Goal: Task Accomplishment & Management: Manage account settings

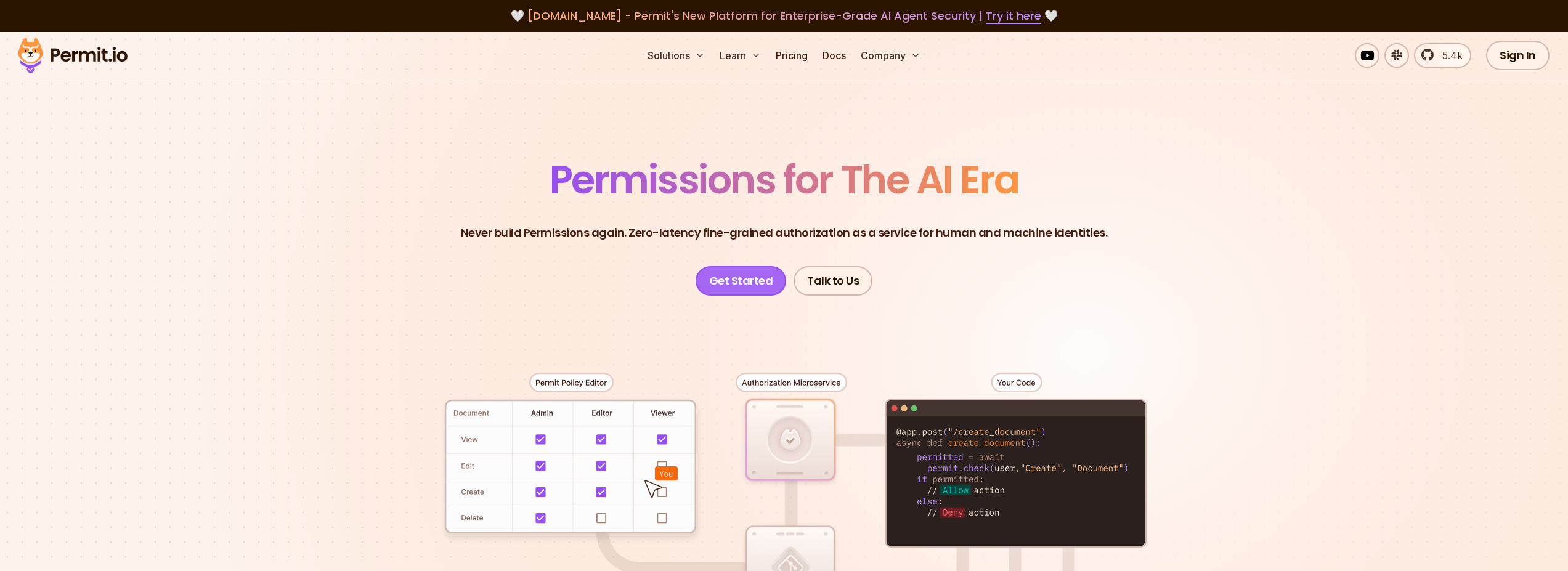
click at [764, 275] on link "Get Started" at bounding box center [741, 282] width 91 height 30
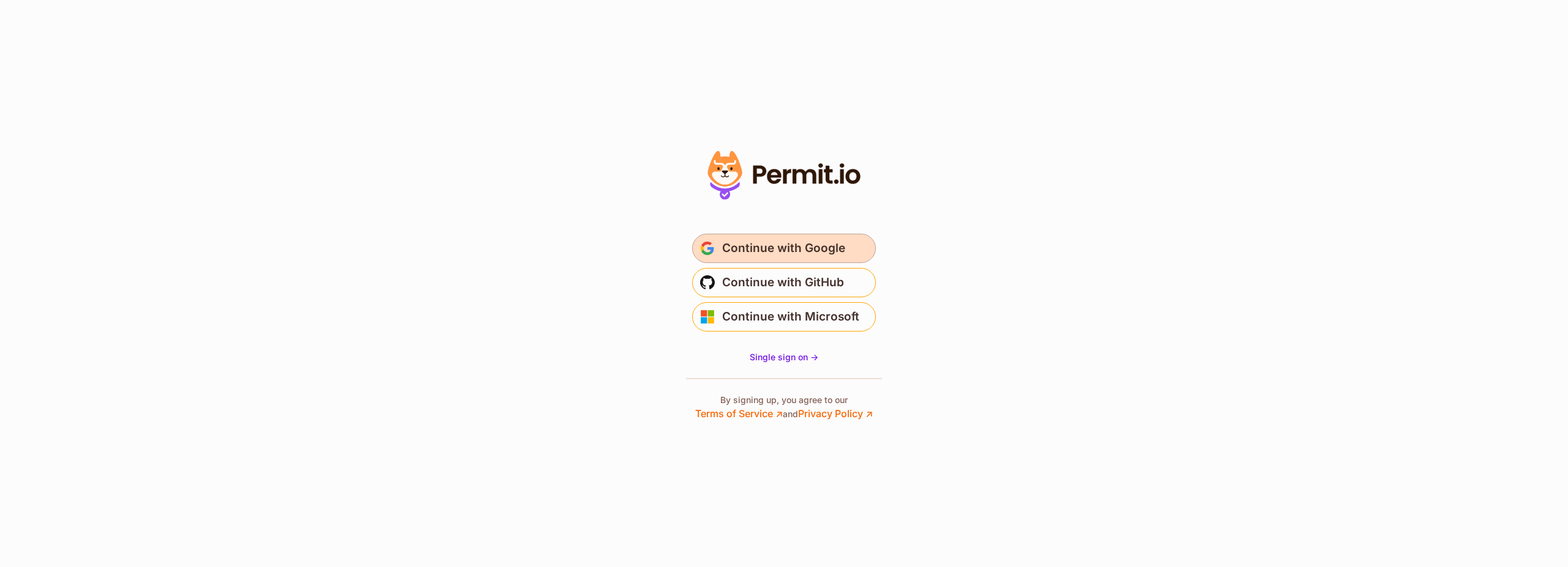
click at [757, 244] on span "Continue with Google" at bounding box center [783, 248] width 123 height 19
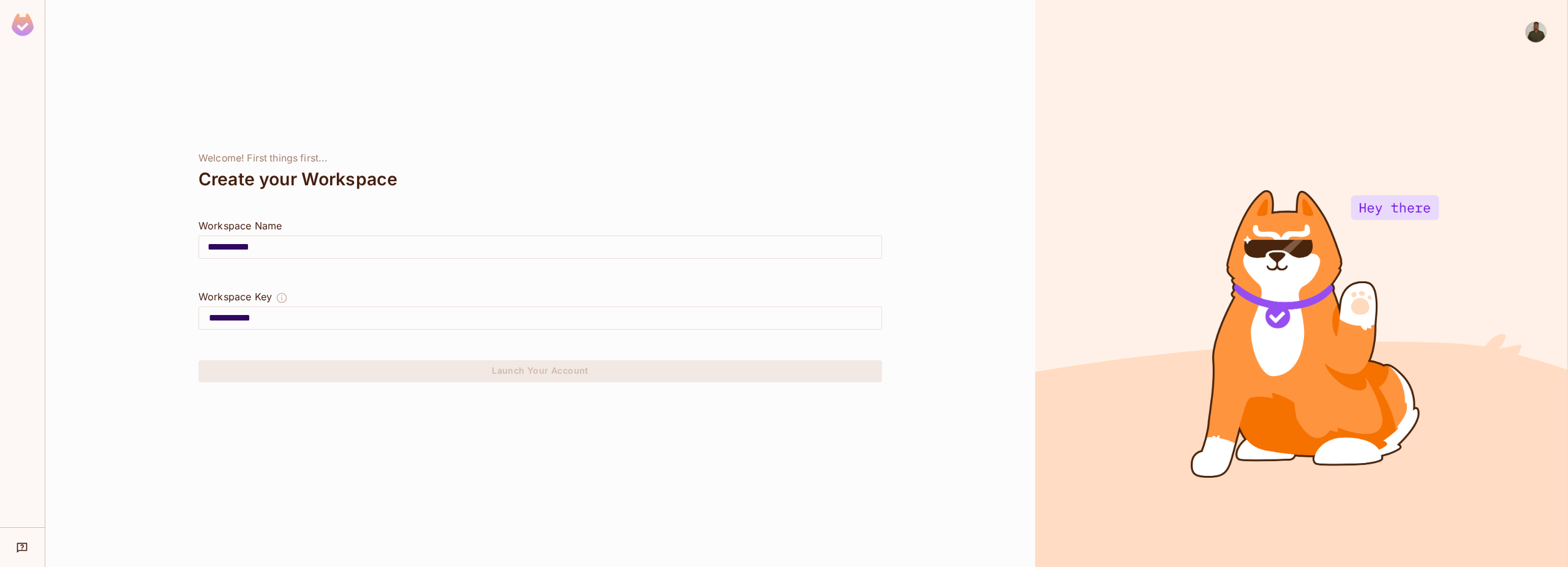
click at [397, 331] on div at bounding box center [540, 346] width 683 height 30
click at [413, 324] on input "**********" at bounding box center [546, 318] width 673 height 19
click at [386, 268] on div at bounding box center [540, 275] width 683 height 30
click at [375, 247] on input "**********" at bounding box center [540, 246] width 682 height 34
click at [496, 386] on div "**********" at bounding box center [540, 283] width 989 height 567
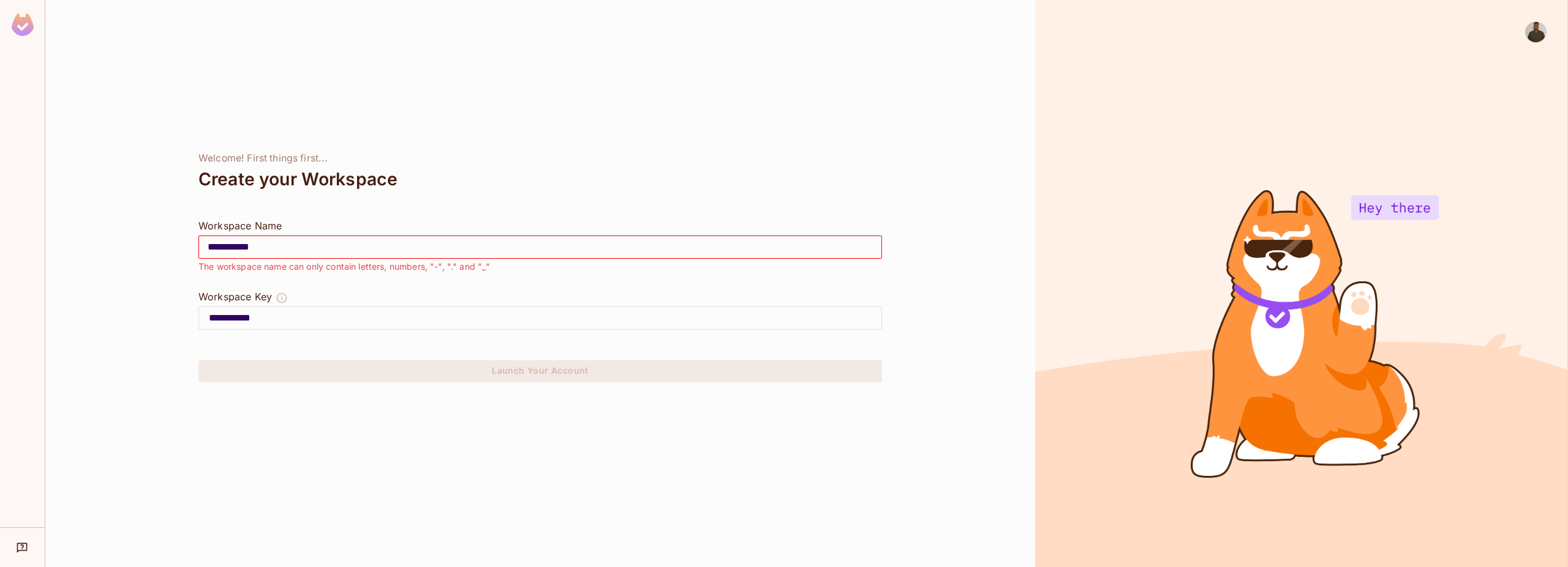
click at [245, 243] on input "**********" at bounding box center [540, 246] width 682 height 34
type input "**********"
click at [447, 389] on div "**********" at bounding box center [540, 283] width 989 height 567
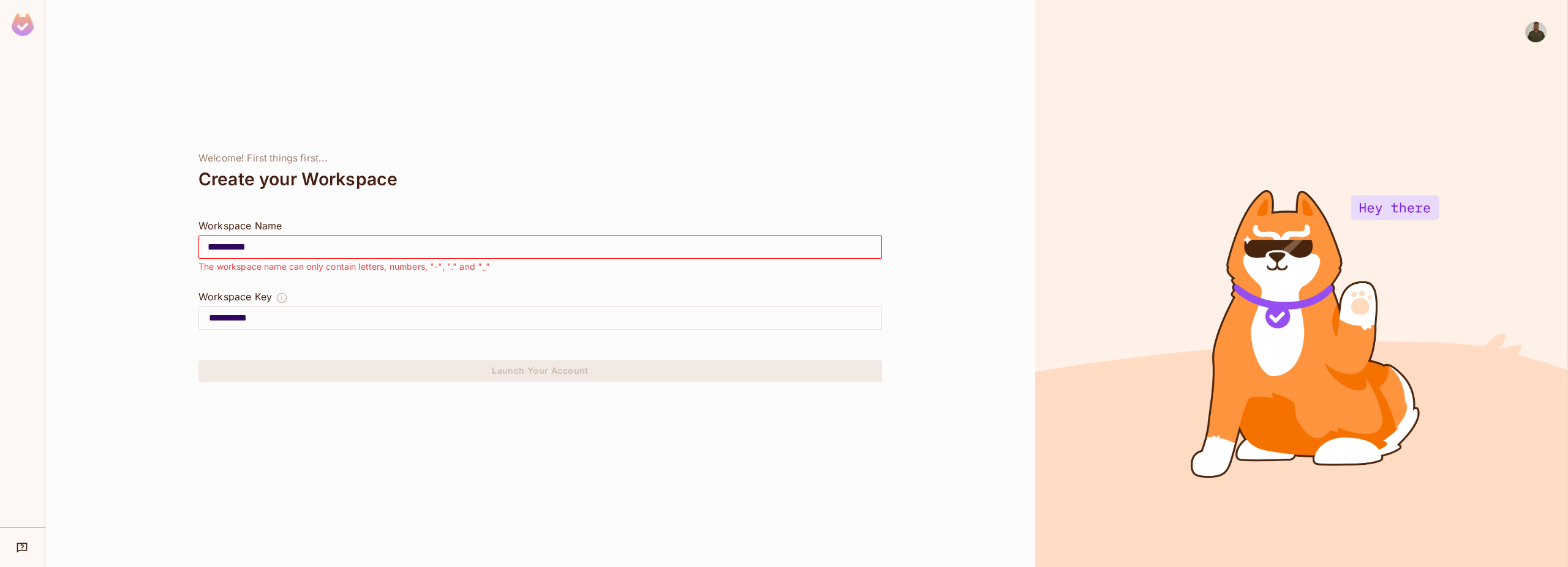
click at [447, 389] on div "**********" at bounding box center [540, 283] width 989 height 567
click at [310, 245] on input "**********" at bounding box center [540, 246] width 682 height 34
click at [318, 245] on input "**********" at bounding box center [540, 246] width 682 height 34
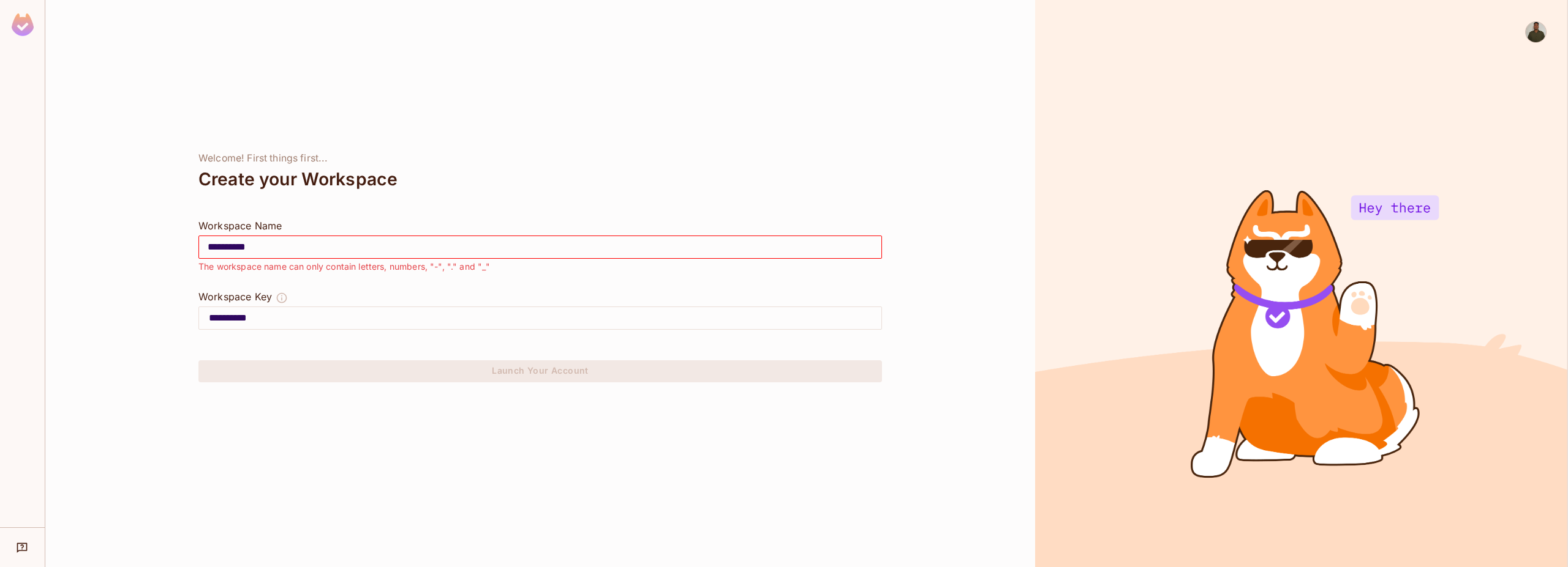
click at [22, 19] on img at bounding box center [22, 24] width 22 height 23
click at [246, 248] on input "**********" at bounding box center [540, 246] width 682 height 34
click at [246, 246] on input "**********" at bounding box center [540, 246] width 682 height 34
type input "**********"
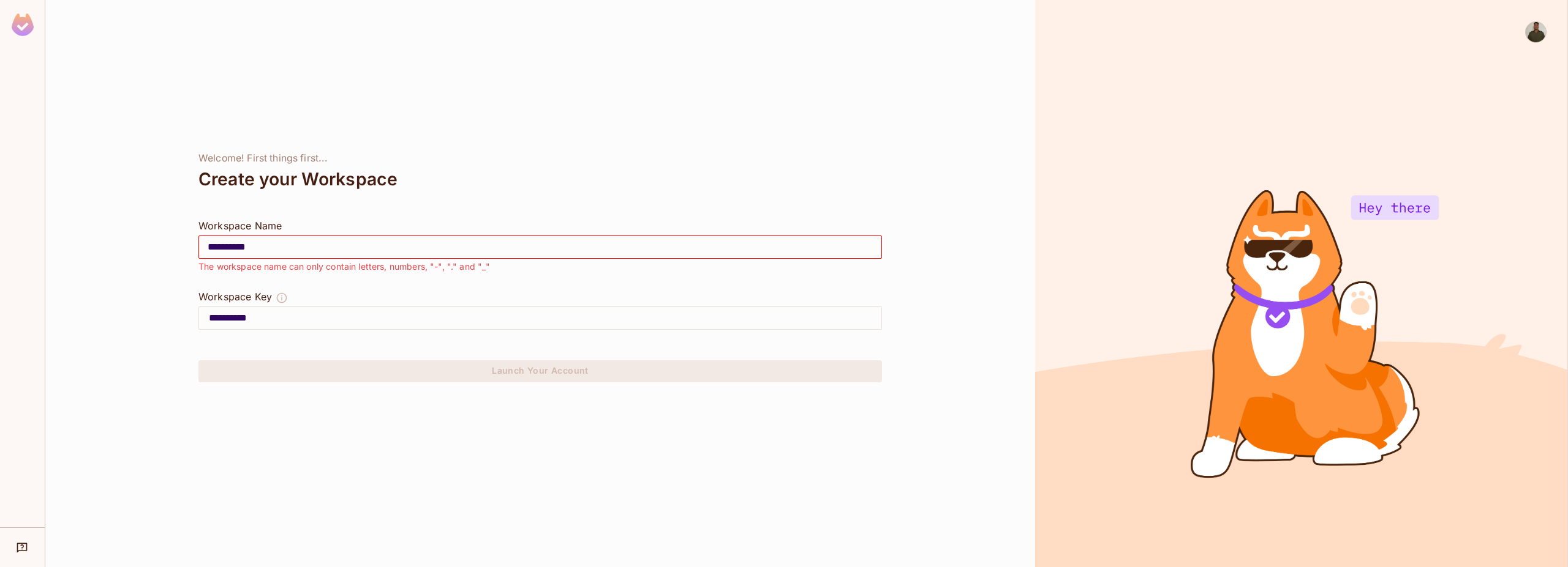
type input "********"
type input "*********"
type input "**********"
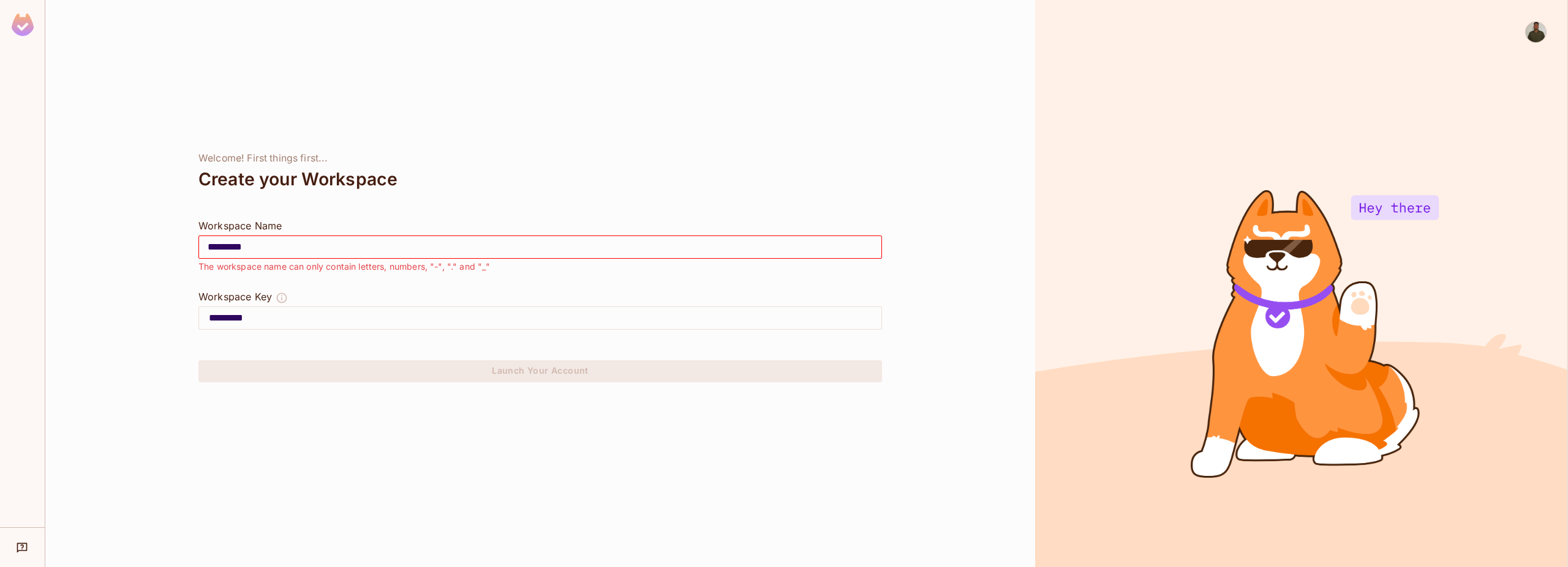
type input "**********"
type input "*********"
type input "********"
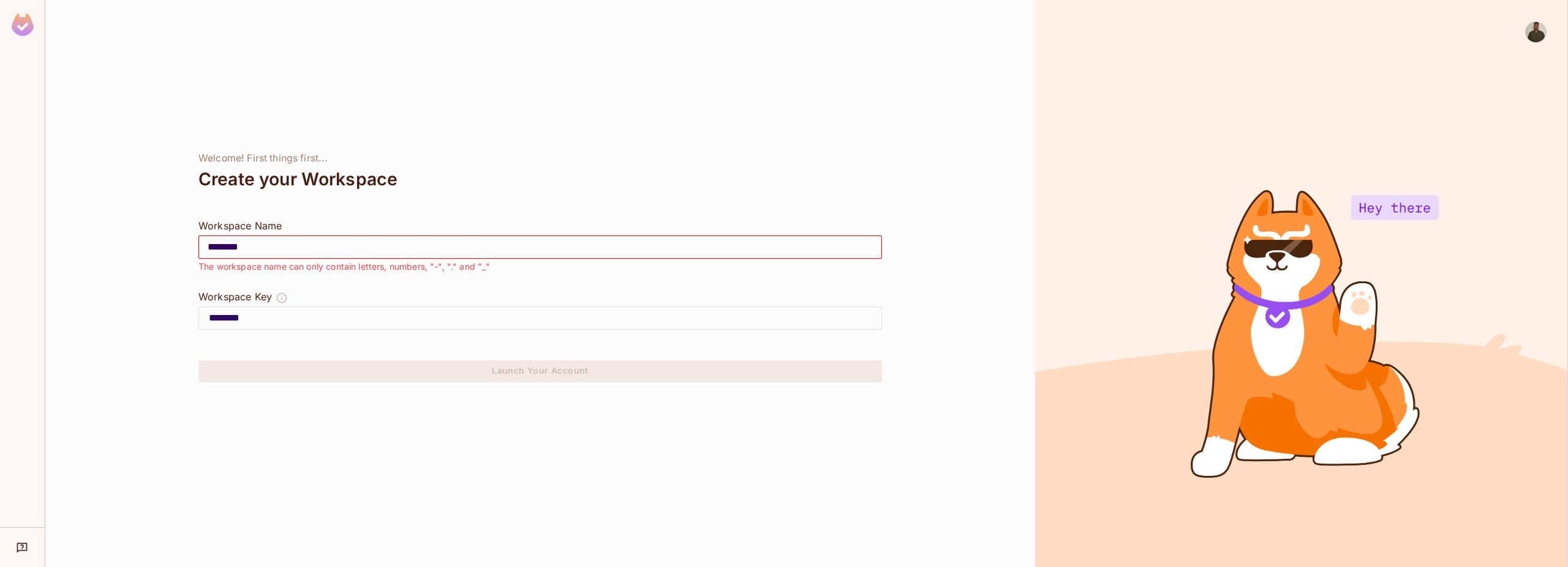
type input "**********"
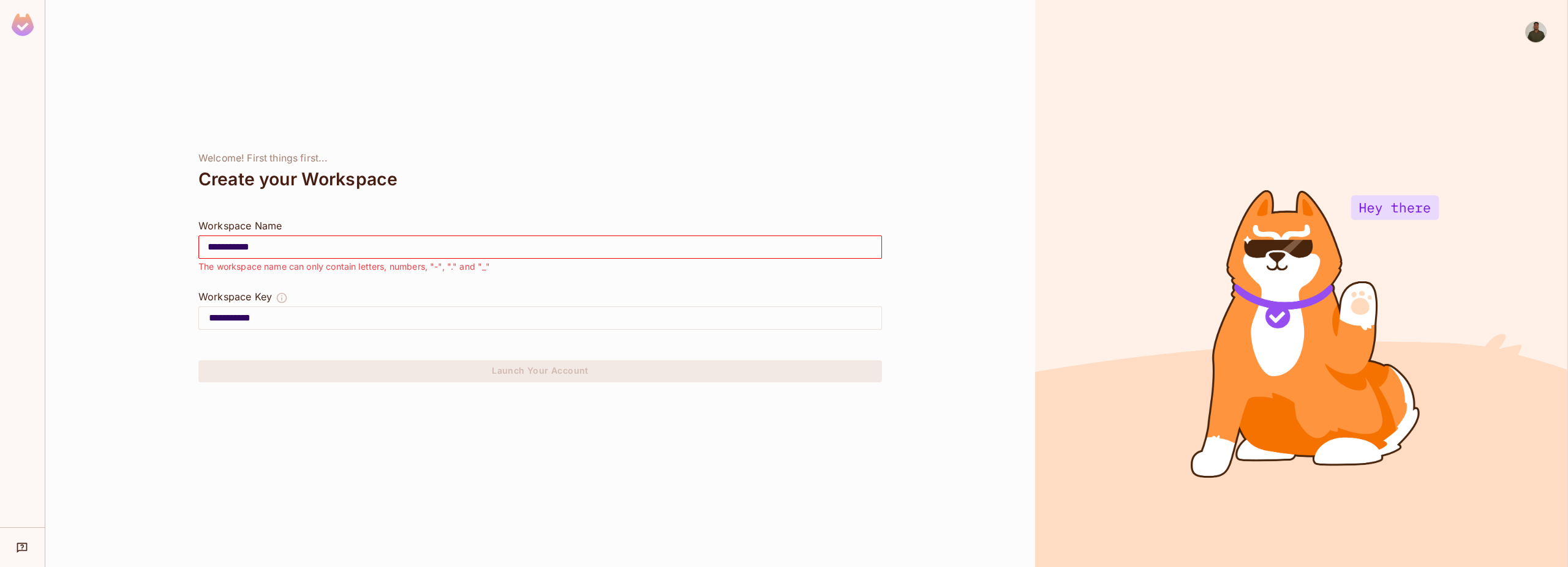
type input "**********"
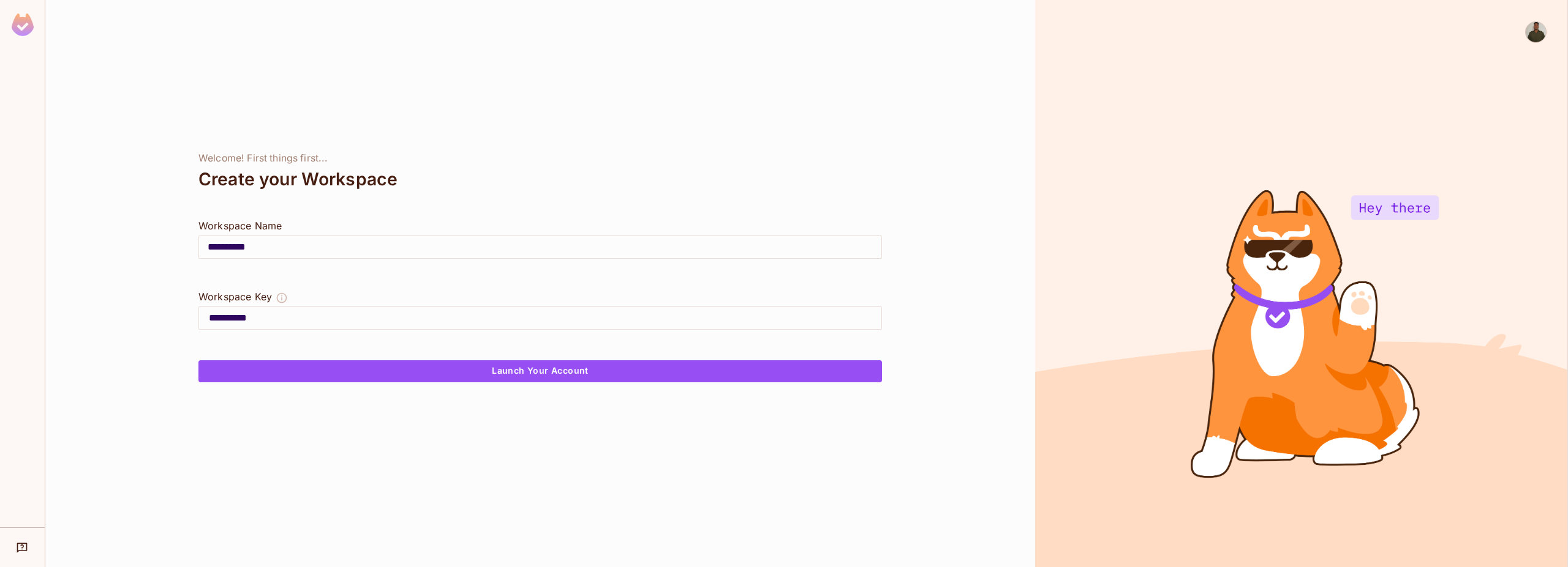
type input "**********"
click at [437, 392] on div "**********" at bounding box center [540, 283] width 989 height 567
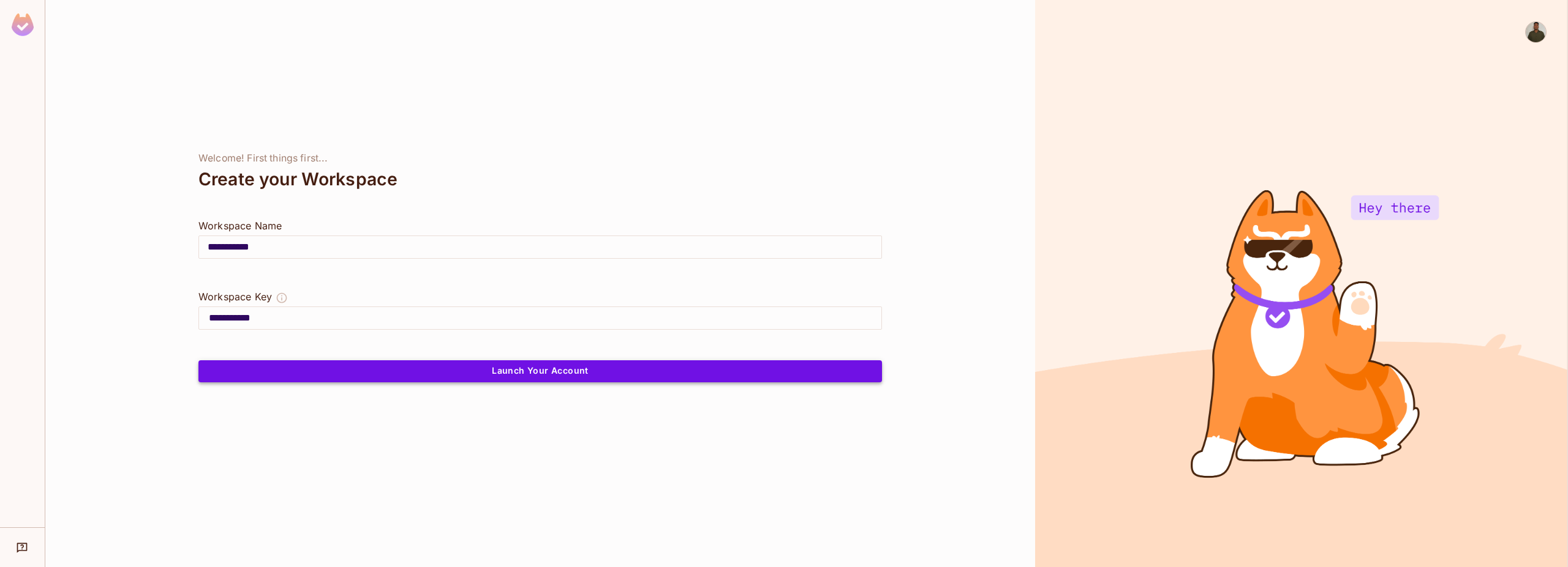
click at [430, 380] on button "Launch Your Account" at bounding box center [540, 371] width 683 height 22
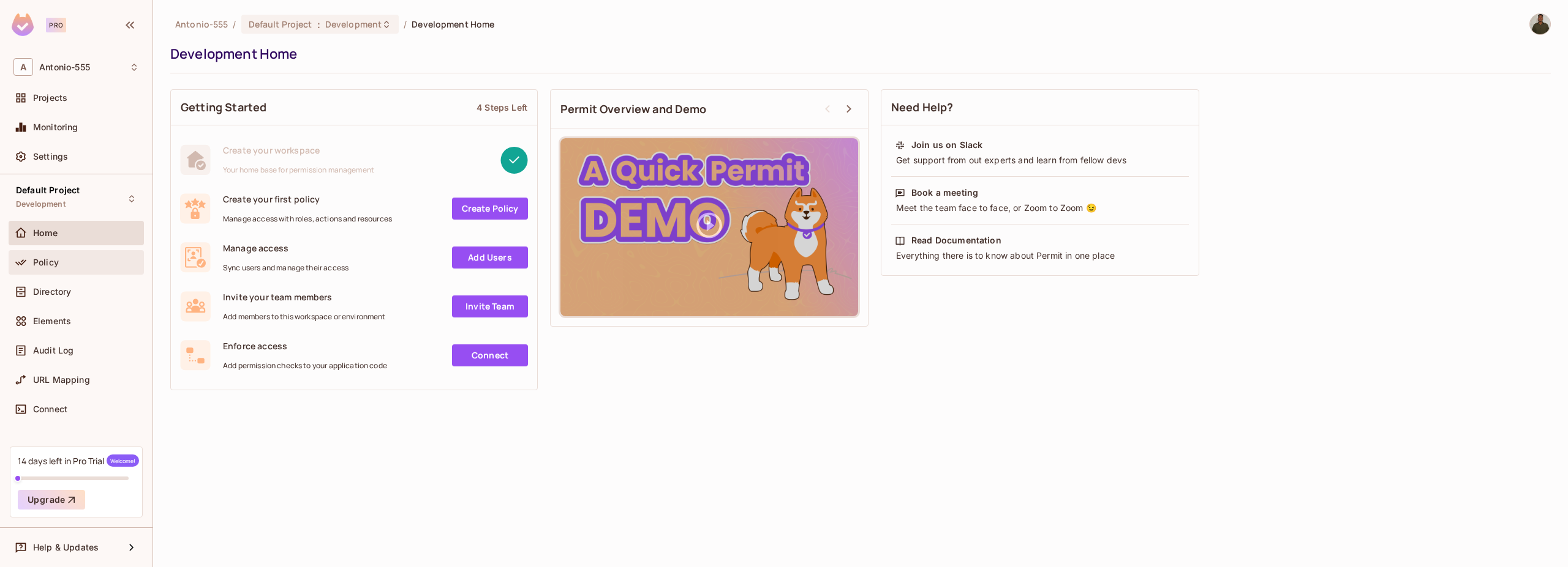
click at [57, 265] on span "Policy" at bounding box center [46, 262] width 26 height 10
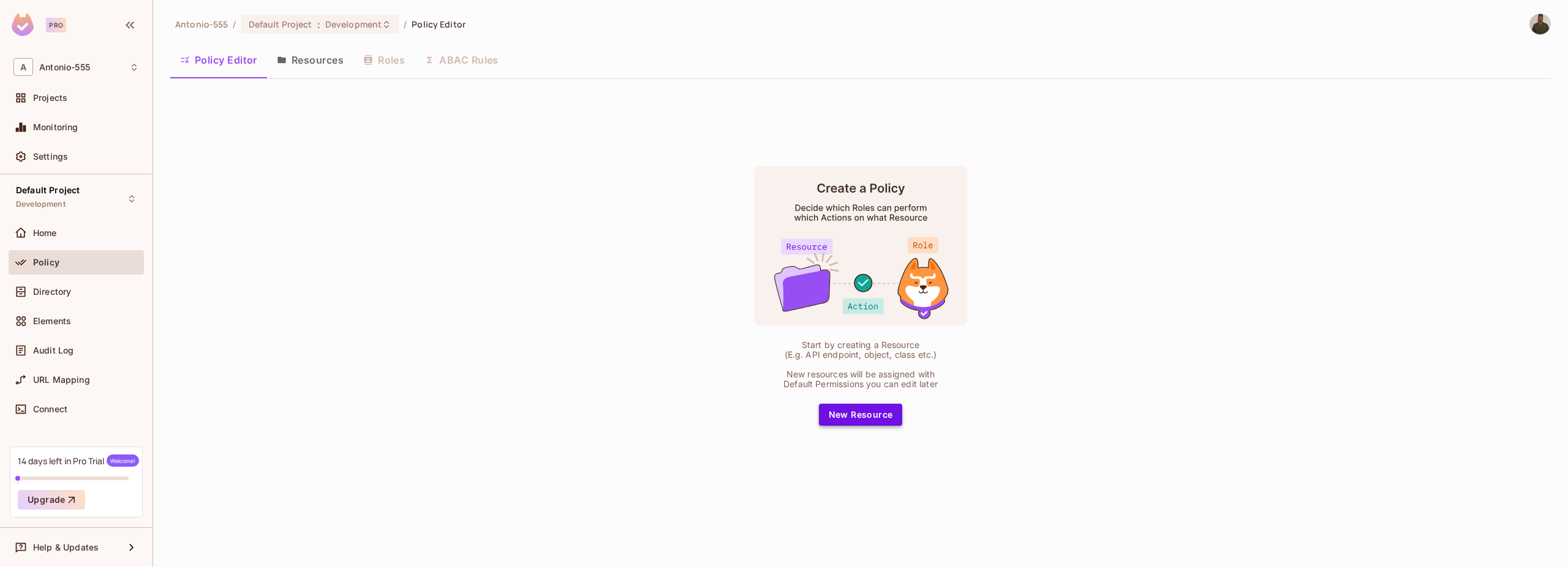
click at [856, 416] on button "New Resource" at bounding box center [860, 415] width 84 height 22
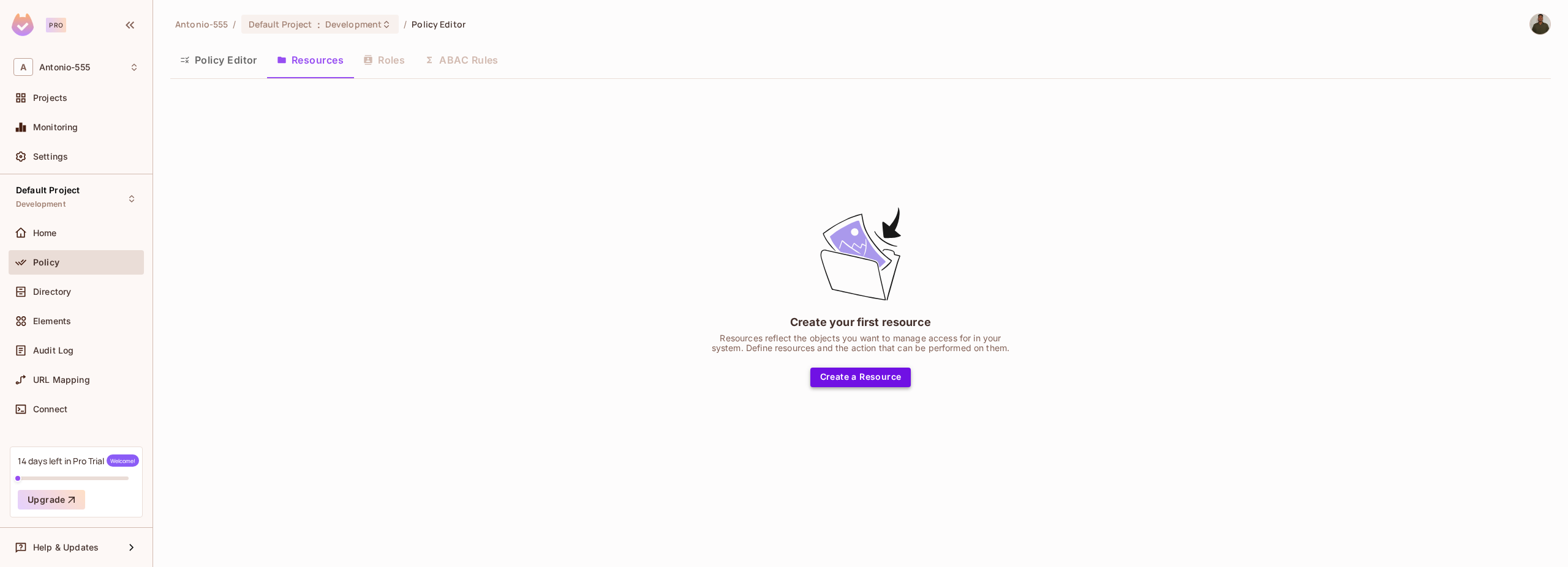
click at [827, 368] on button "Create a Resource" at bounding box center [861, 377] width 101 height 19
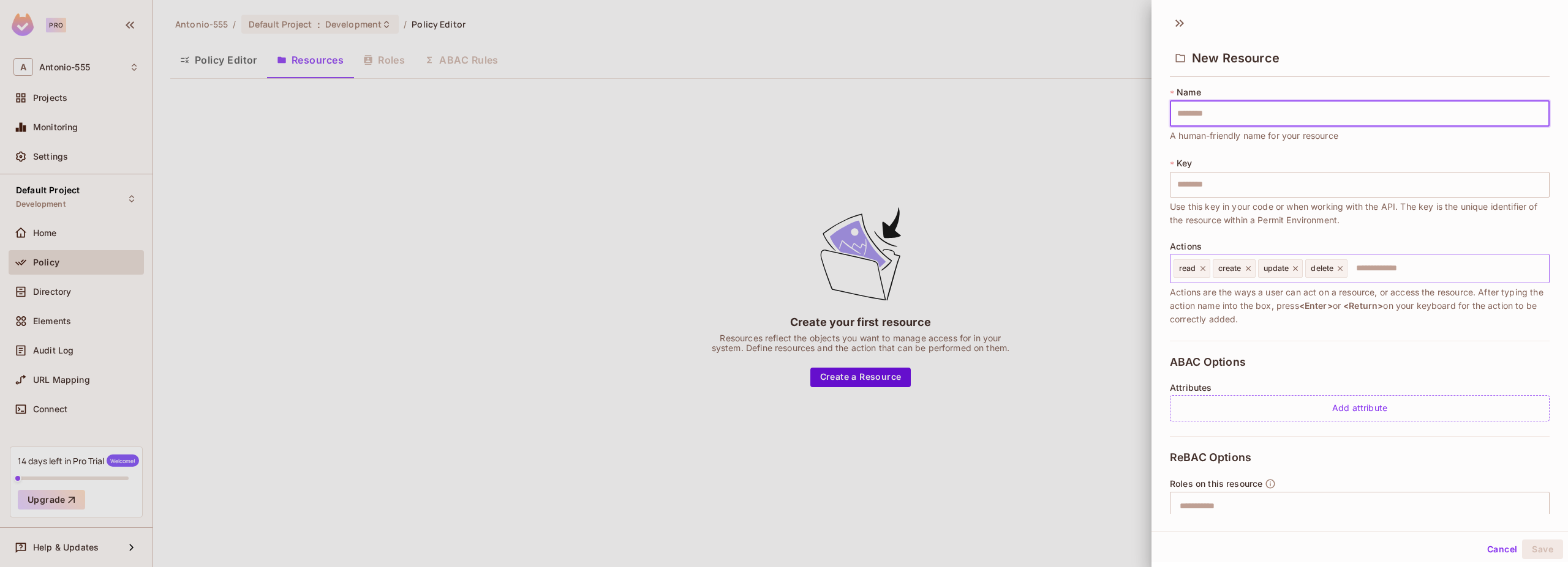
click at [1374, 273] on input "text" at bounding box center [1446, 268] width 195 height 24
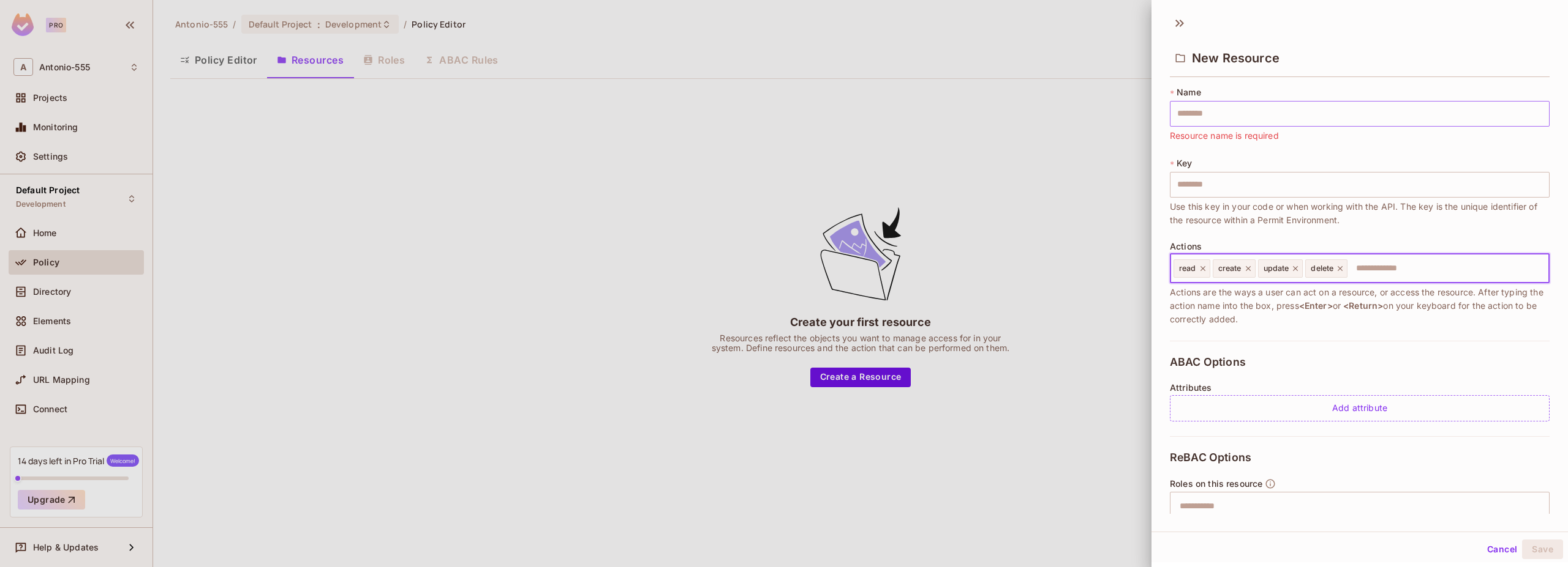
click at [1204, 110] on input "text" at bounding box center [1360, 114] width 380 height 26
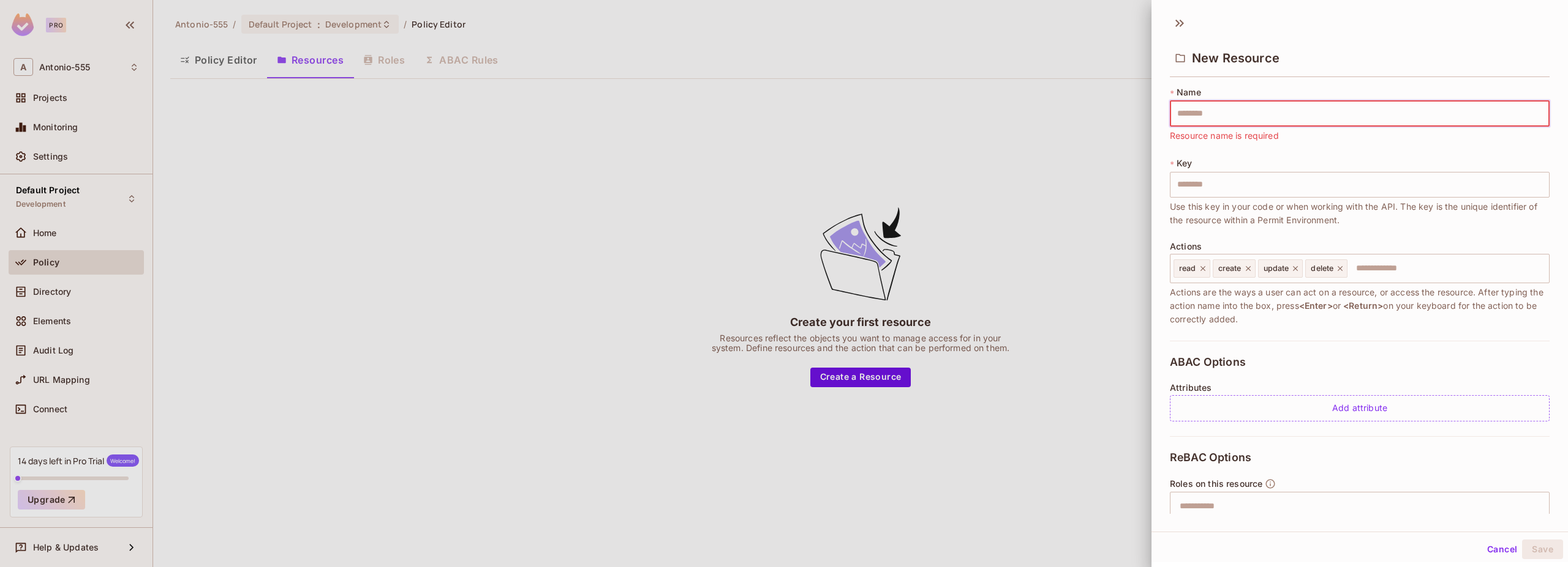
type input "****"
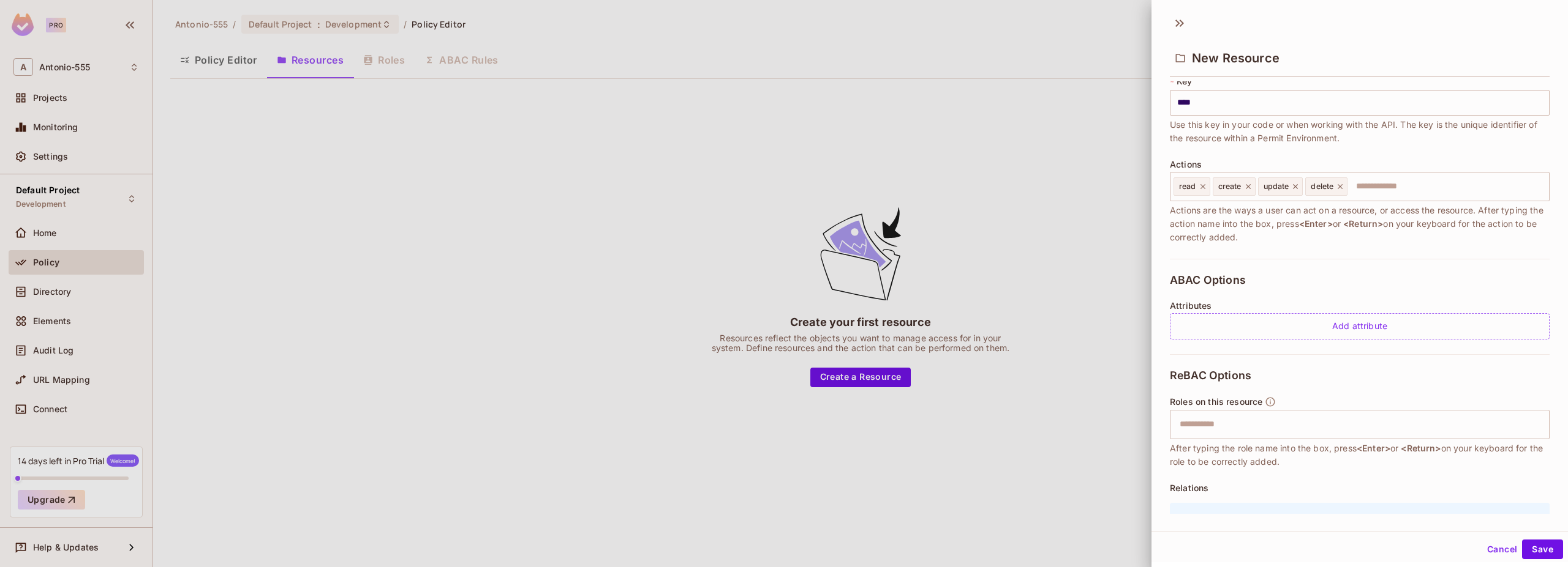
scroll to position [153, 0]
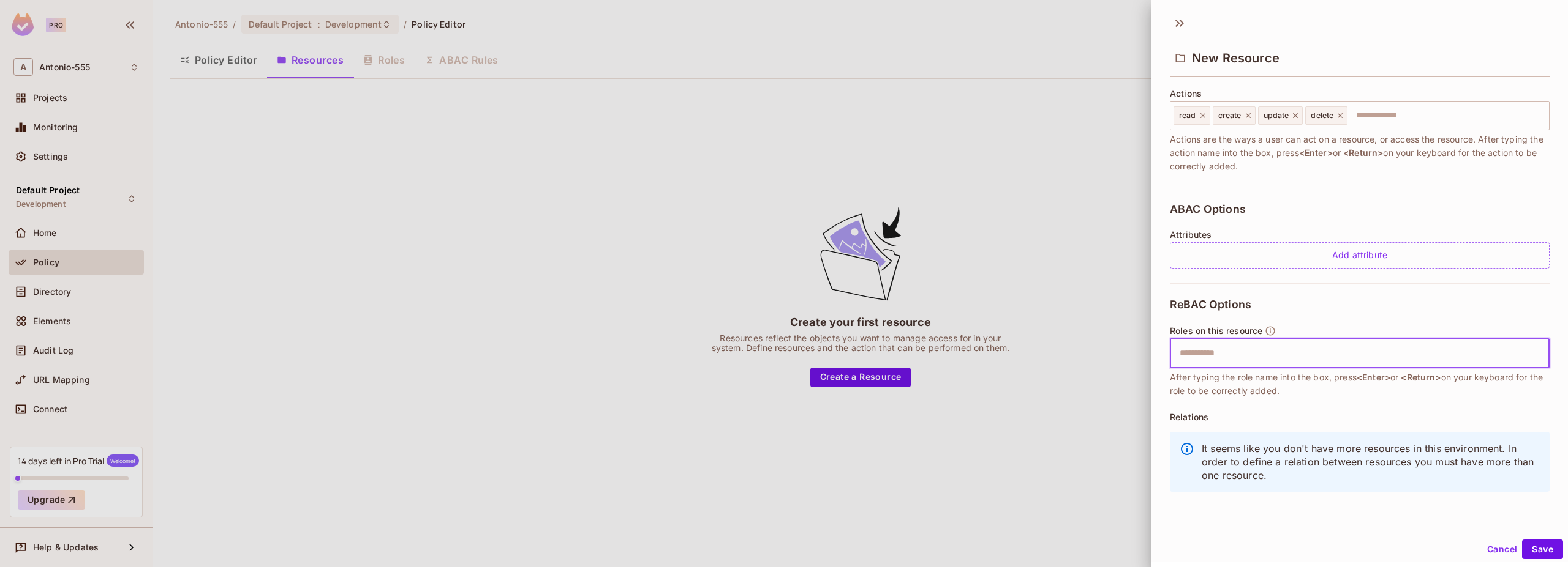
click at [1198, 363] on input "text" at bounding box center [1358, 354] width 372 height 24
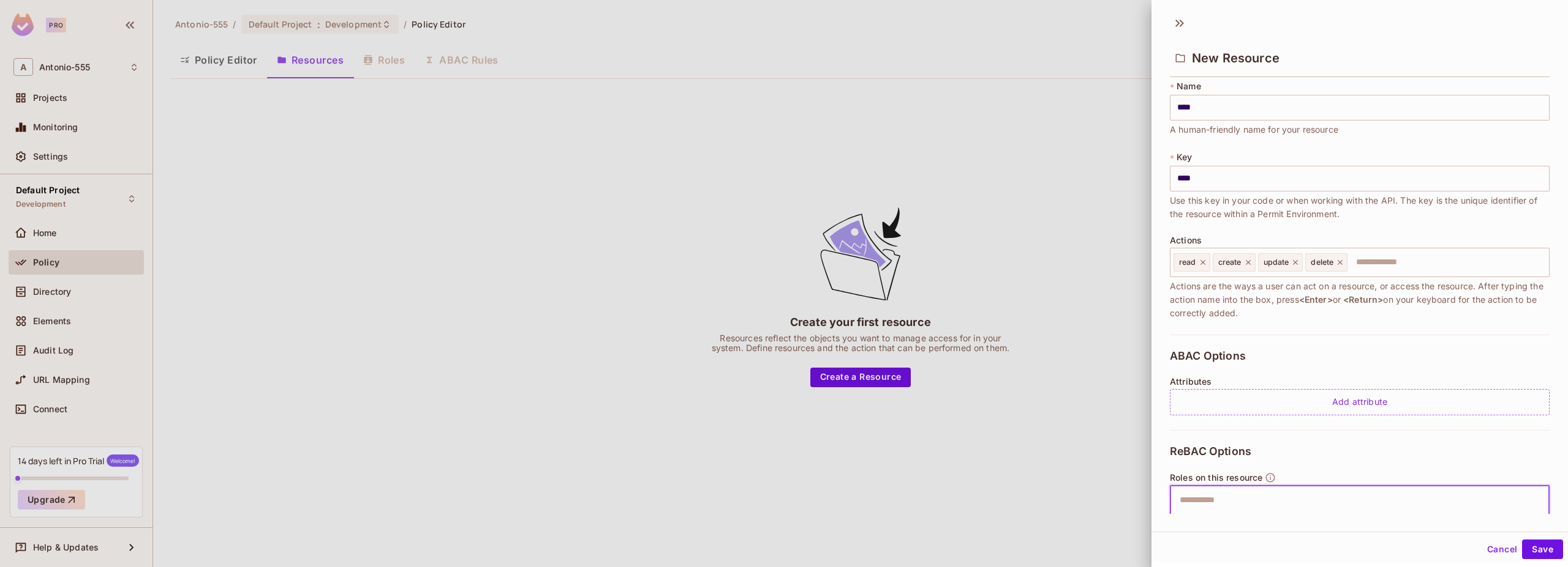
scroll to position [0, 0]
click at [1536, 552] on button "Save" at bounding box center [1542, 550] width 41 height 19
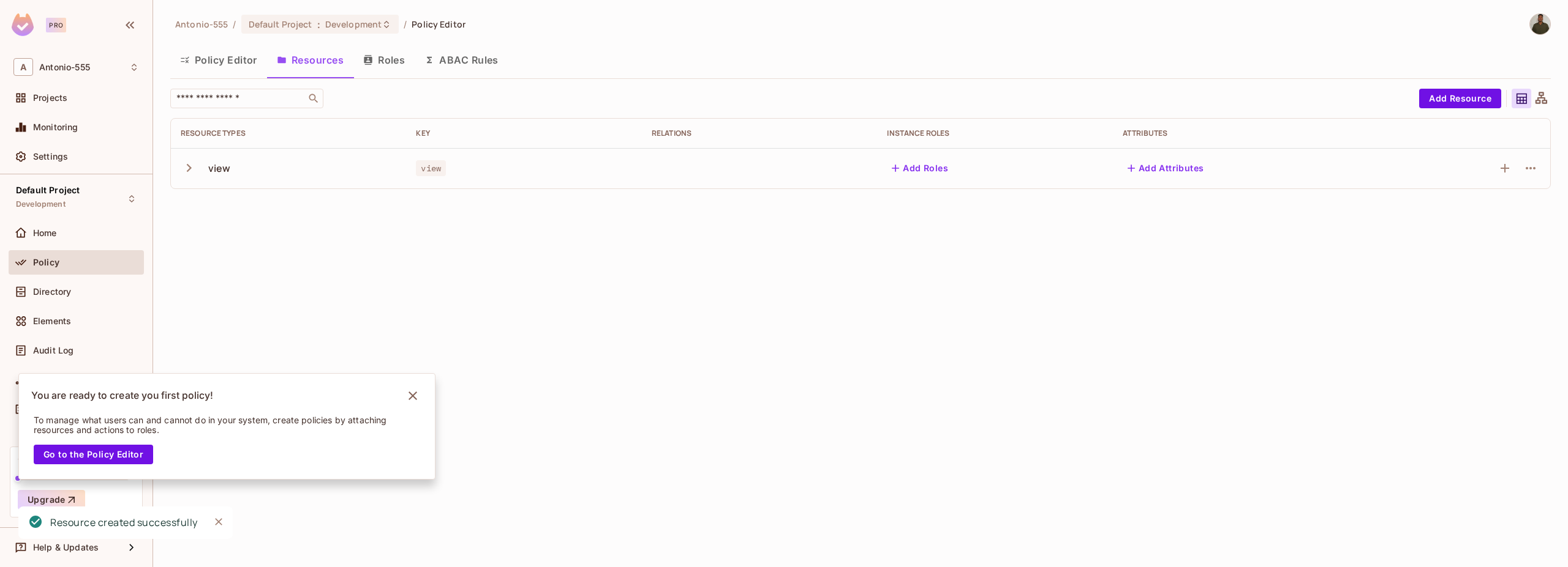
click at [187, 171] on icon "button" at bounding box center [188, 167] width 17 height 17
click at [216, 205] on div "read" at bounding box center [203, 208] width 46 height 11
click at [227, 226] on td "read" at bounding box center [288, 208] width 235 height 40
click at [255, 307] on td "update" at bounding box center [288, 289] width 235 height 40
click at [255, 307] on td "update" at bounding box center [288, 289] width 235 height 40
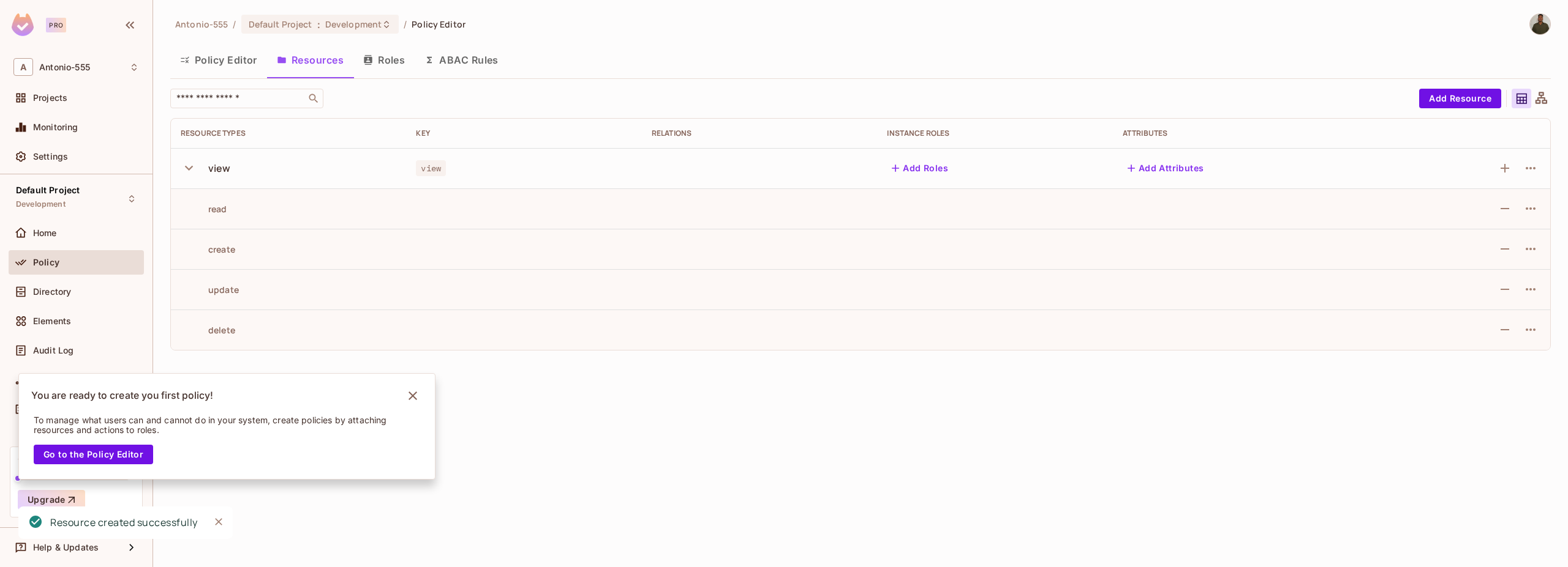
click at [675, 309] on td at bounding box center [759, 289] width 235 height 40
click at [1504, 209] on icon "button" at bounding box center [1504, 208] width 9 height 1
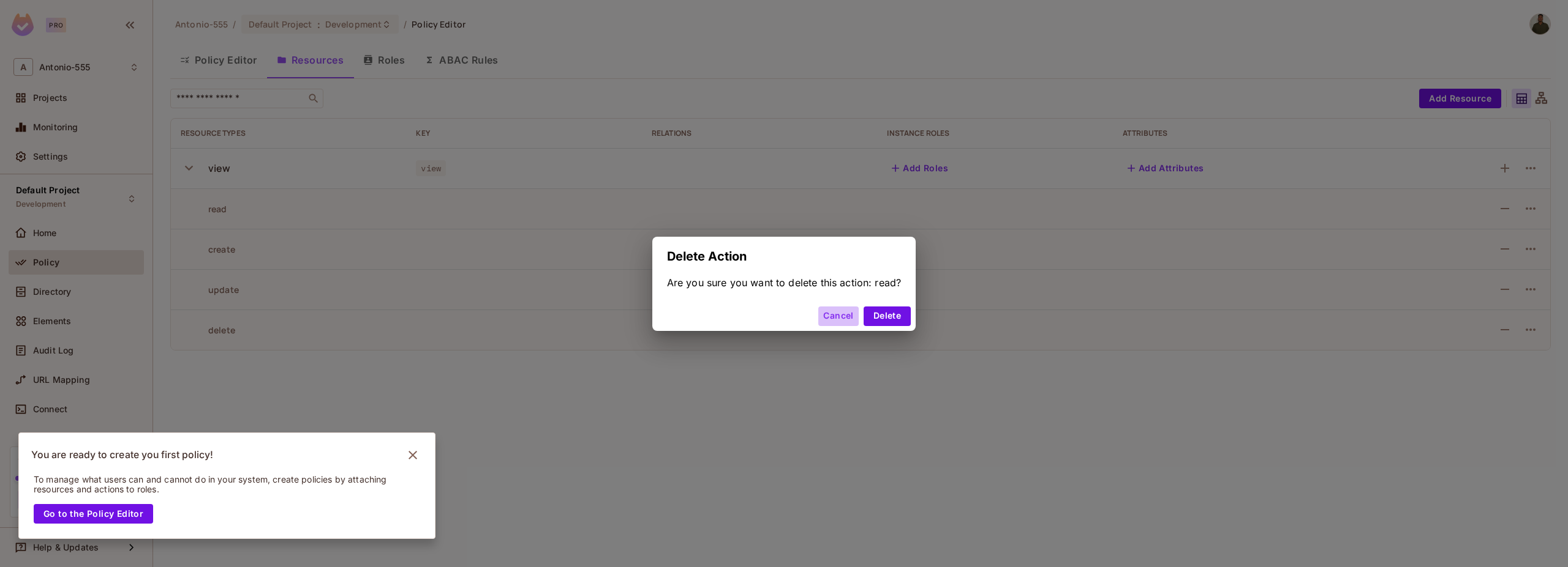
click at [841, 316] on button "Cancel" at bounding box center [838, 316] width 40 height 19
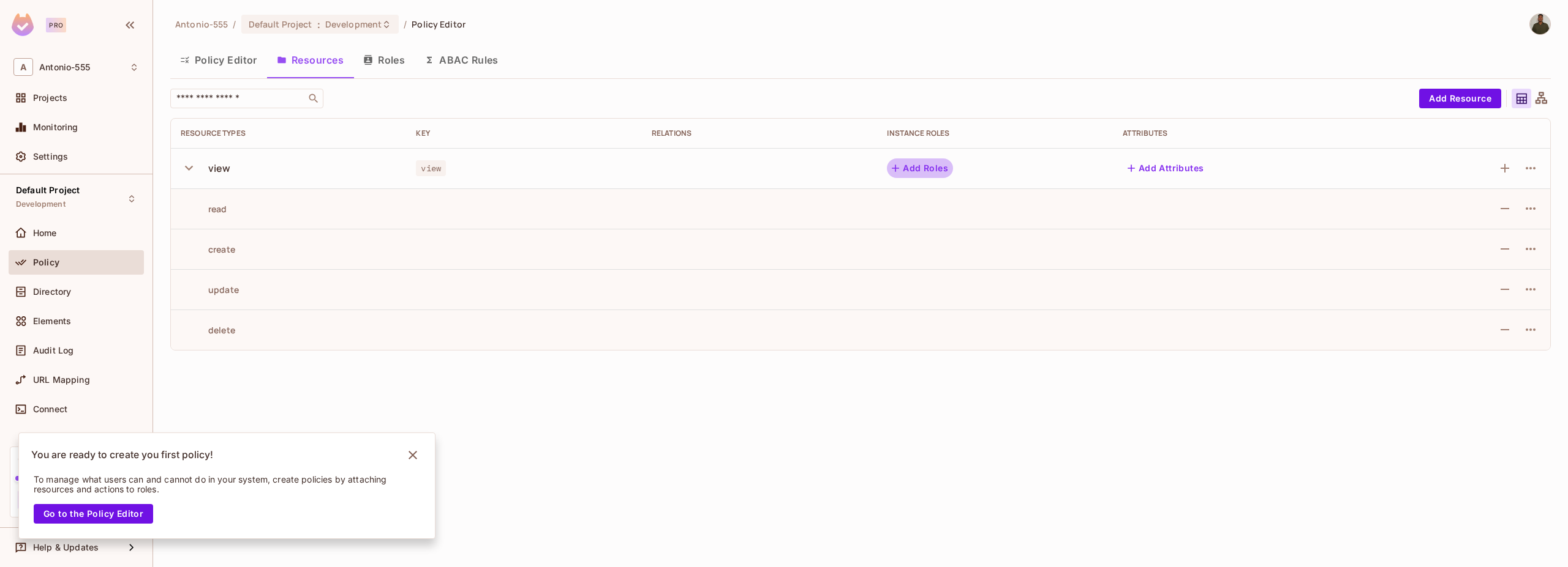
click at [922, 169] on button "Add Roles" at bounding box center [920, 168] width 66 height 19
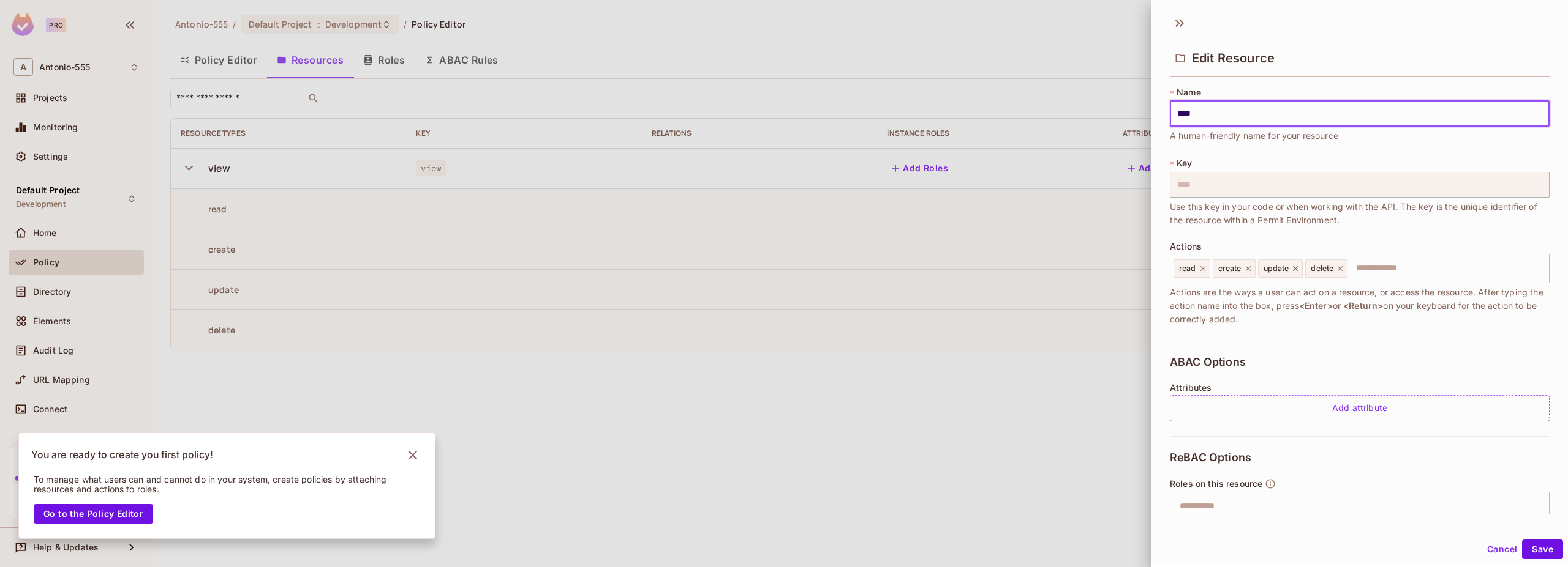
click at [923, 278] on div at bounding box center [784, 283] width 1568 height 567
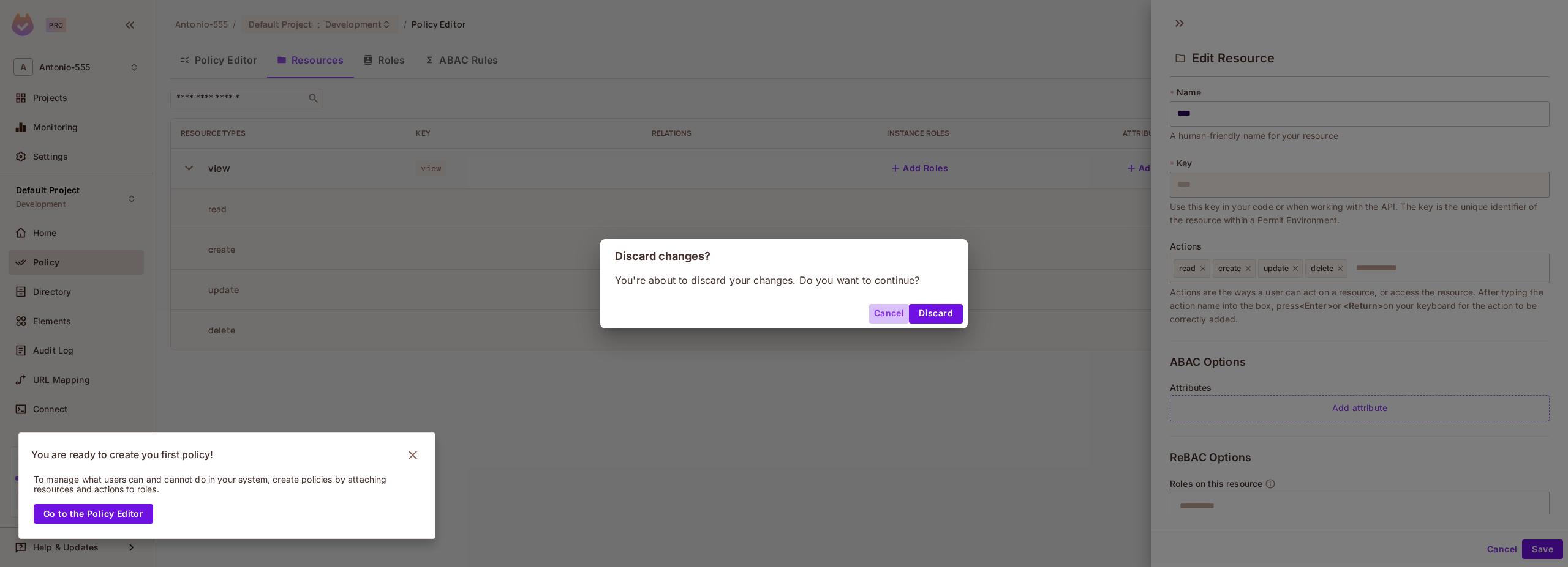
click at [896, 314] on button "Cancel" at bounding box center [889, 314] width 40 height 19
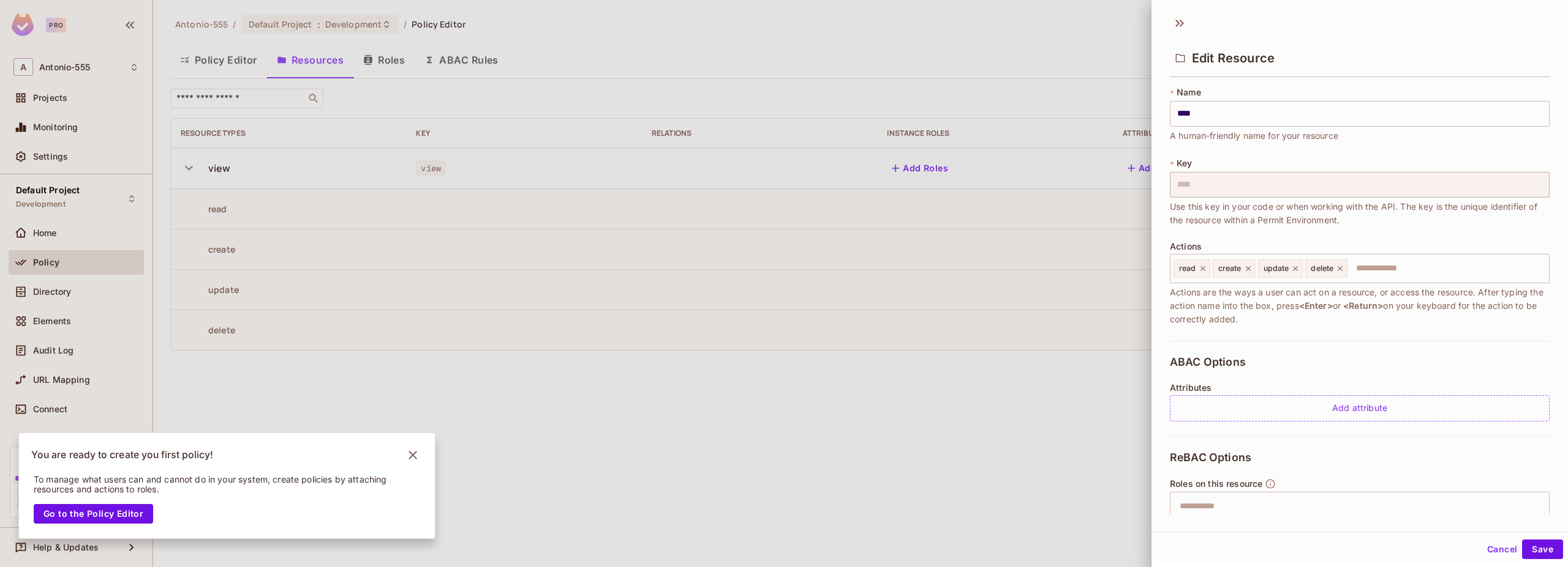
click at [893, 314] on div at bounding box center [784, 283] width 1568 height 567
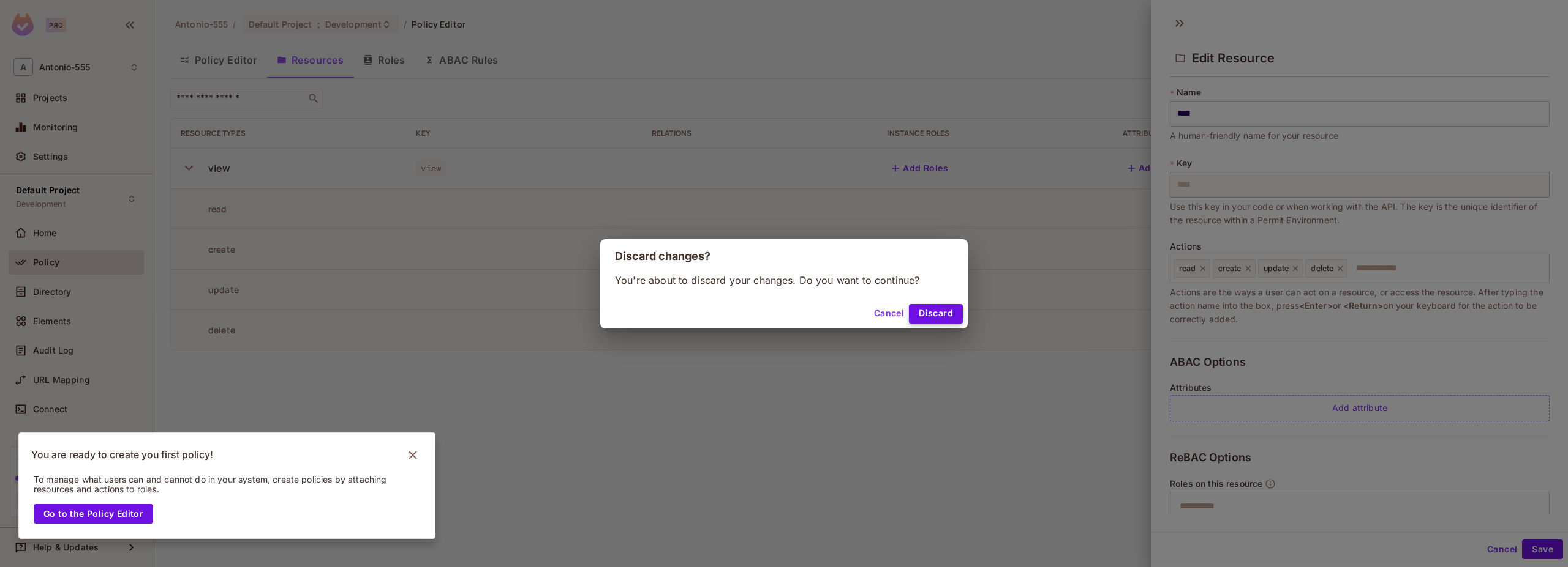
click at [954, 307] on button "Discard" at bounding box center [936, 314] width 54 height 19
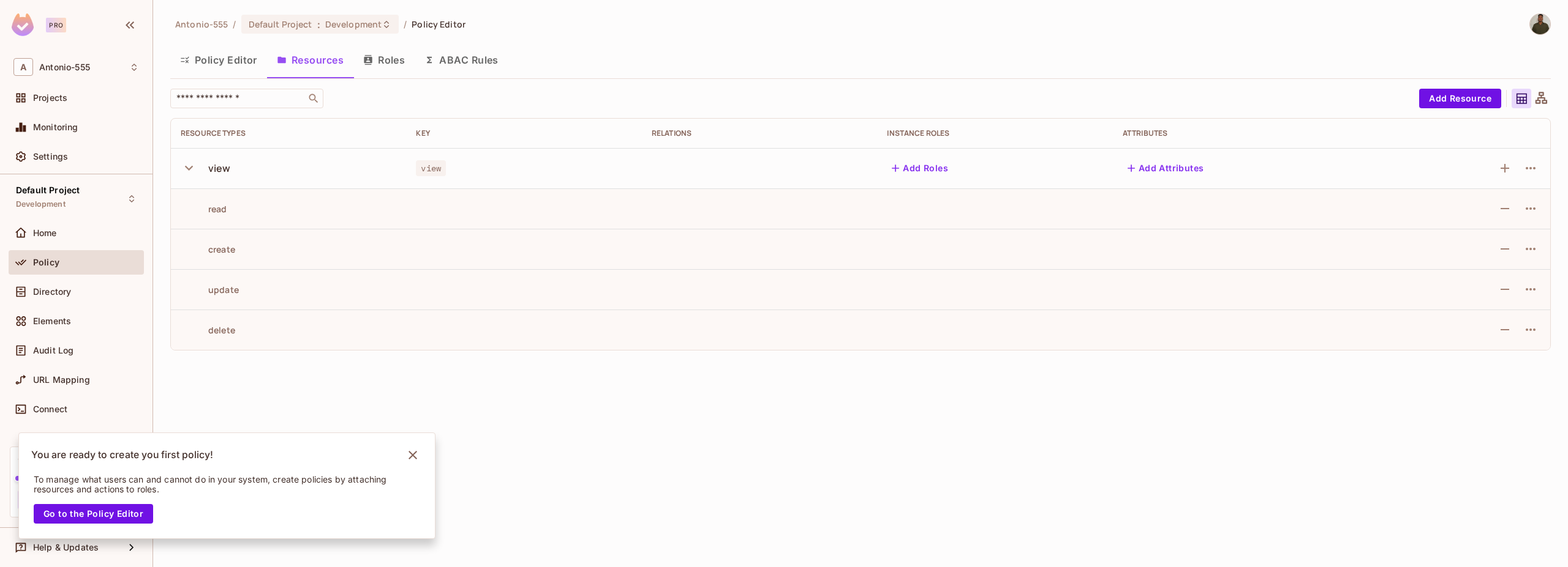
click at [365, 57] on icon "button" at bounding box center [367, 59] width 8 height 10
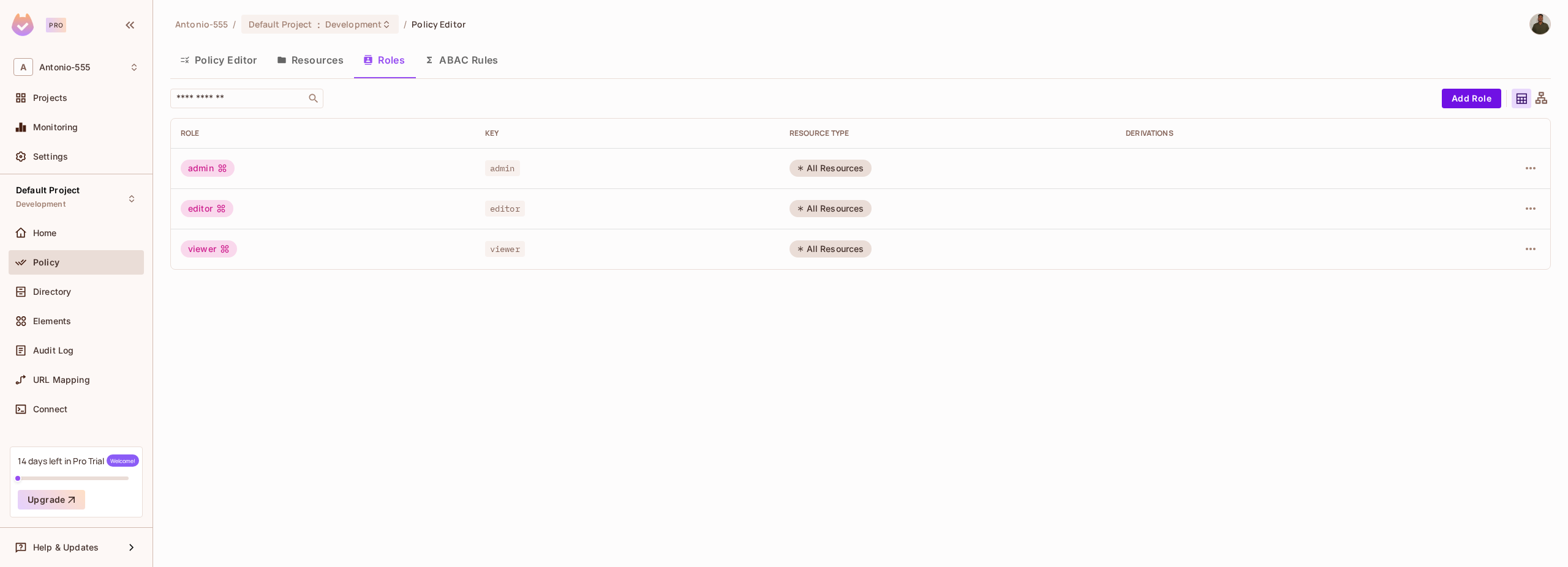
click at [829, 172] on div "All Resources" at bounding box center [831, 168] width 82 height 17
click at [825, 209] on div "All Resources" at bounding box center [831, 209] width 82 height 17
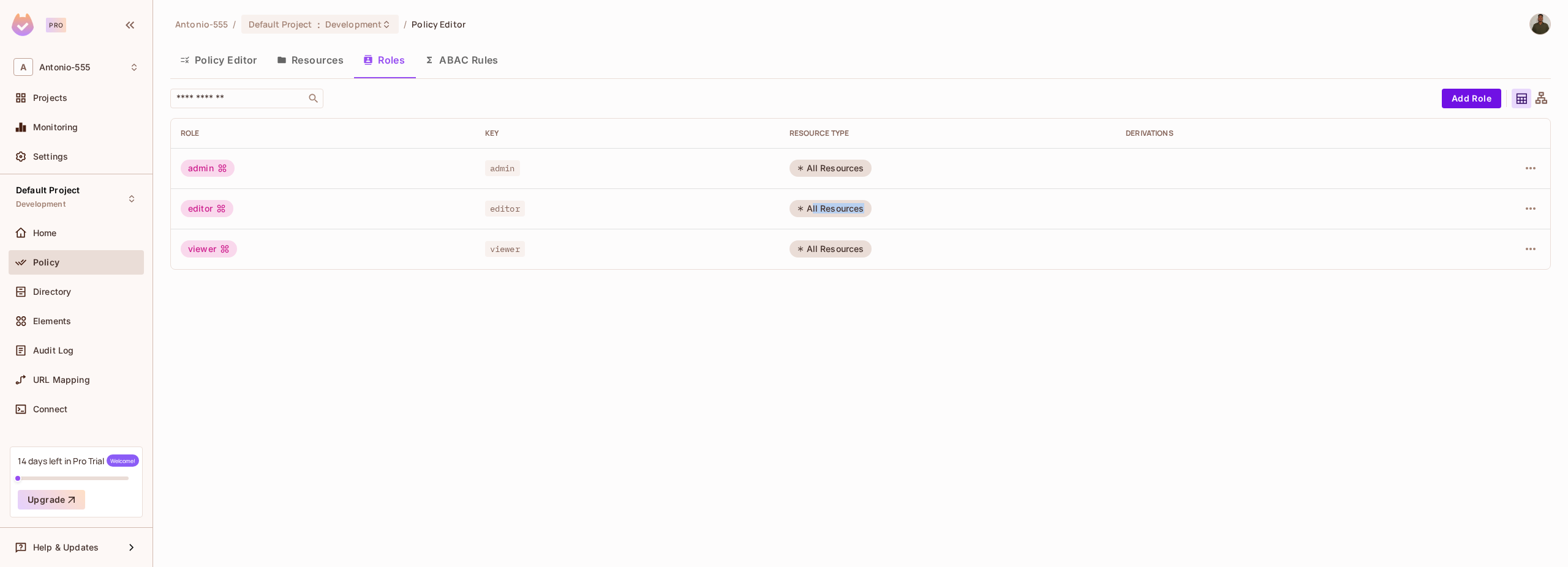
click at [825, 209] on div "All Resources" at bounding box center [831, 209] width 82 height 17
click at [823, 253] on div "All Resources" at bounding box center [831, 249] width 82 height 17
click at [234, 63] on button "Policy Editor" at bounding box center [218, 59] width 97 height 30
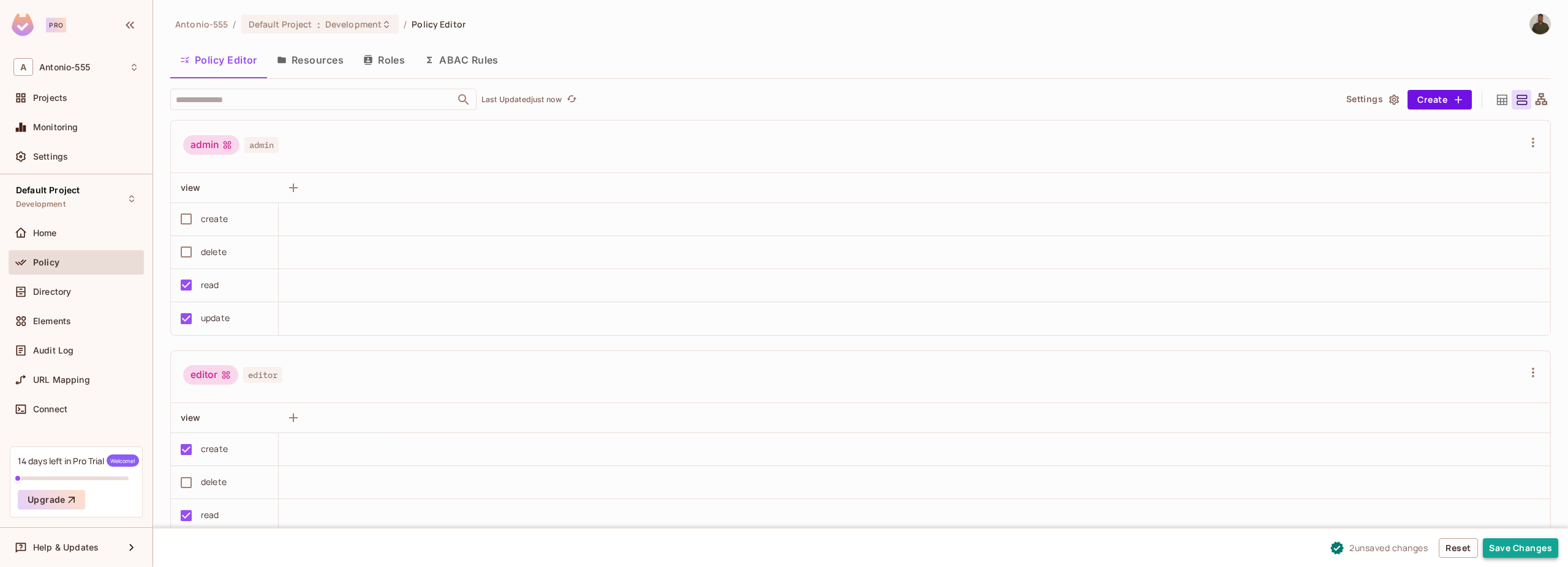
click at [1517, 546] on button "Save Changes" at bounding box center [1520, 548] width 75 height 19
click at [1499, 550] on button "Save Changes" at bounding box center [1520, 548] width 75 height 19
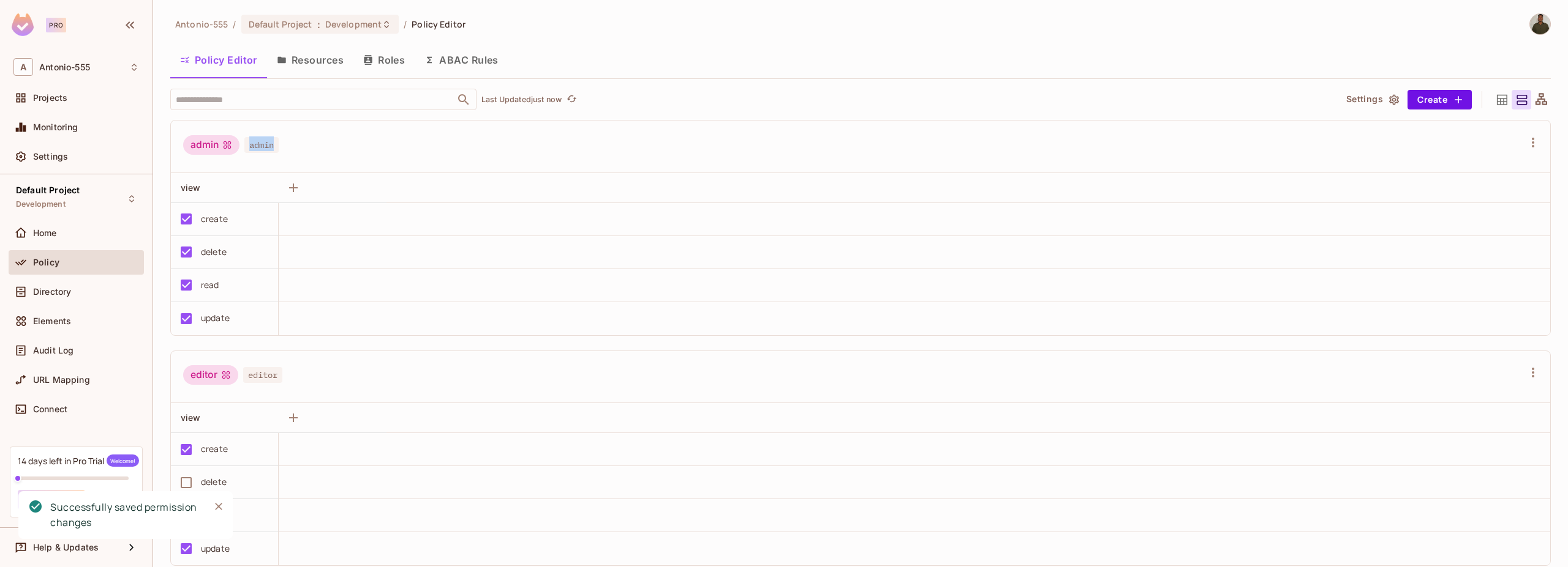
drag, startPoint x: 250, startPoint y: 139, endPoint x: 291, endPoint y: 149, distance: 42.2
click at [291, 149] on div "admin admin" at bounding box center [852, 146] width 1340 height 24
click at [310, 148] on div "admin admin" at bounding box center [852, 146] width 1340 height 24
click at [32, 289] on div at bounding box center [23, 292] width 19 height 15
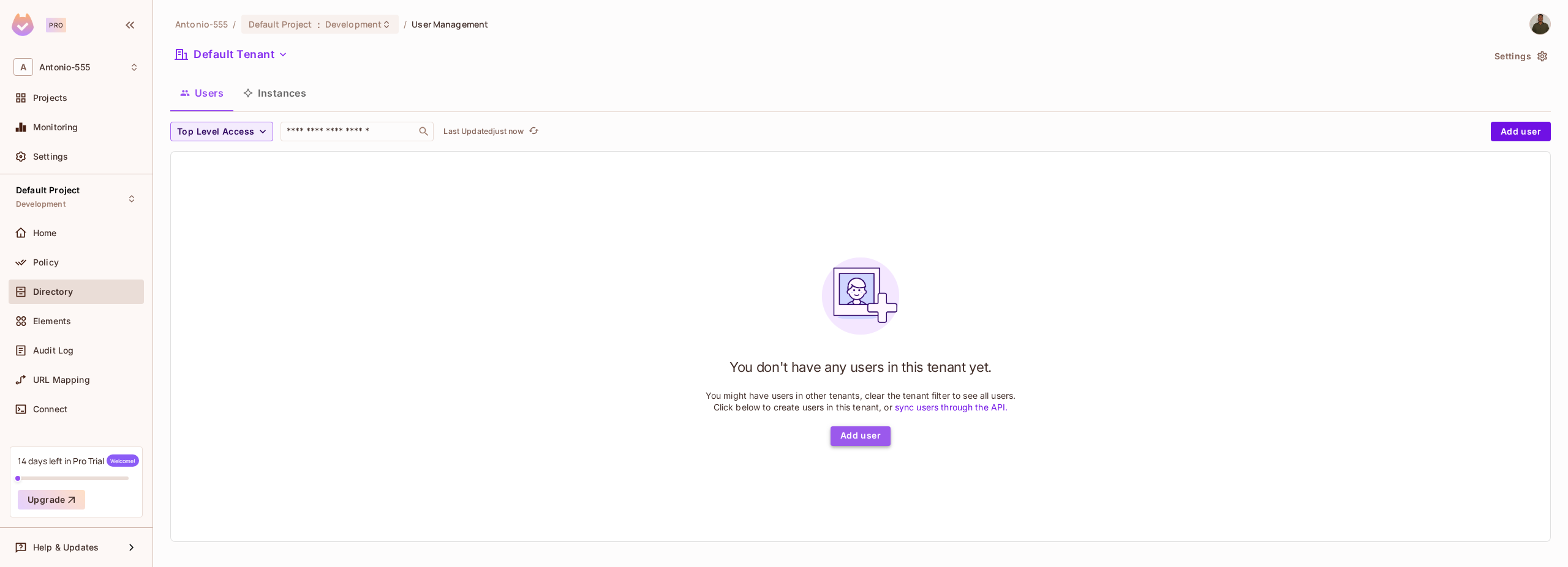
click at [845, 427] on button "Add user" at bounding box center [860, 436] width 60 height 19
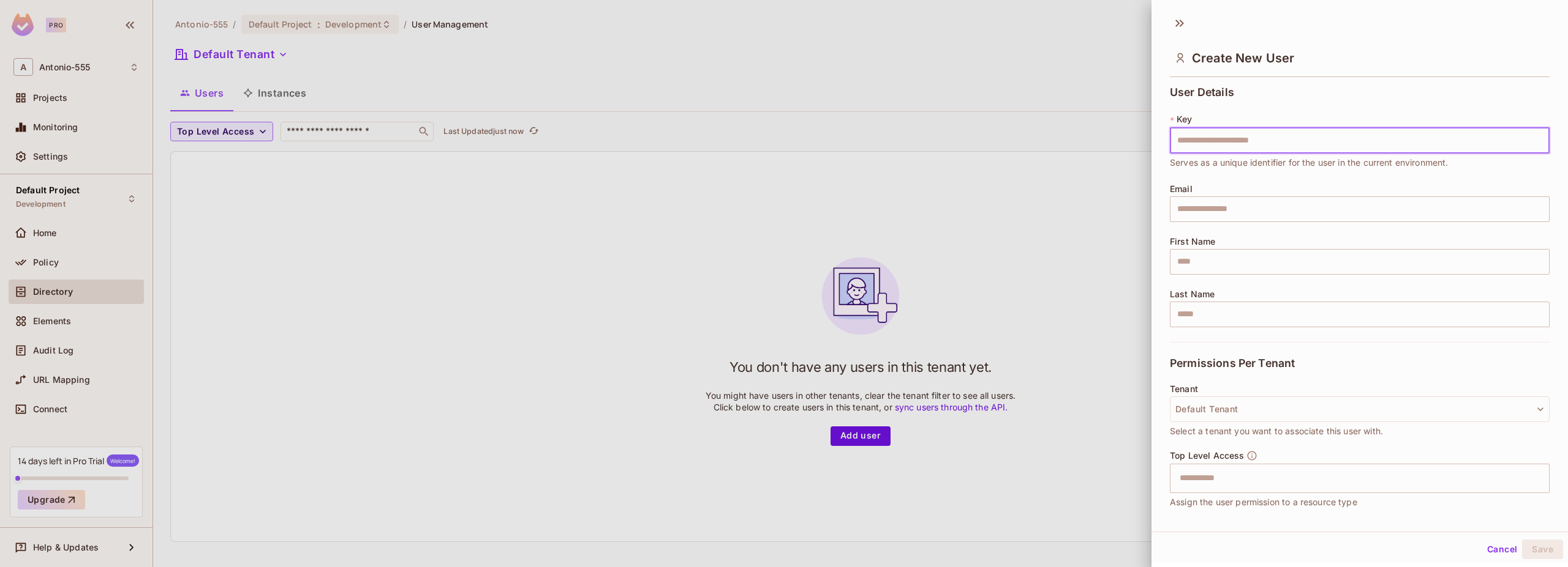
click at [1185, 131] on input "text" at bounding box center [1360, 141] width 380 height 26
type input "****"
click at [1232, 213] on input "text" at bounding box center [1360, 210] width 380 height 26
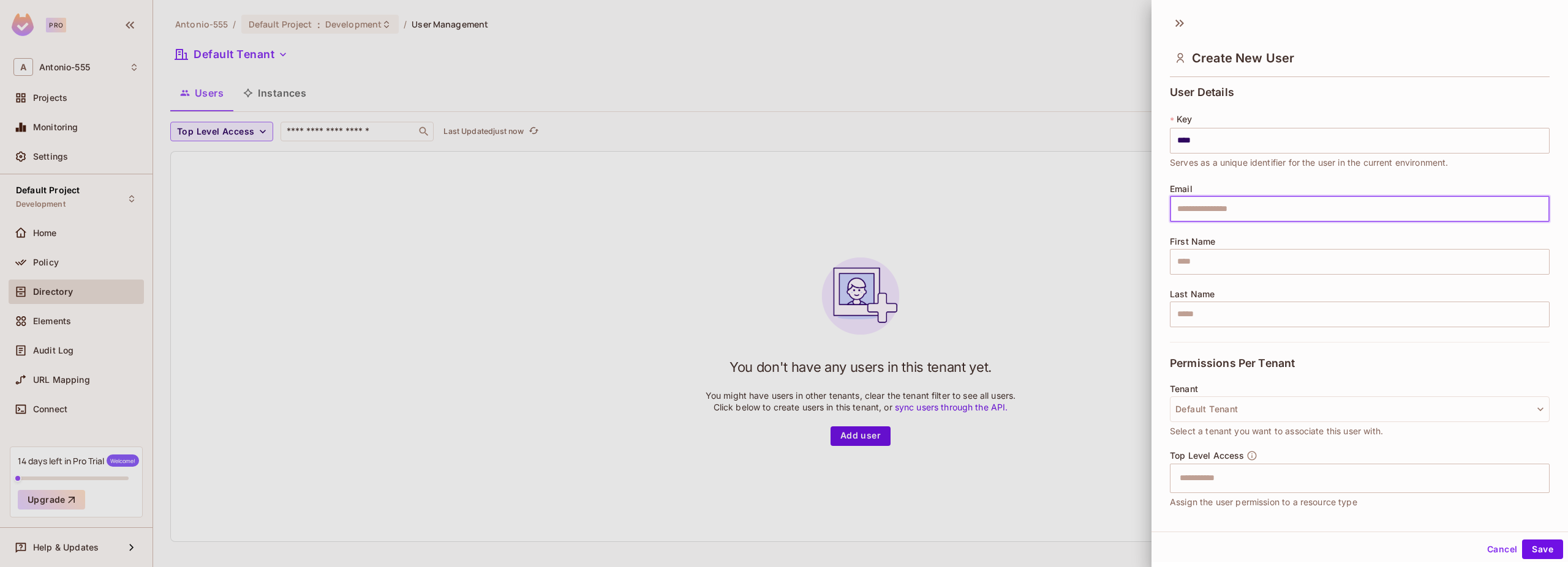
type input "**********"
type input "*******"
click at [1204, 149] on input "****" at bounding box center [1360, 141] width 380 height 26
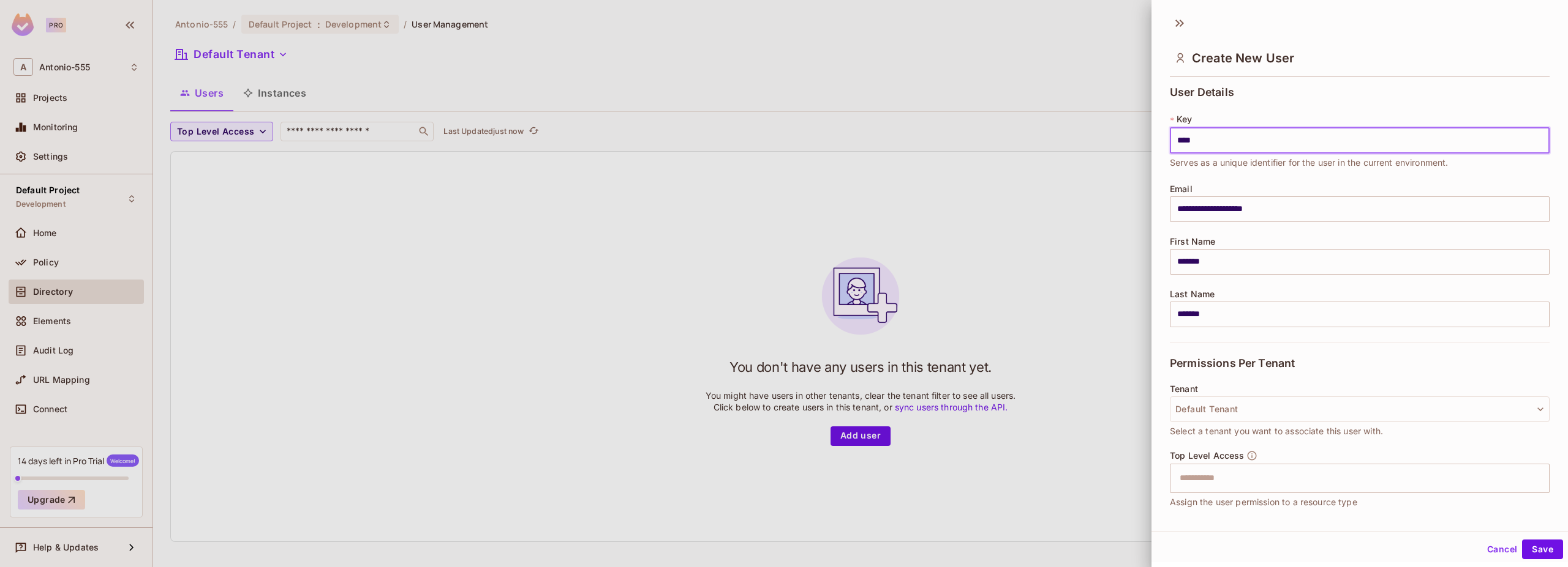
click at [1204, 149] on input "****" at bounding box center [1360, 141] width 380 height 26
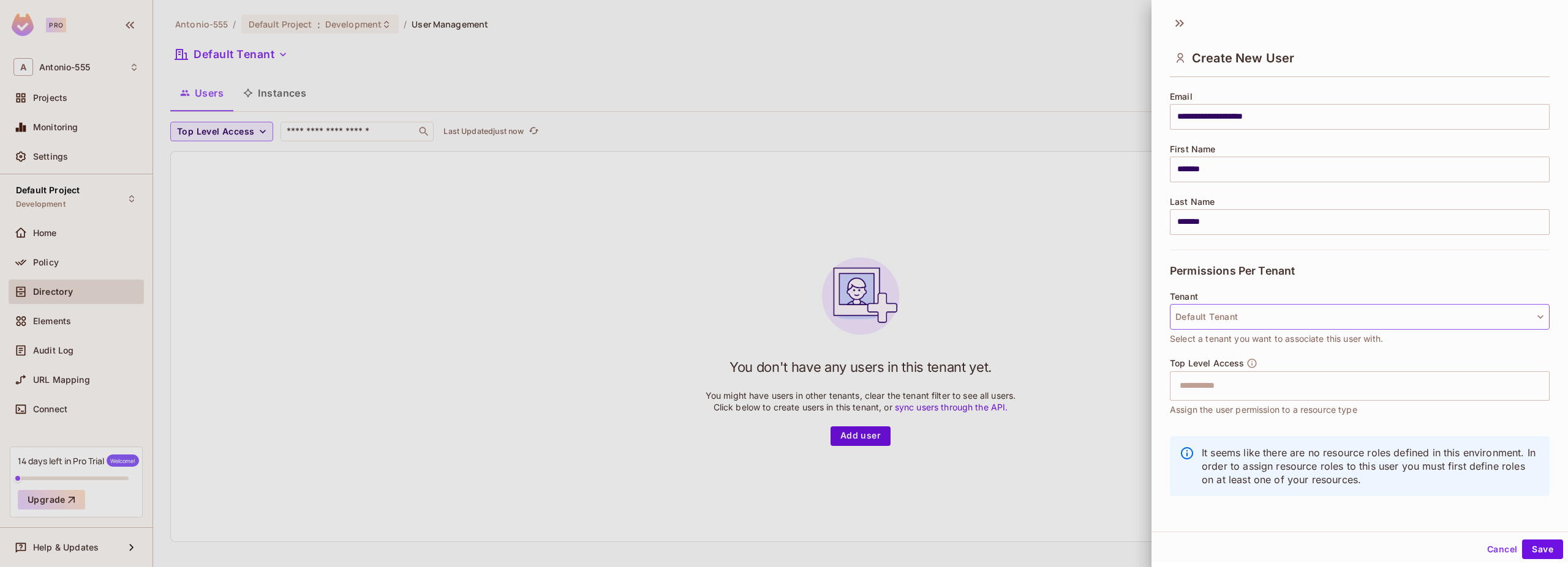
scroll to position [94, 0]
type input "*****"
click at [1218, 306] on button "Default Tenant" at bounding box center [1360, 315] width 380 height 26
click at [1222, 398] on span "Default Tenant" at bounding box center [1232, 400] width 107 height 11
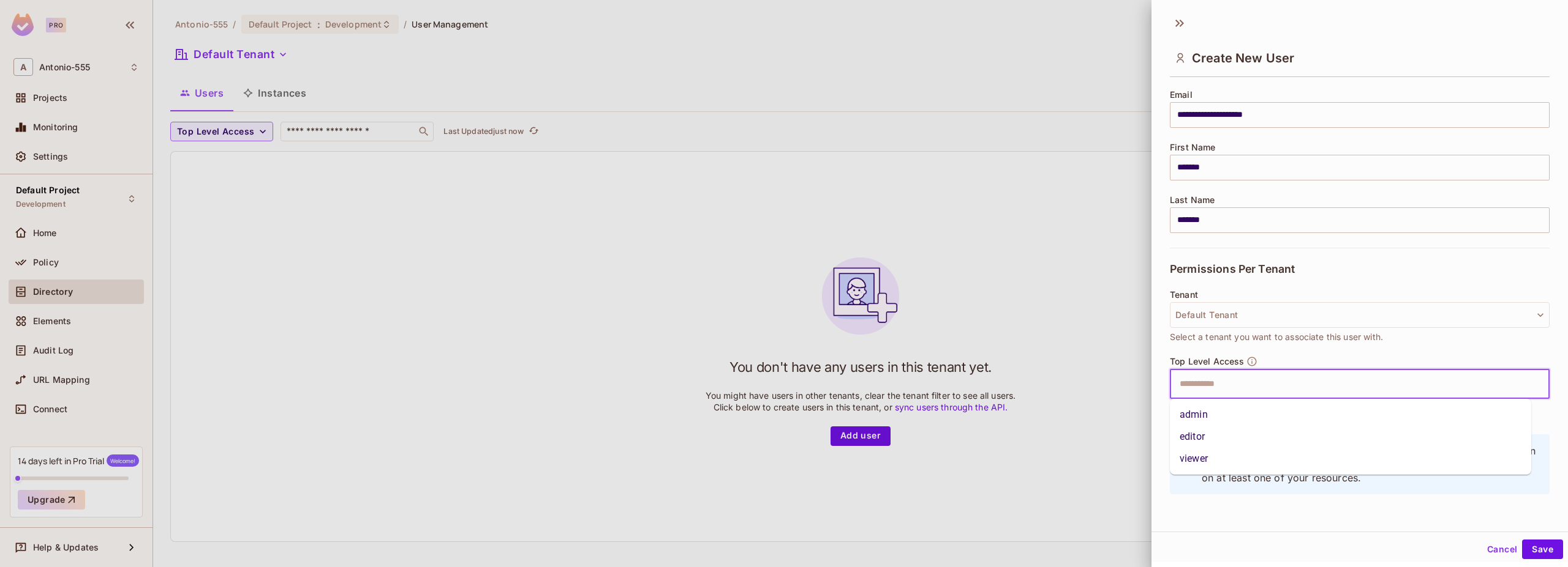
click at [1220, 387] on input "text" at bounding box center [1348, 384] width 353 height 24
click at [1191, 423] on li "admin" at bounding box center [1350, 415] width 362 height 22
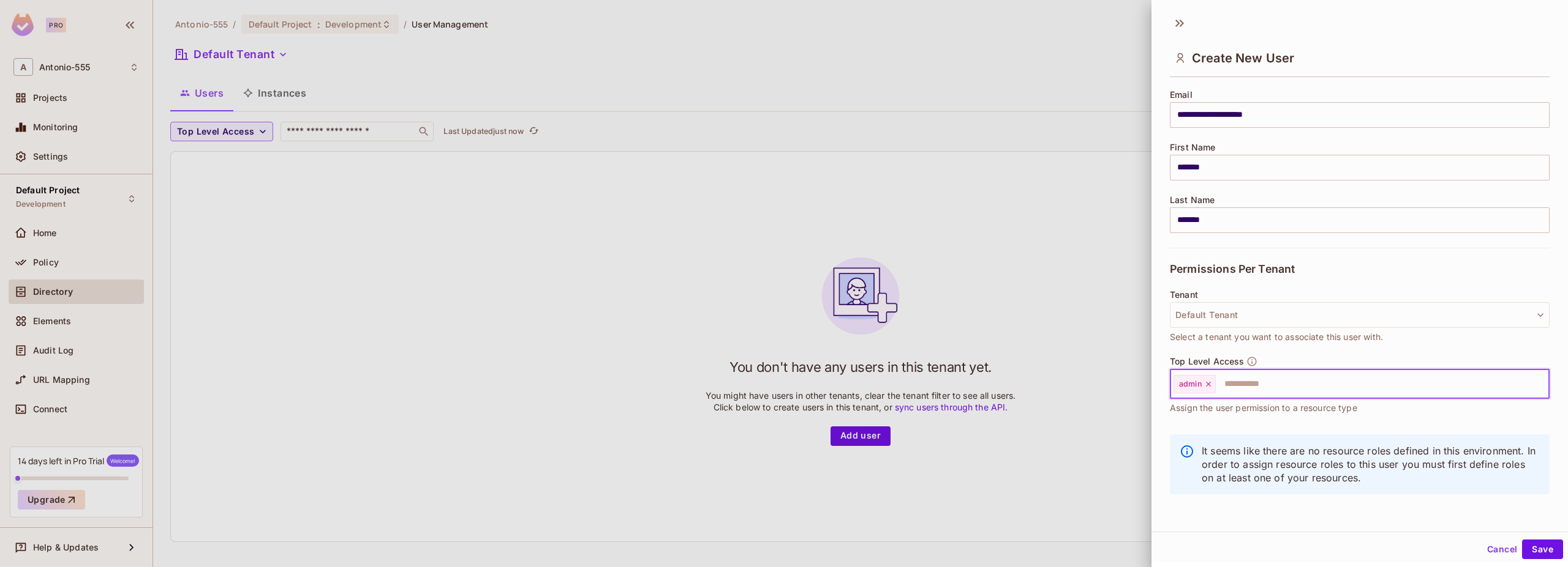
scroll to position [2, 0]
click at [1533, 544] on button "Save" at bounding box center [1542, 548] width 41 height 19
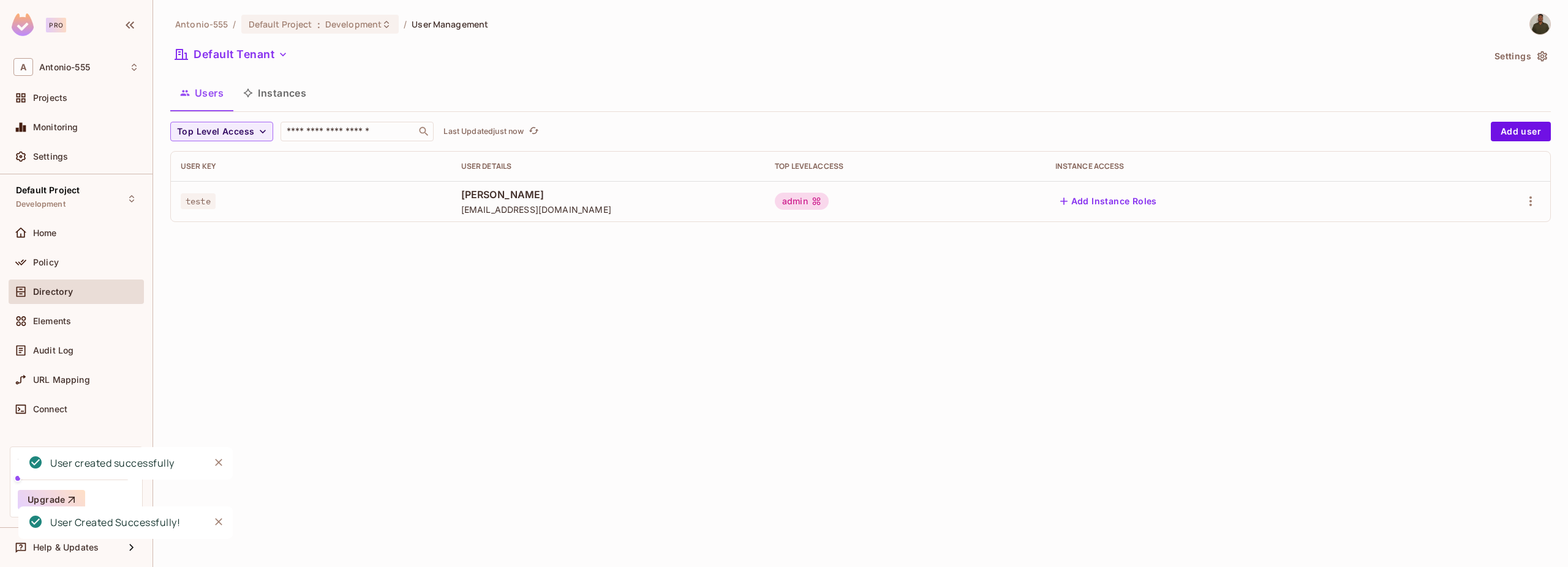
drag, startPoint x: 506, startPoint y: 217, endPoint x: 492, endPoint y: 211, distance: 15.2
click at [506, 217] on td "Antônio Brandao ant.breno12@gmail.com" at bounding box center [608, 201] width 314 height 40
drag, startPoint x: 174, startPoint y: 201, endPoint x: 295, endPoint y: 212, distance: 121.5
click at [294, 212] on td "teste" at bounding box center [311, 201] width 281 height 40
click at [495, 209] on span "ant.breno12@gmail.com" at bounding box center [608, 209] width 294 height 11
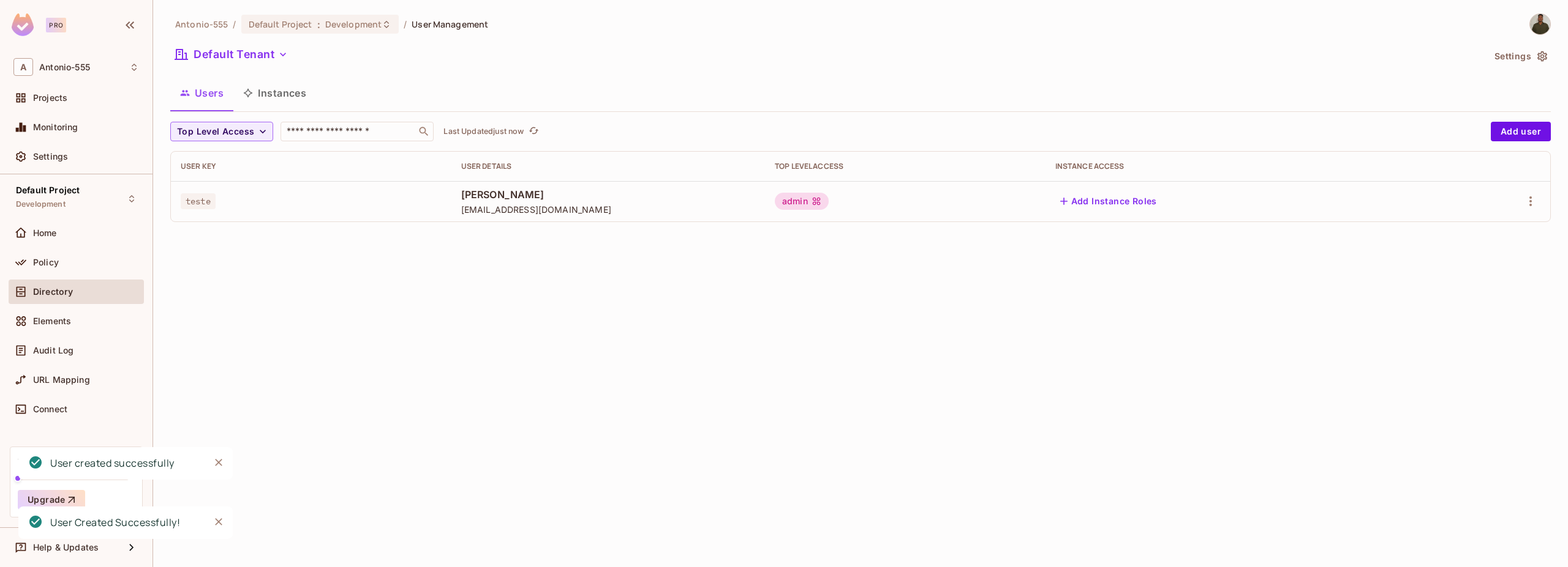
drag, startPoint x: 815, startPoint y: 213, endPoint x: 917, endPoint y: 203, distance: 102.5
click at [857, 213] on td "admin" at bounding box center [906, 201] width 281 height 40
click at [90, 415] on div "Connect" at bounding box center [76, 409] width 126 height 15
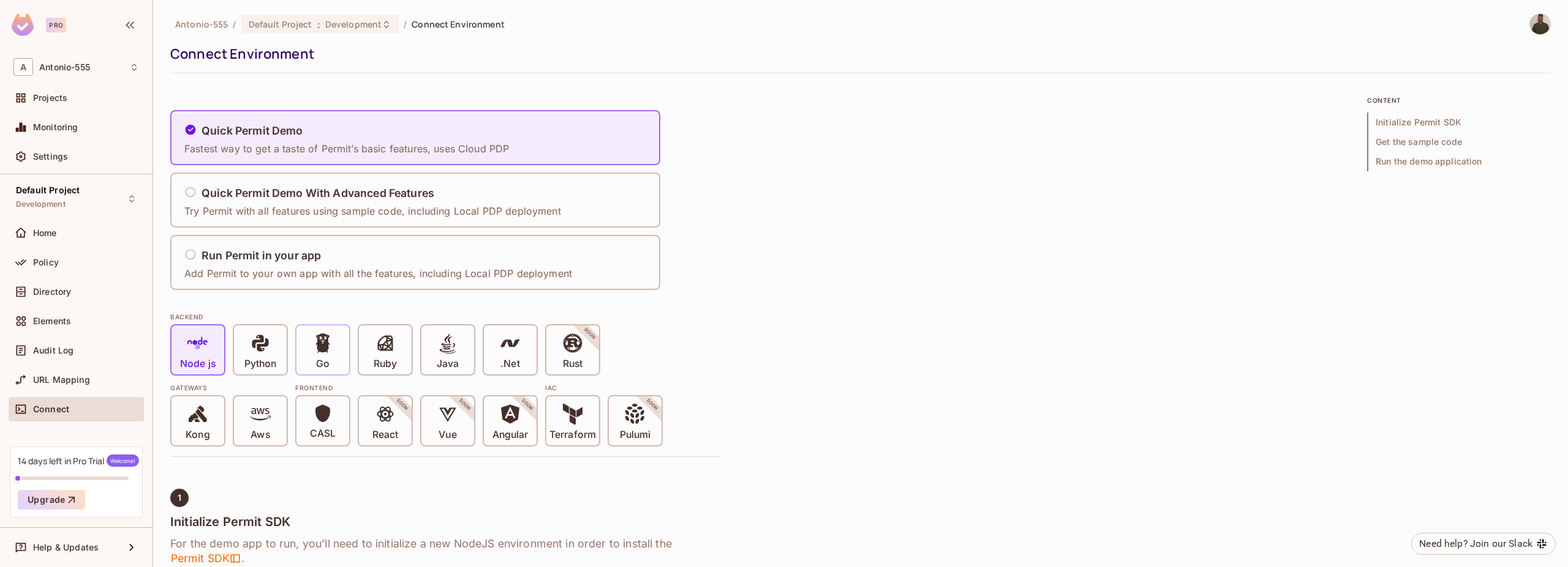
click at [311, 355] on div "Go" at bounding box center [322, 350] width 52 height 49
click at [51, 498] on button "Upgrade" at bounding box center [51, 500] width 67 height 19
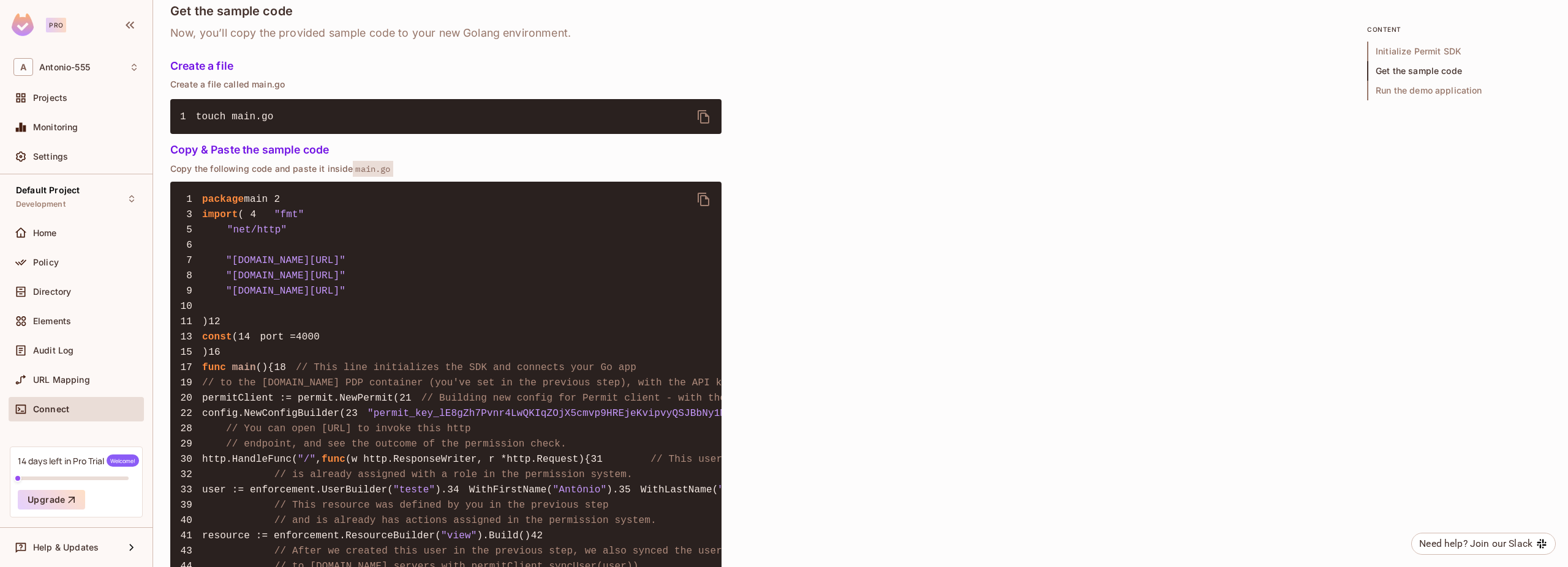
scroll to position [734, 0]
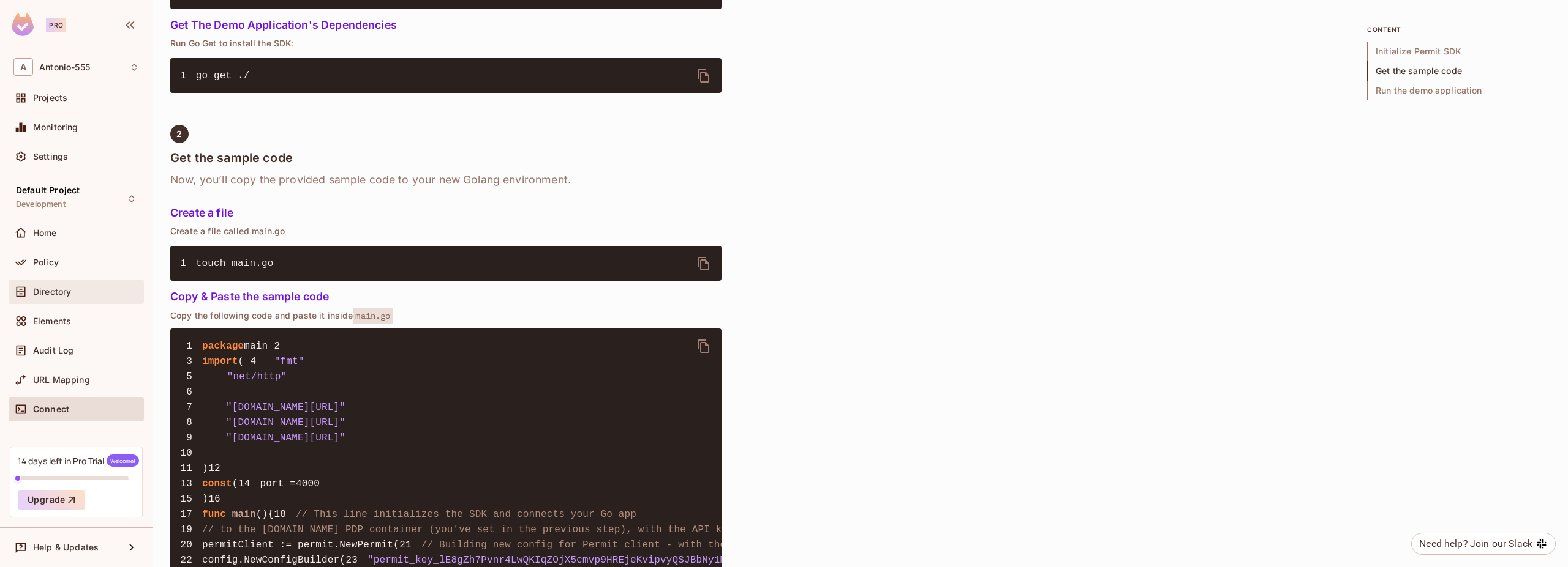
click at [44, 294] on span "Directory" at bounding box center [52, 292] width 38 height 10
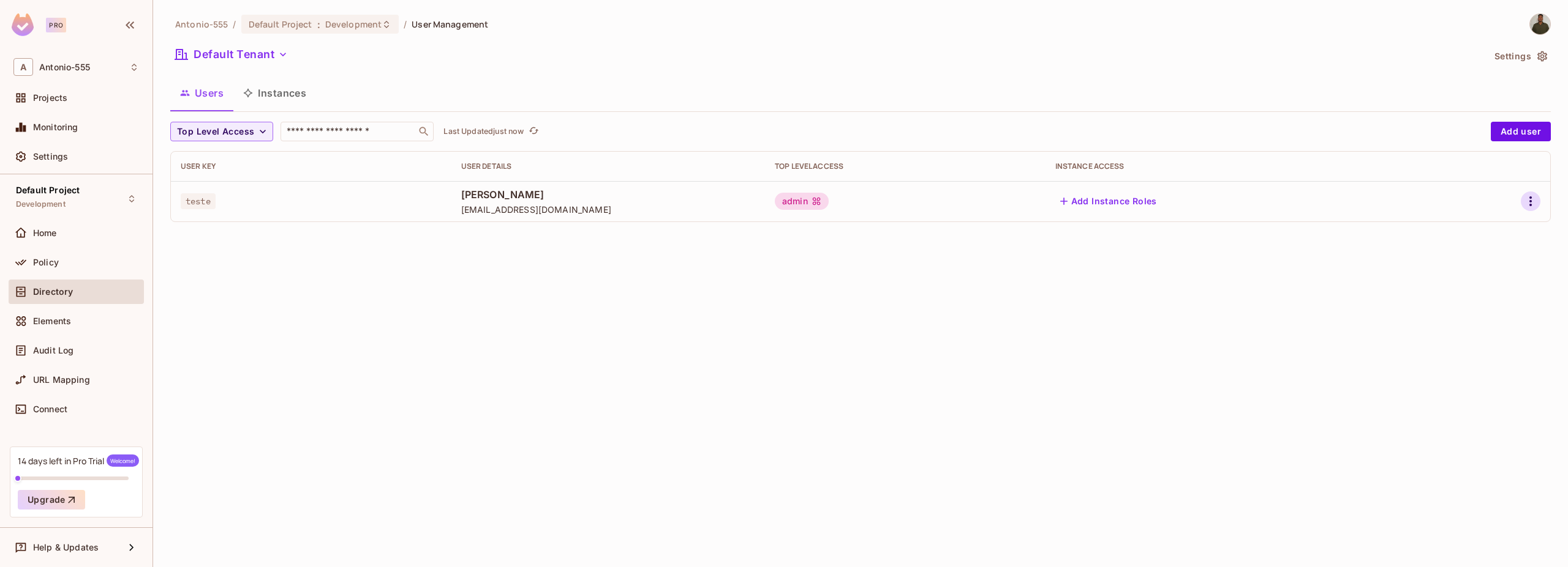
click at [1524, 200] on icon "button" at bounding box center [1530, 201] width 15 height 15
click at [1509, 57] on div at bounding box center [784, 283] width 1568 height 567
click at [1519, 57] on button "Settings" at bounding box center [1520, 56] width 61 height 19
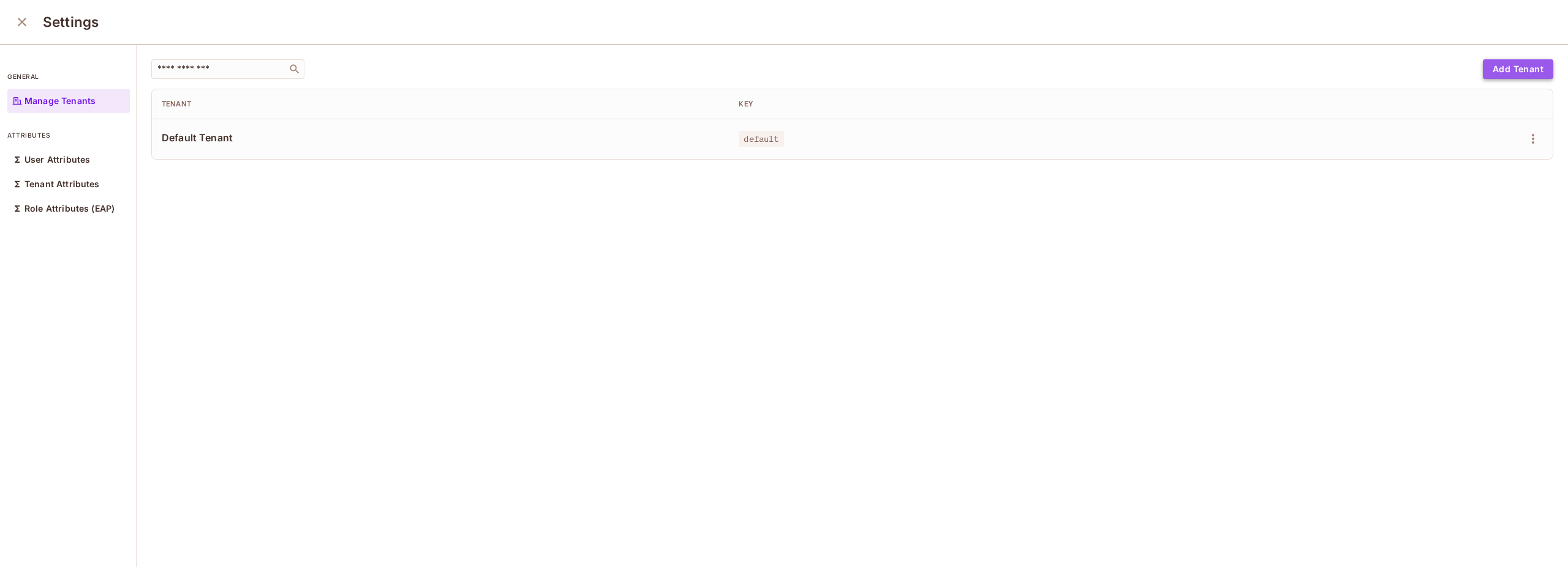
click at [1519, 69] on button "Add Tenant" at bounding box center [1517, 69] width 71 height 19
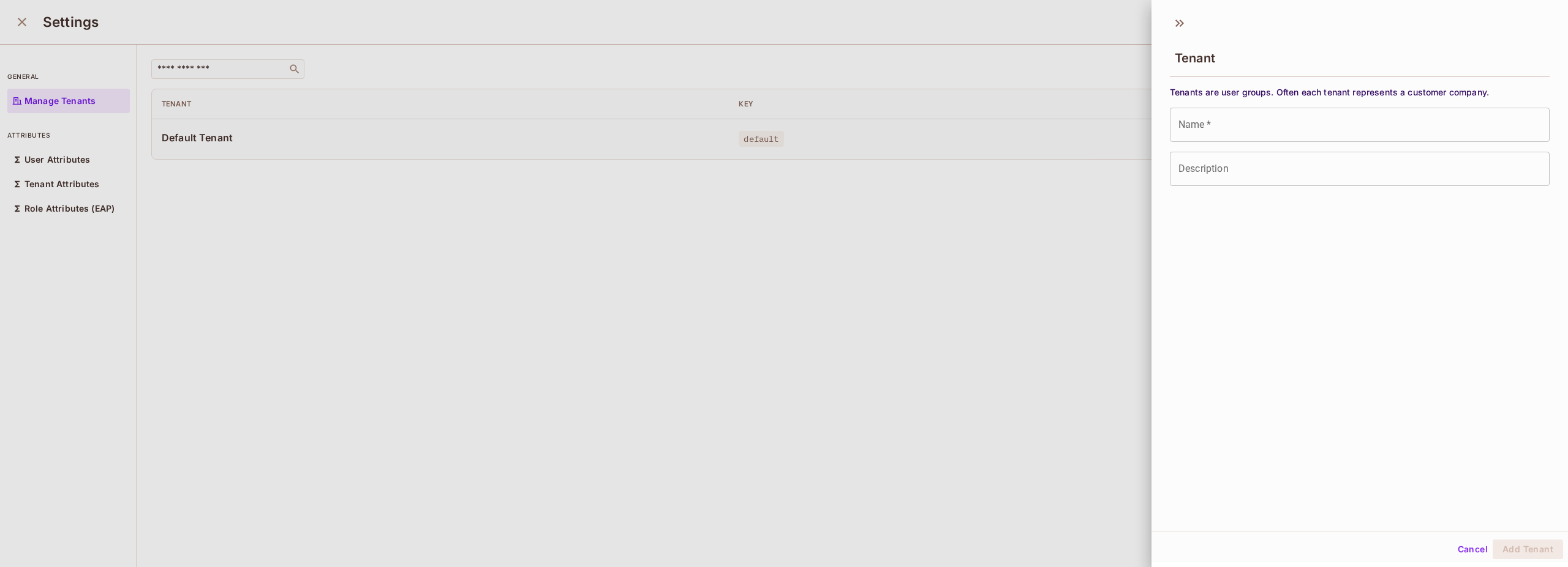
click at [1215, 133] on input "Name   *" at bounding box center [1360, 125] width 380 height 34
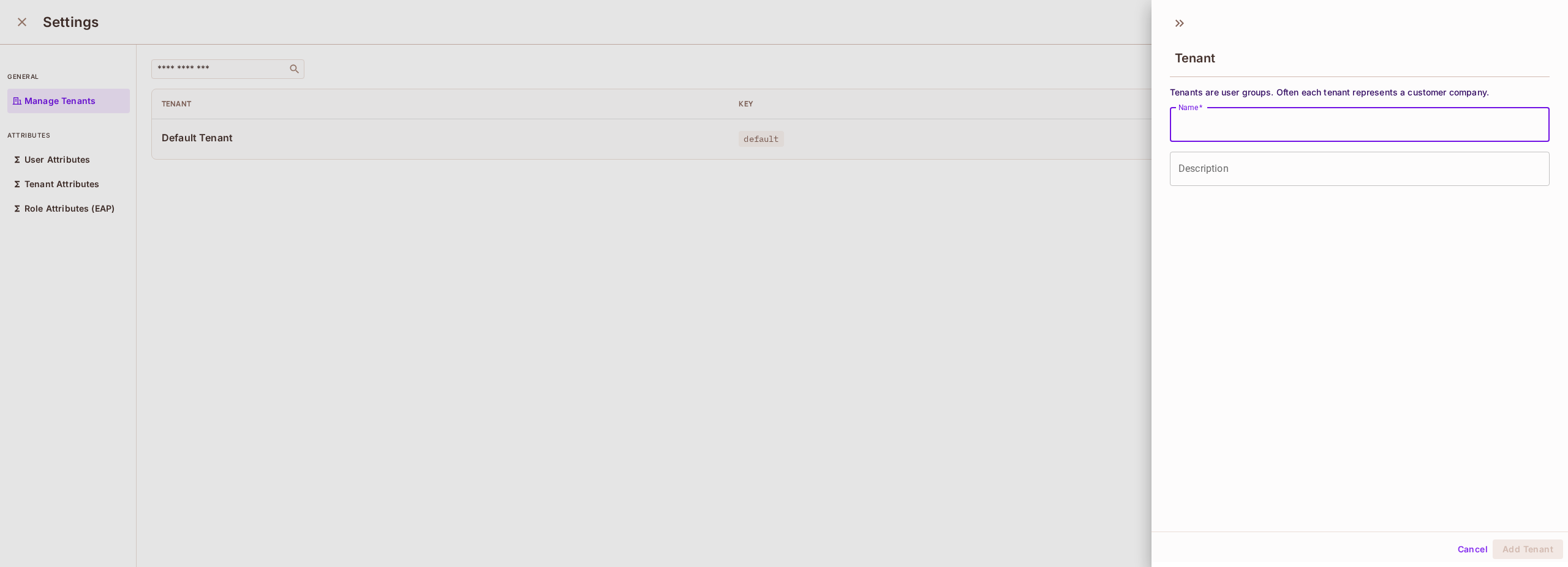
type input "******"
click at [1212, 172] on input "Description" at bounding box center [1360, 168] width 380 height 34
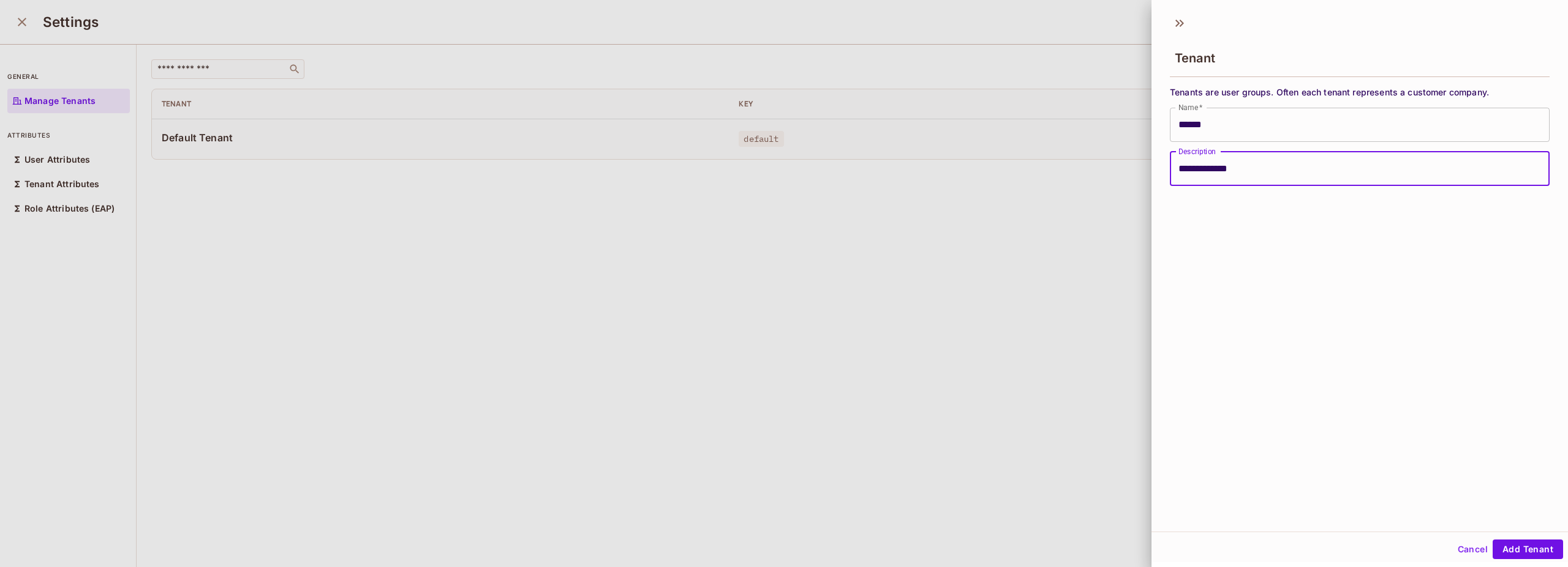
click at [1221, 172] on input "**********" at bounding box center [1360, 168] width 380 height 34
type input "******"
click at [1204, 240] on div "Tenant Tenants are user groups. Often each tenant represents a customer company…" at bounding box center [1360, 270] width 417 height 523
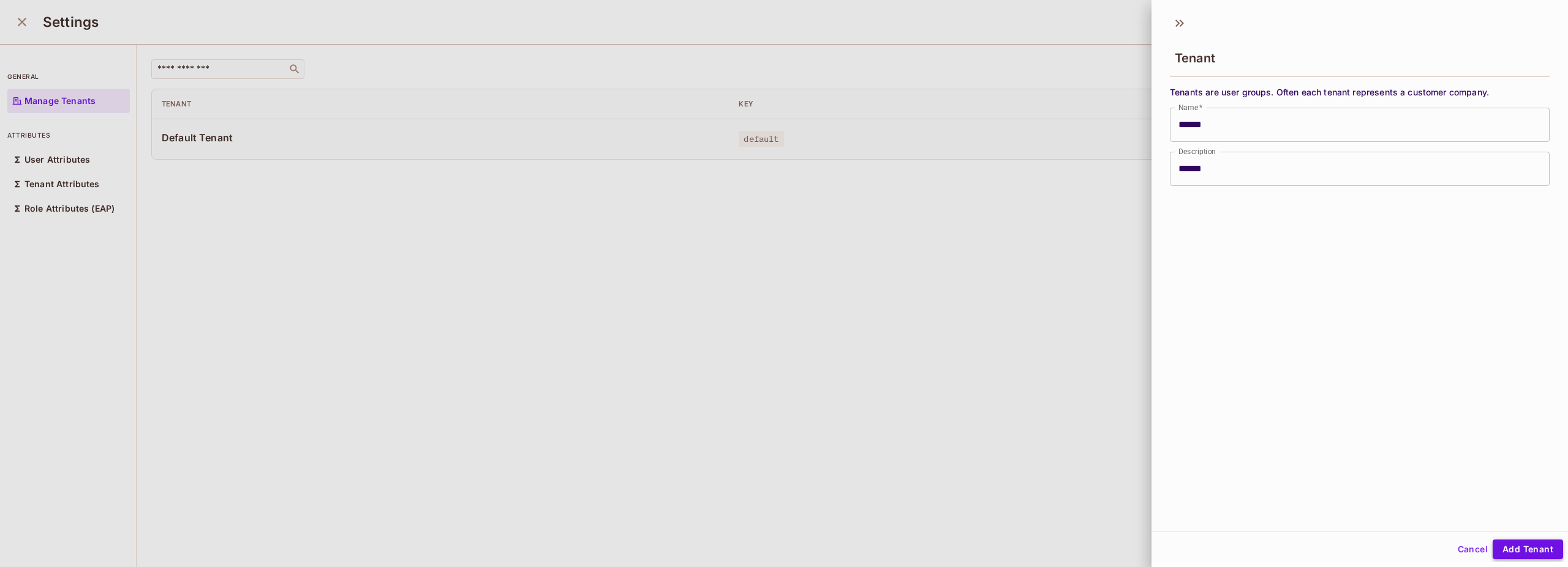
click at [1534, 548] on button "Add Tenant" at bounding box center [1527, 550] width 71 height 19
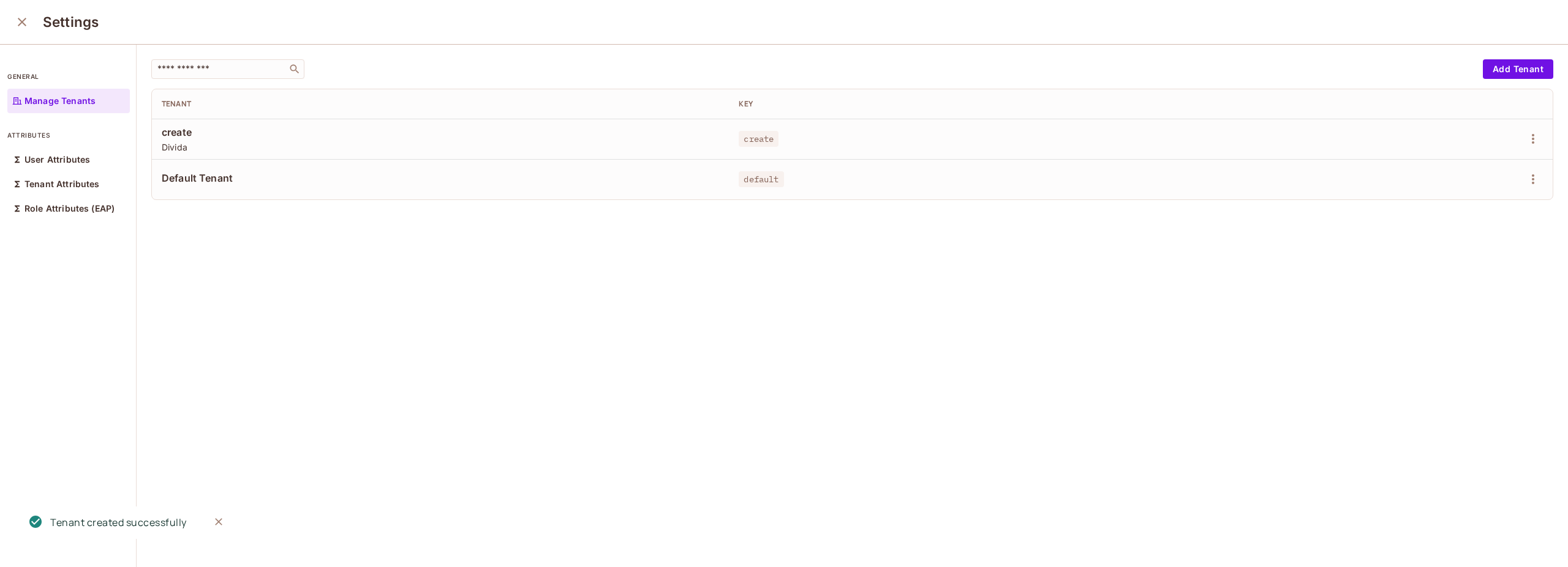
click at [17, 24] on icon "close" at bounding box center [22, 22] width 15 height 15
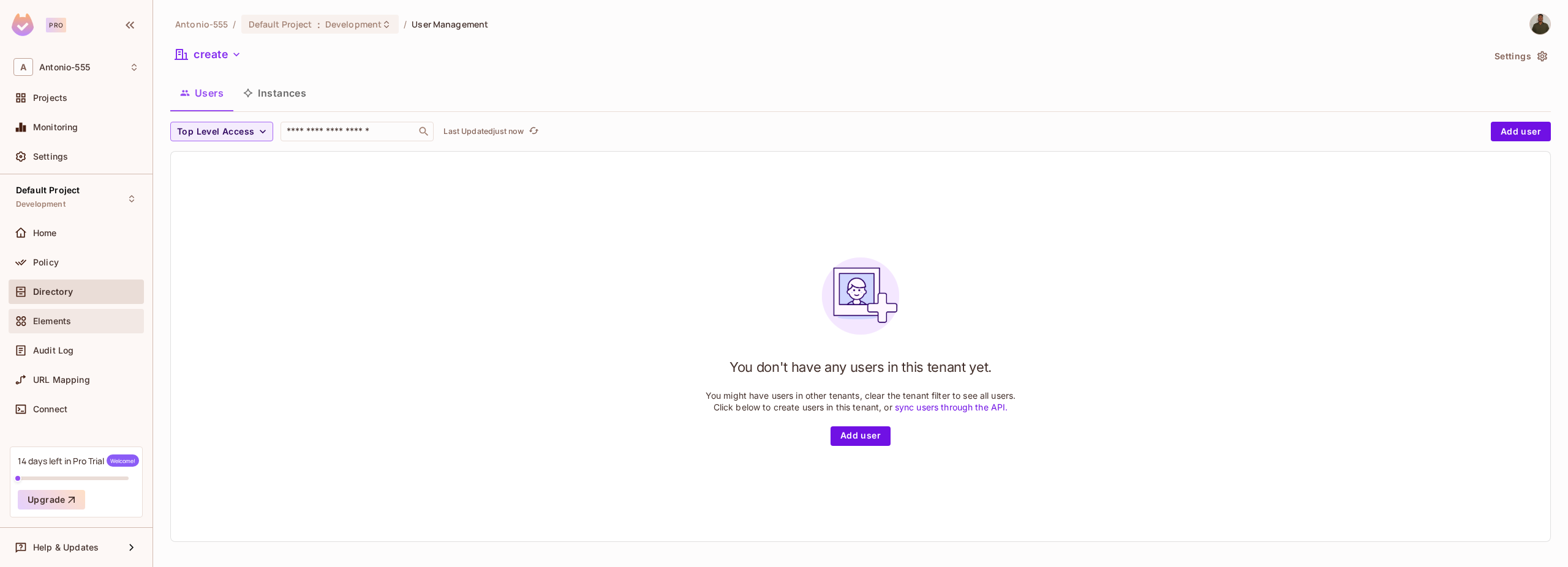
click at [67, 324] on span "Elements" at bounding box center [52, 321] width 38 height 10
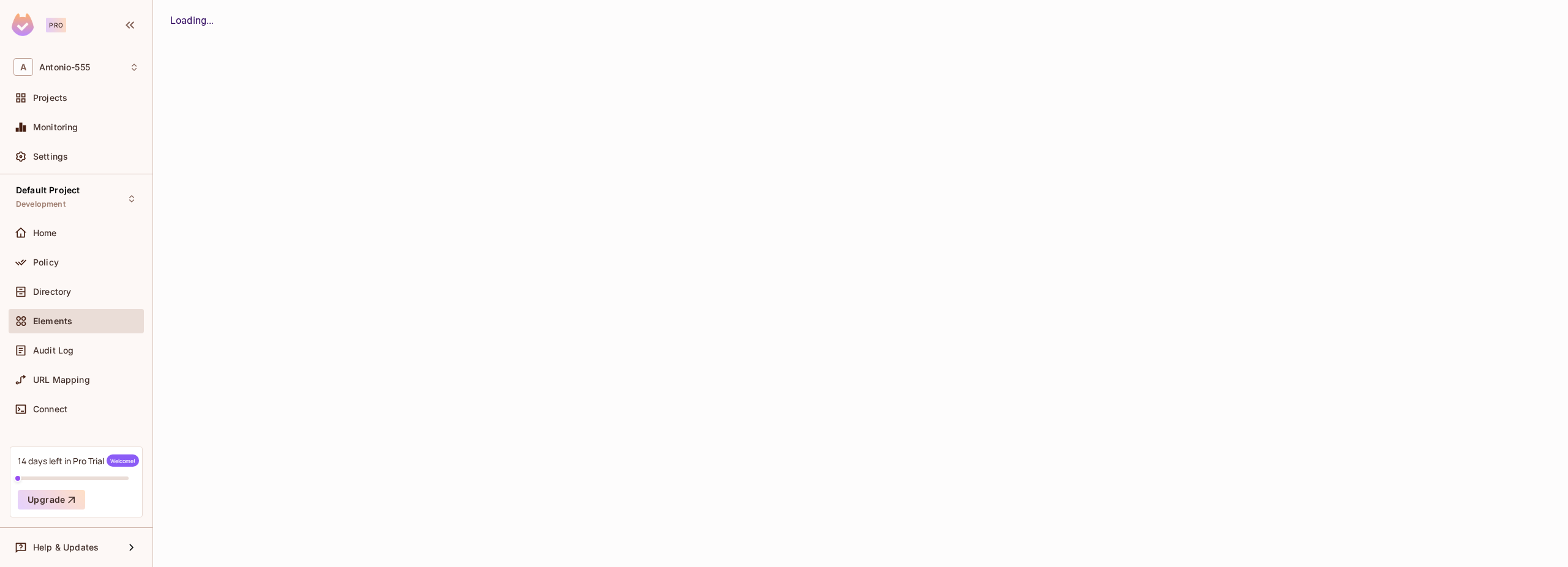
click at [61, 309] on div "Elements" at bounding box center [76, 321] width 135 height 24
click at [53, 300] on div "Directory" at bounding box center [76, 292] width 135 height 24
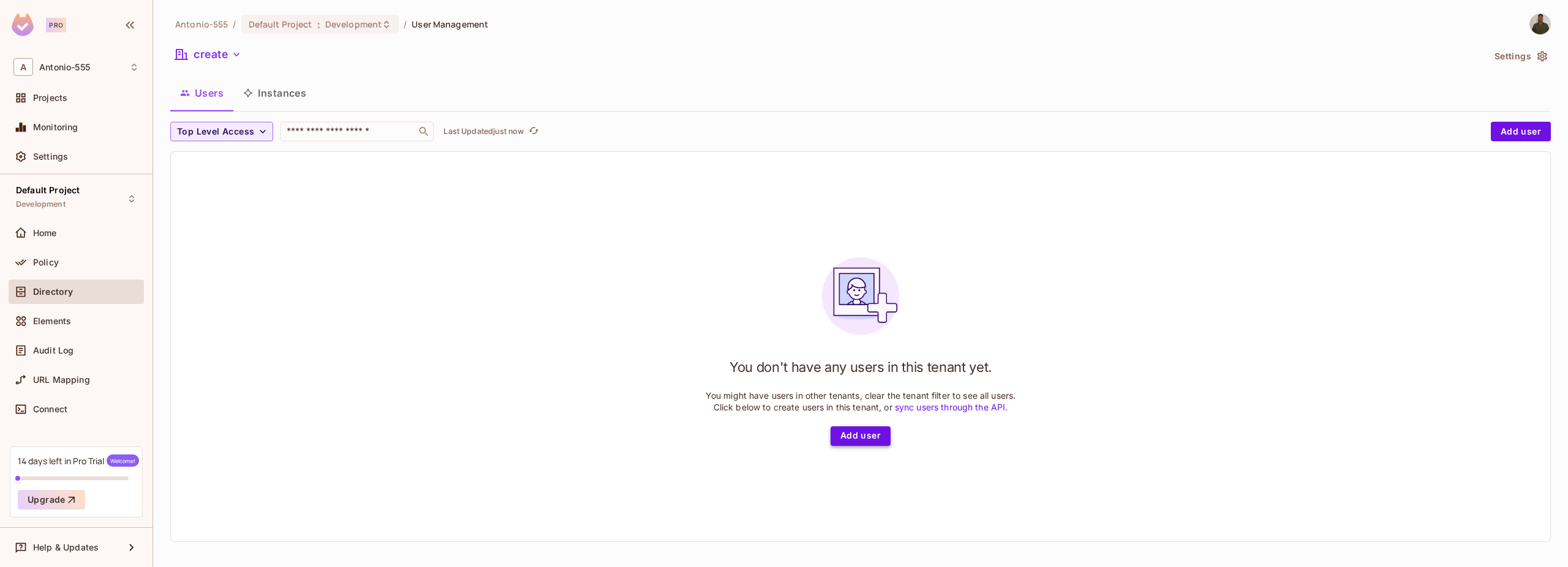
click at [855, 438] on button "Add user" at bounding box center [860, 436] width 60 height 19
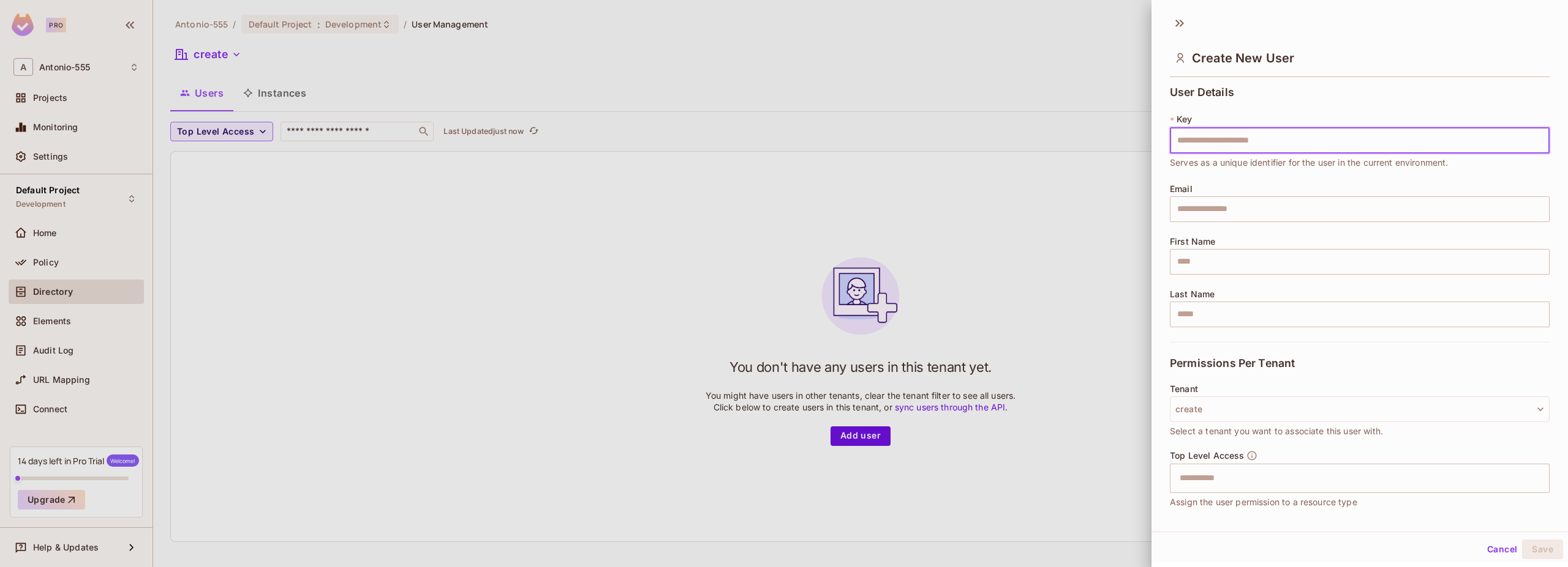
click at [1243, 119] on div "* Key ​ Serves as a unique identifier for the user in the current environment." at bounding box center [1360, 141] width 380 height 57
click at [1243, 135] on input "text" at bounding box center [1360, 141] width 380 height 26
type input "*****"
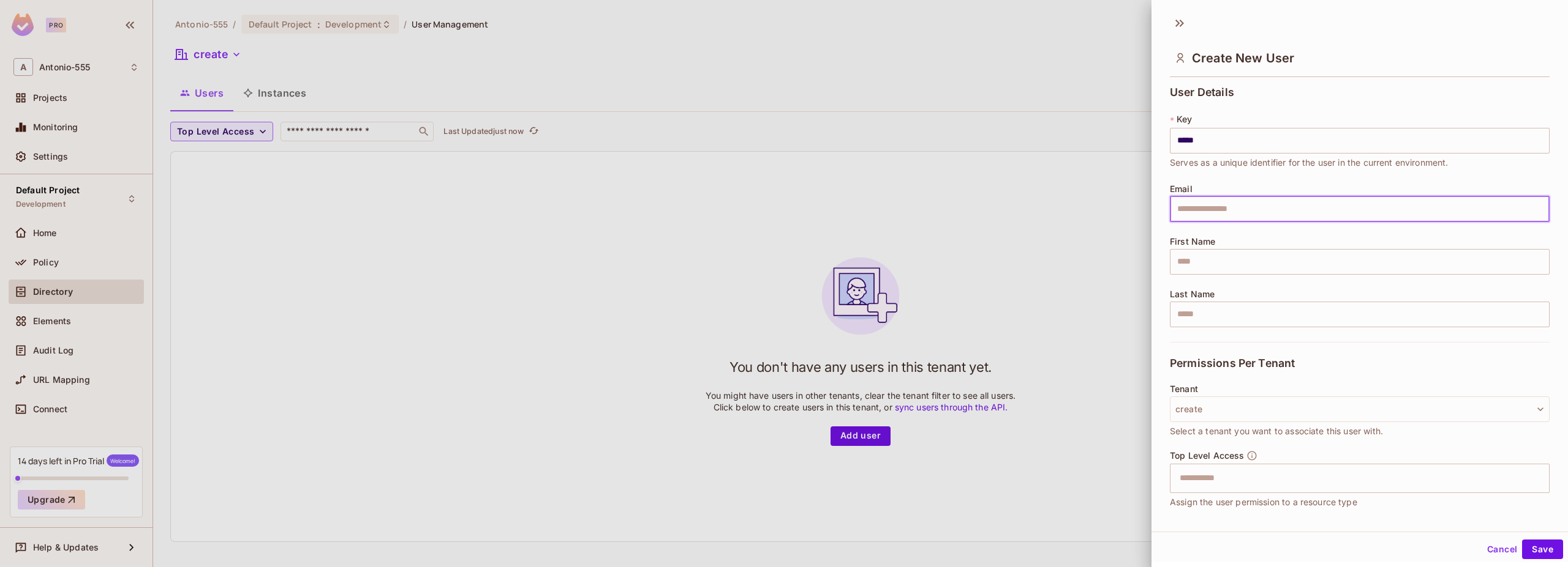
click at [1243, 199] on input "text" at bounding box center [1360, 210] width 380 height 26
type input "**********"
type input "*******"
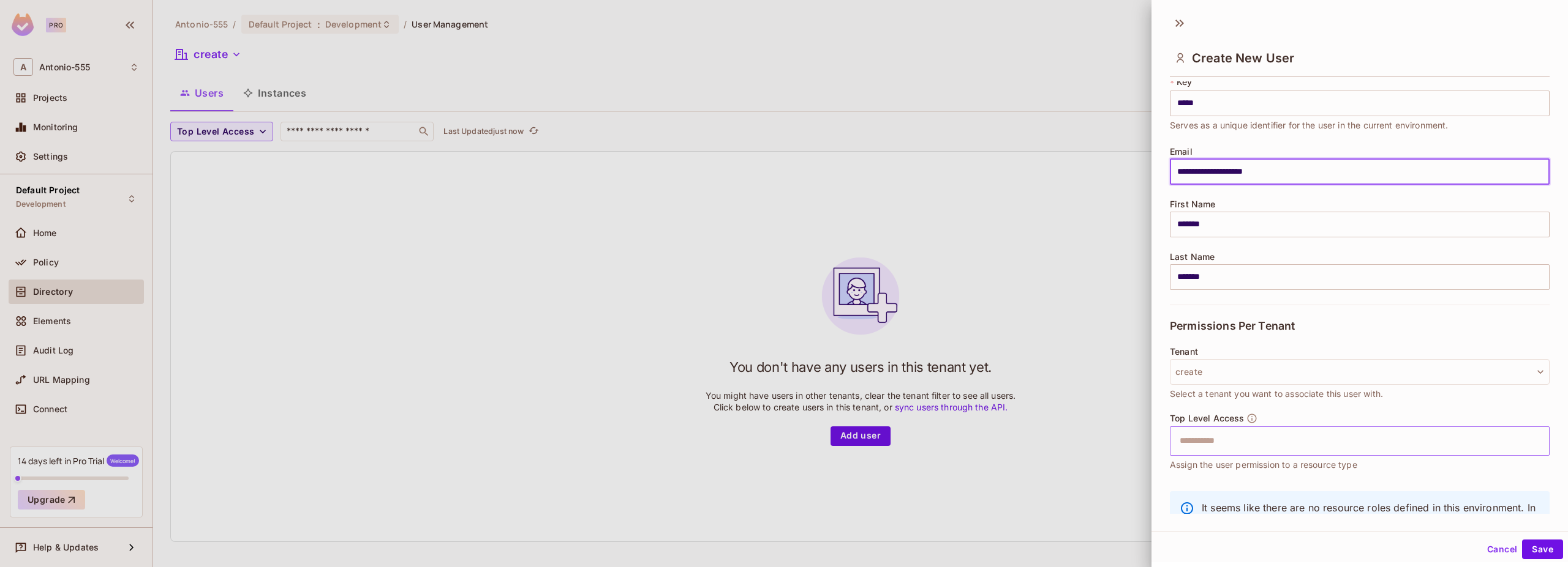
scroll to position [73, 0]
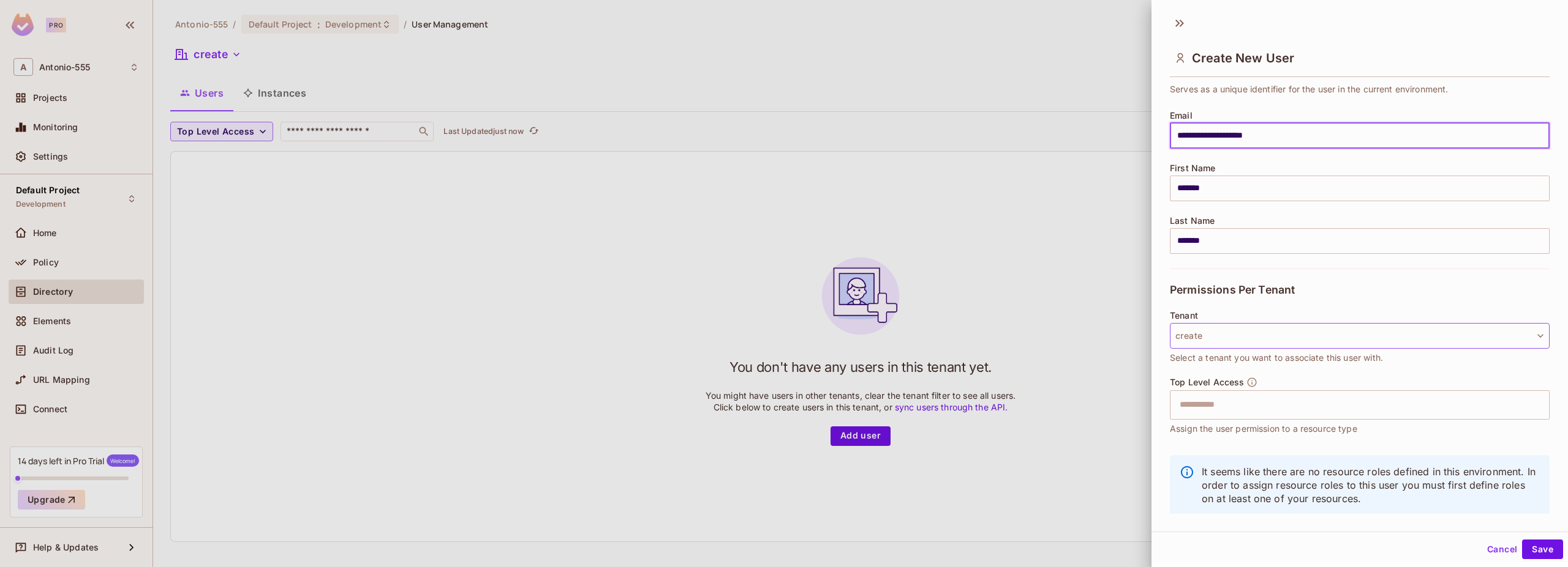
click at [1207, 337] on button "create" at bounding box center [1360, 336] width 380 height 26
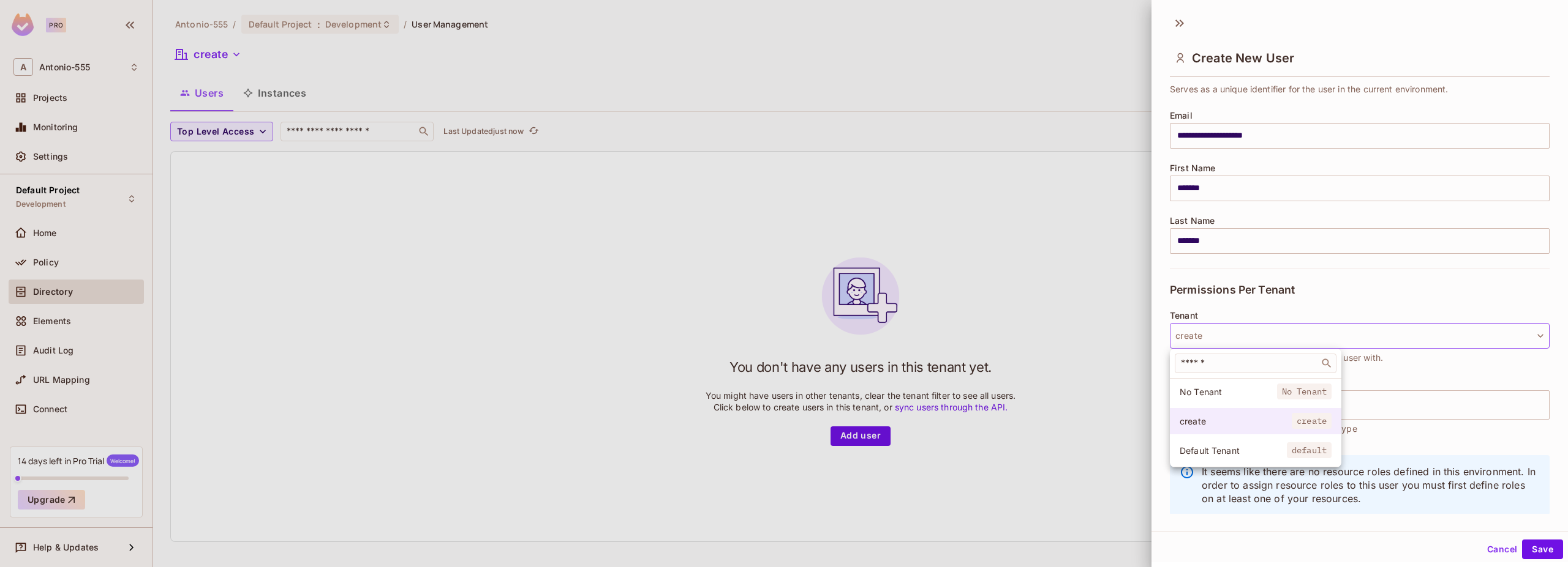
click at [1216, 425] on span "create" at bounding box center [1235, 421] width 112 height 11
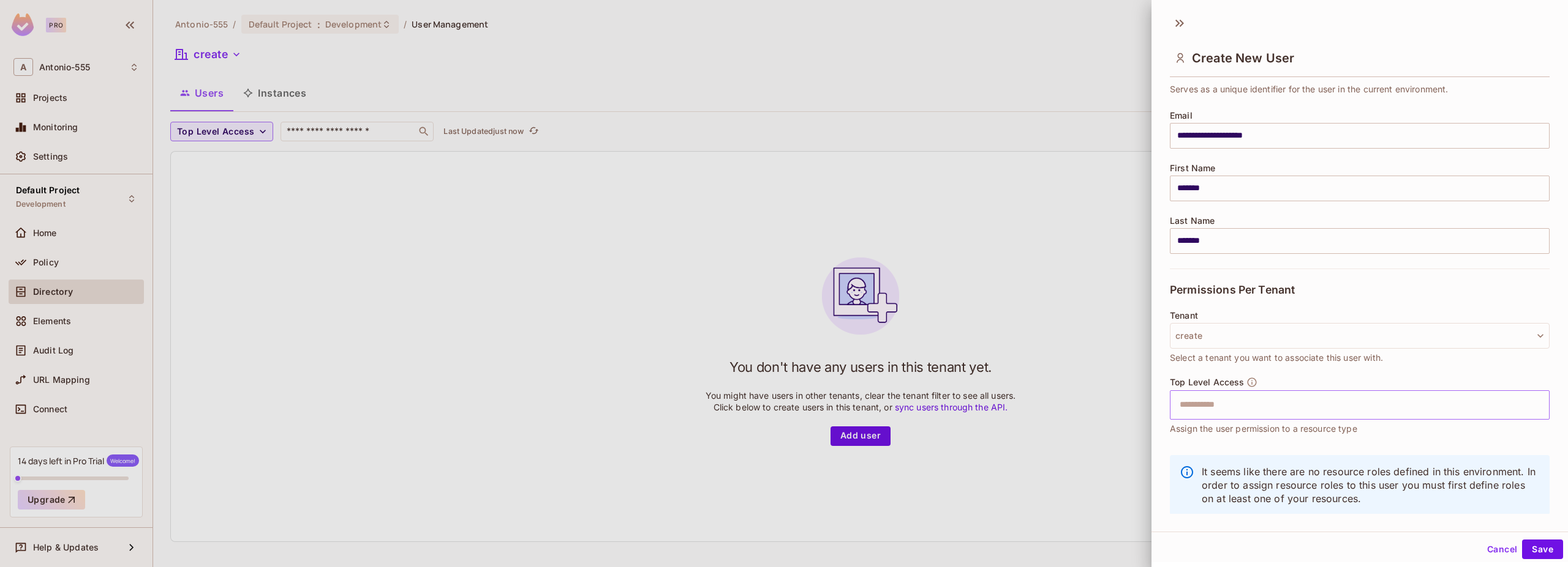
click at [1225, 393] on input "text" at bounding box center [1348, 405] width 353 height 24
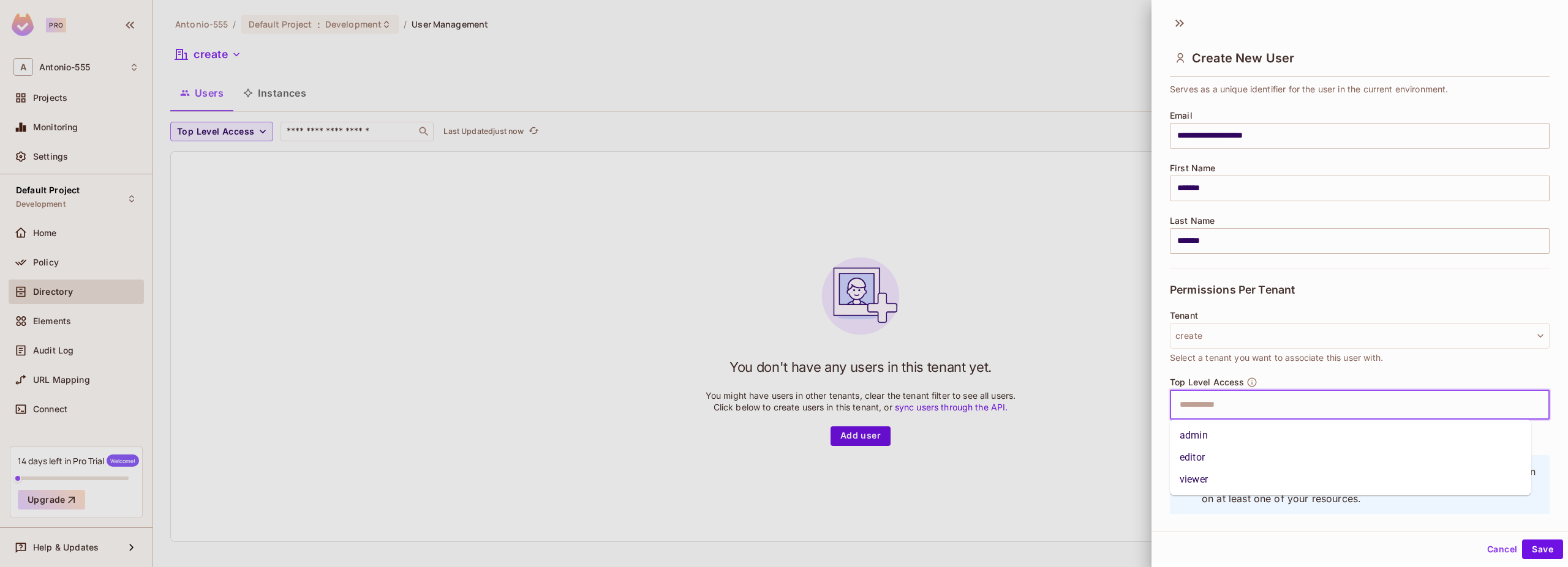
click at [880, 365] on div at bounding box center [784, 283] width 1568 height 567
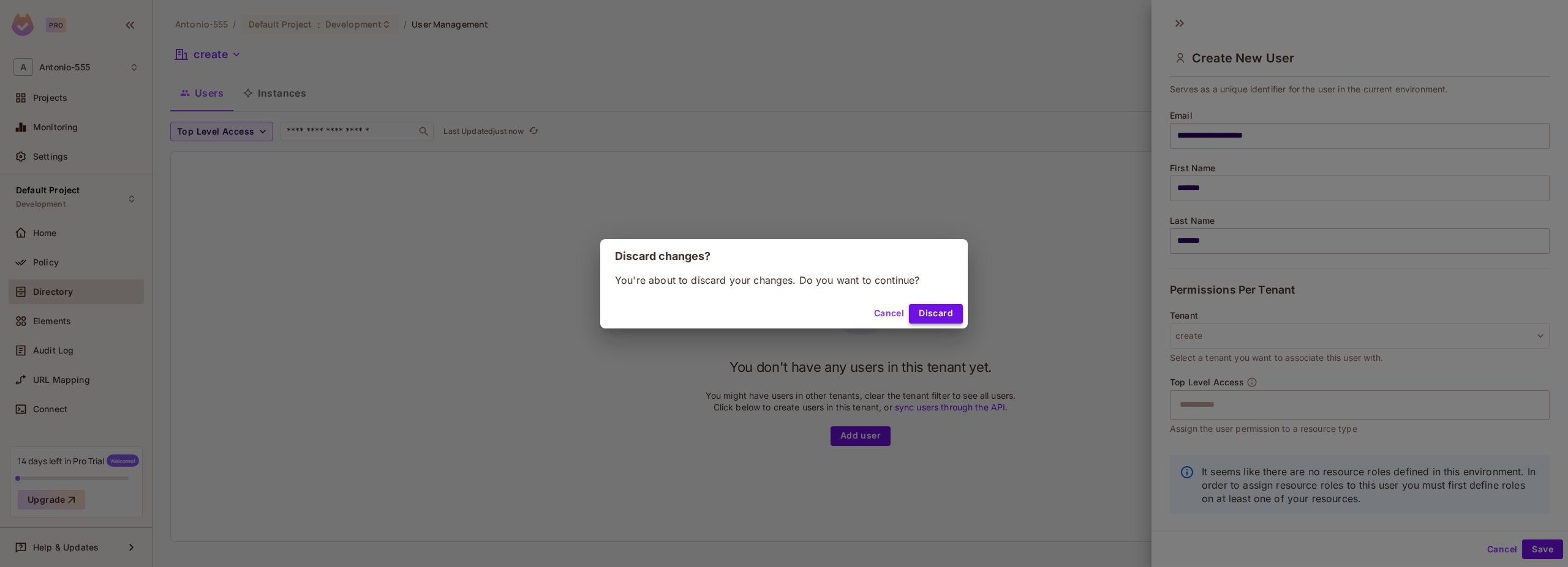
click at [926, 314] on button "Discard" at bounding box center [936, 314] width 54 height 19
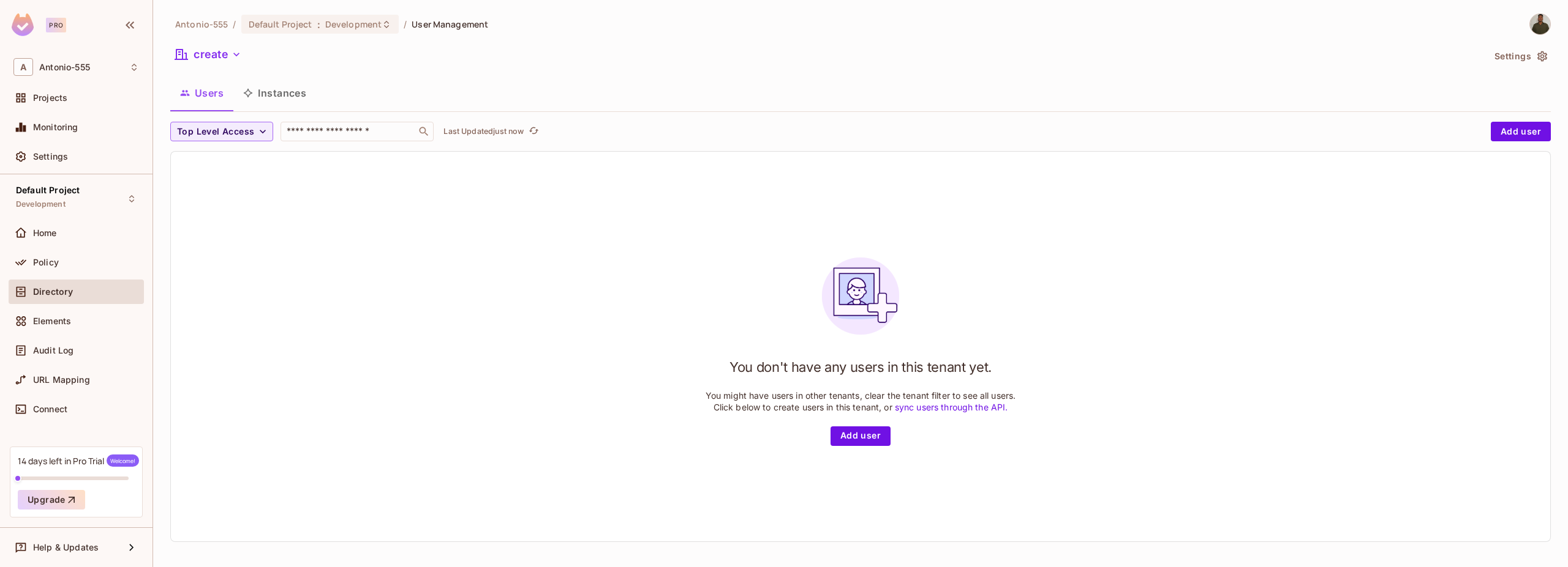
click at [187, 43] on div "Antonio-555 / Default Project : Development / User Management create Settings U…" at bounding box center [860, 282] width 1381 height 538
click at [200, 52] on button "create" at bounding box center [207, 54] width 76 height 19
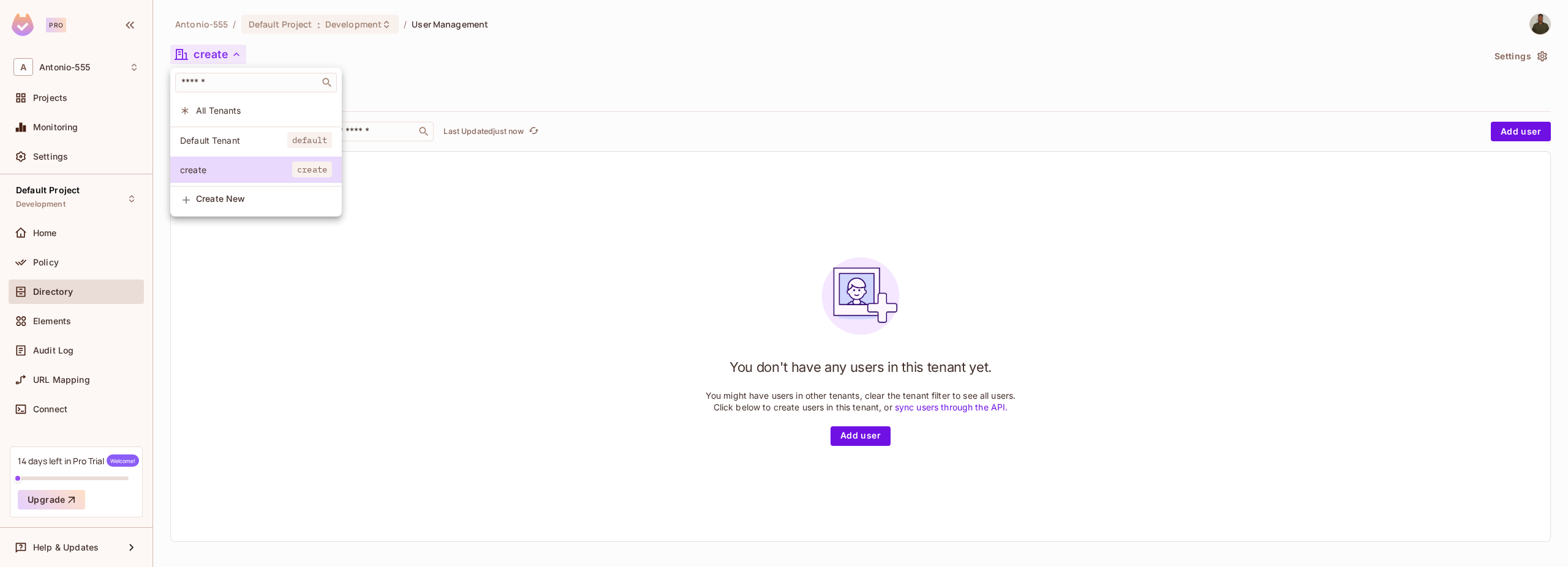
click at [214, 139] on span "Default Tenant" at bounding box center [234, 140] width 107 height 11
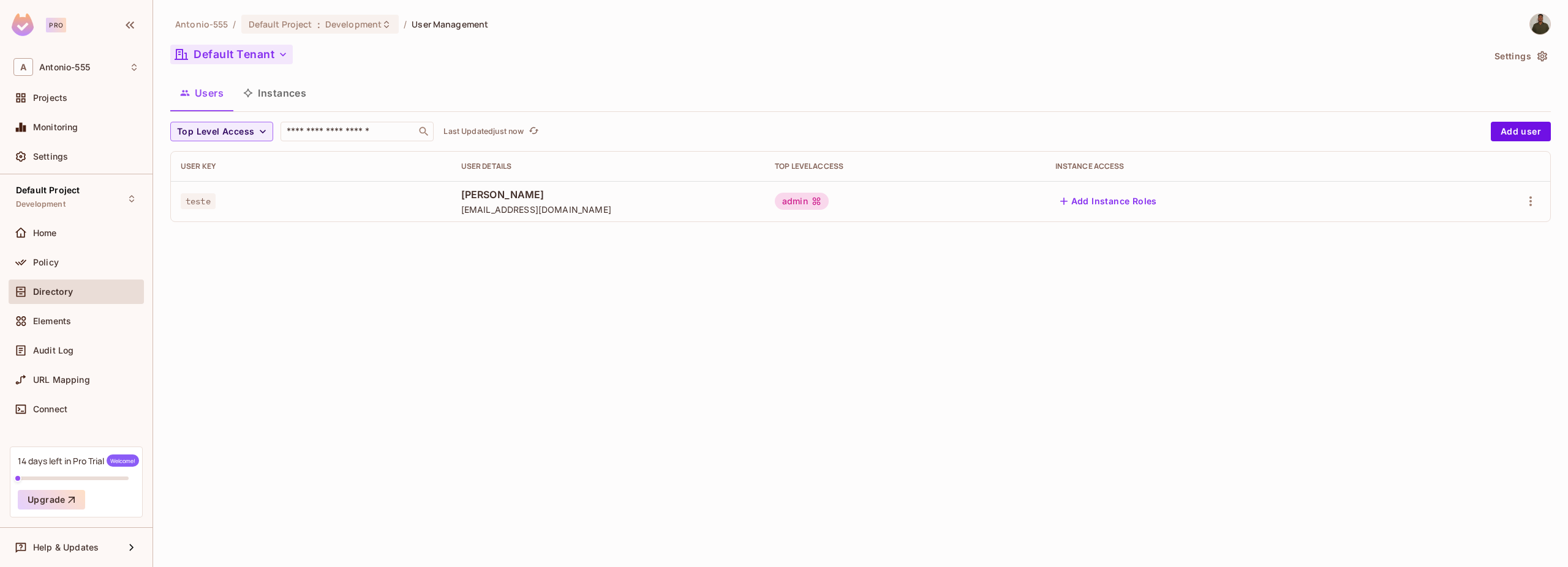
click at [239, 61] on button "Default Tenant" at bounding box center [231, 54] width 123 height 19
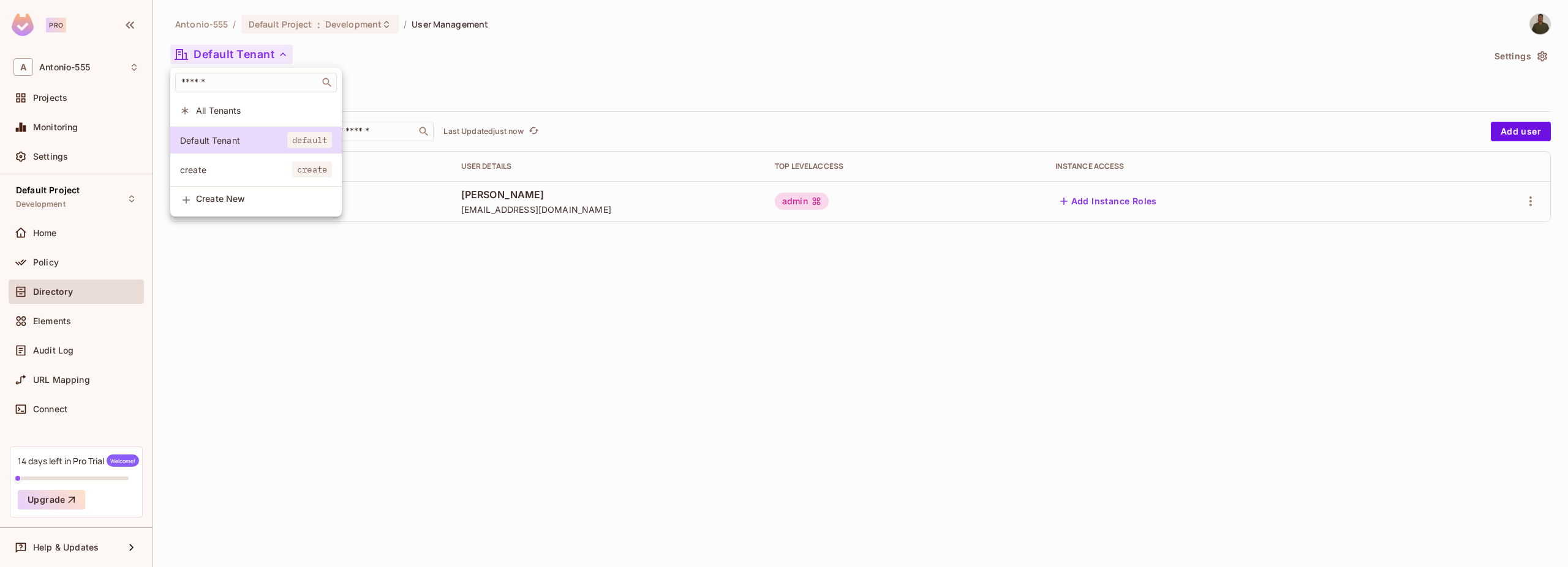
click at [227, 164] on span "create" at bounding box center [236, 169] width 112 height 11
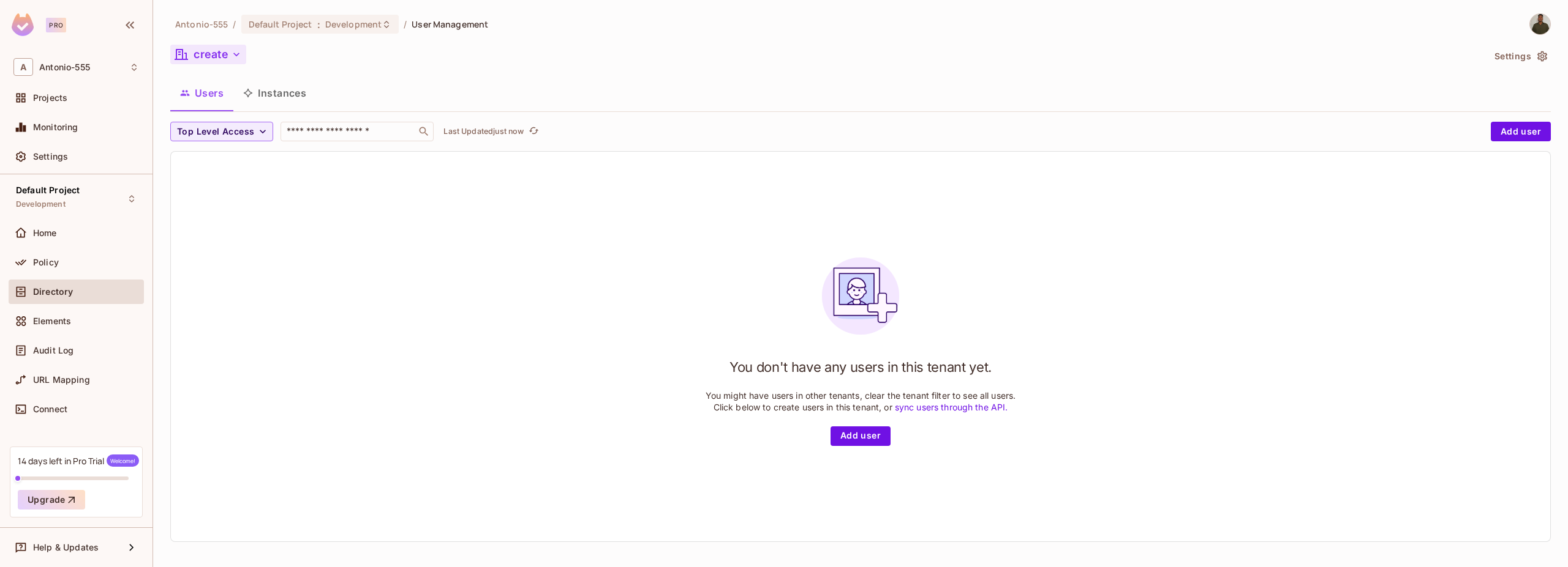
click at [209, 60] on button "create" at bounding box center [207, 54] width 76 height 19
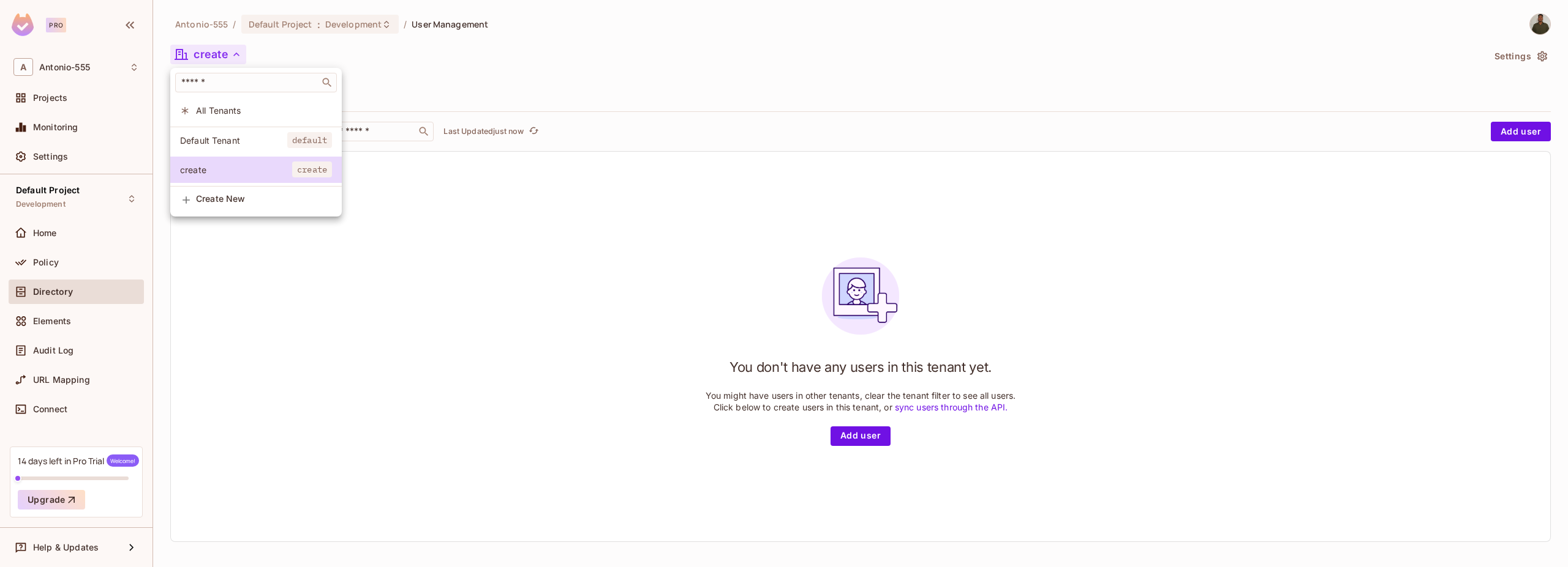
click at [226, 111] on span "All Tenants" at bounding box center [264, 110] width 136 height 11
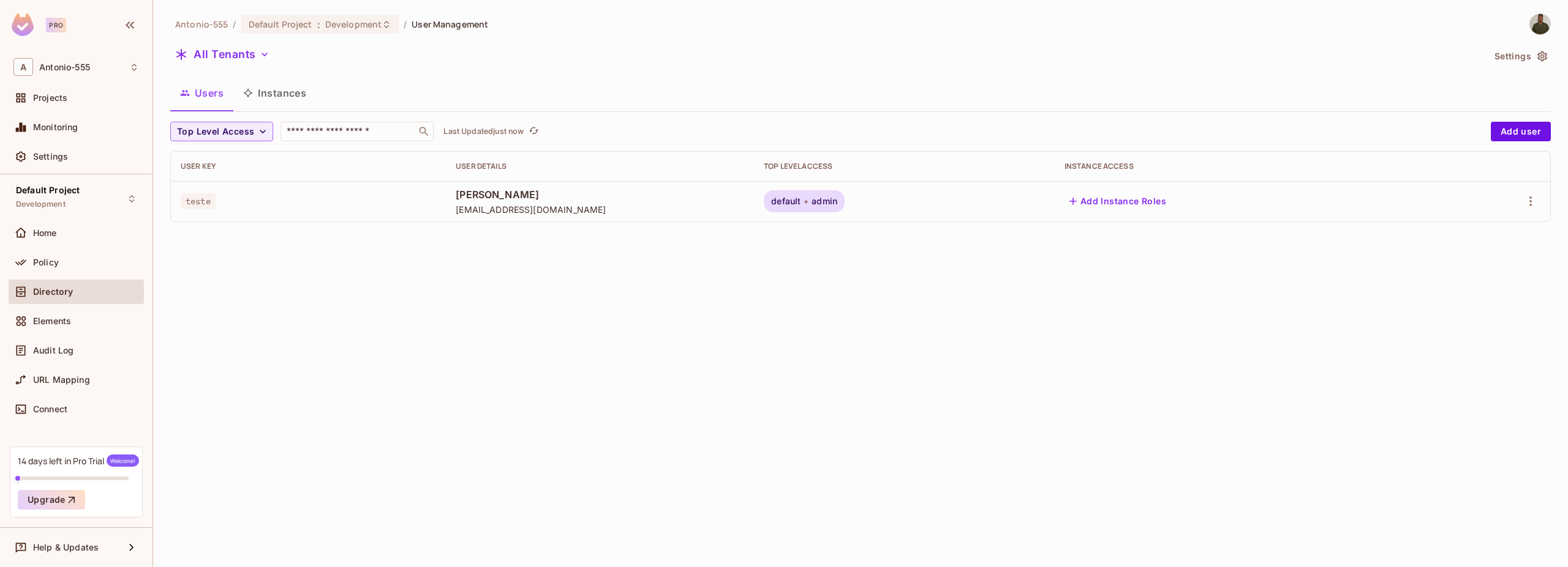
click at [268, 94] on button "Instances" at bounding box center [275, 92] width 83 height 30
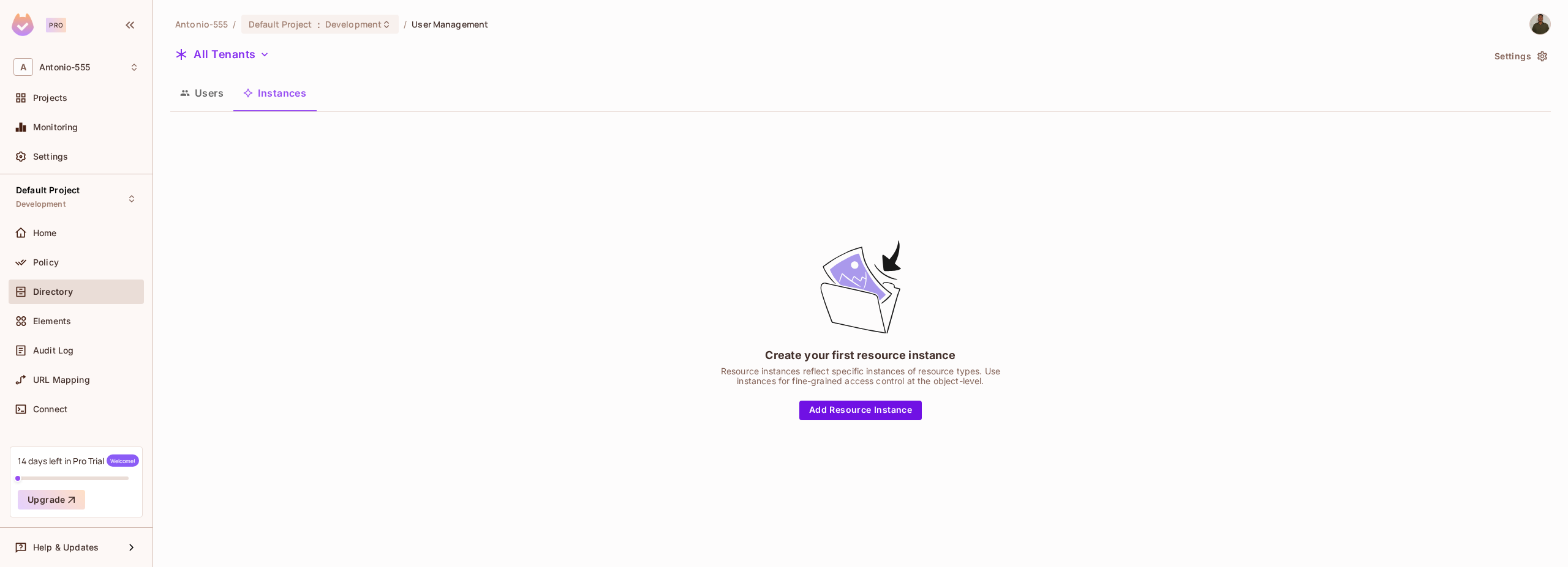
click at [193, 88] on button "Users" at bounding box center [201, 92] width 63 height 30
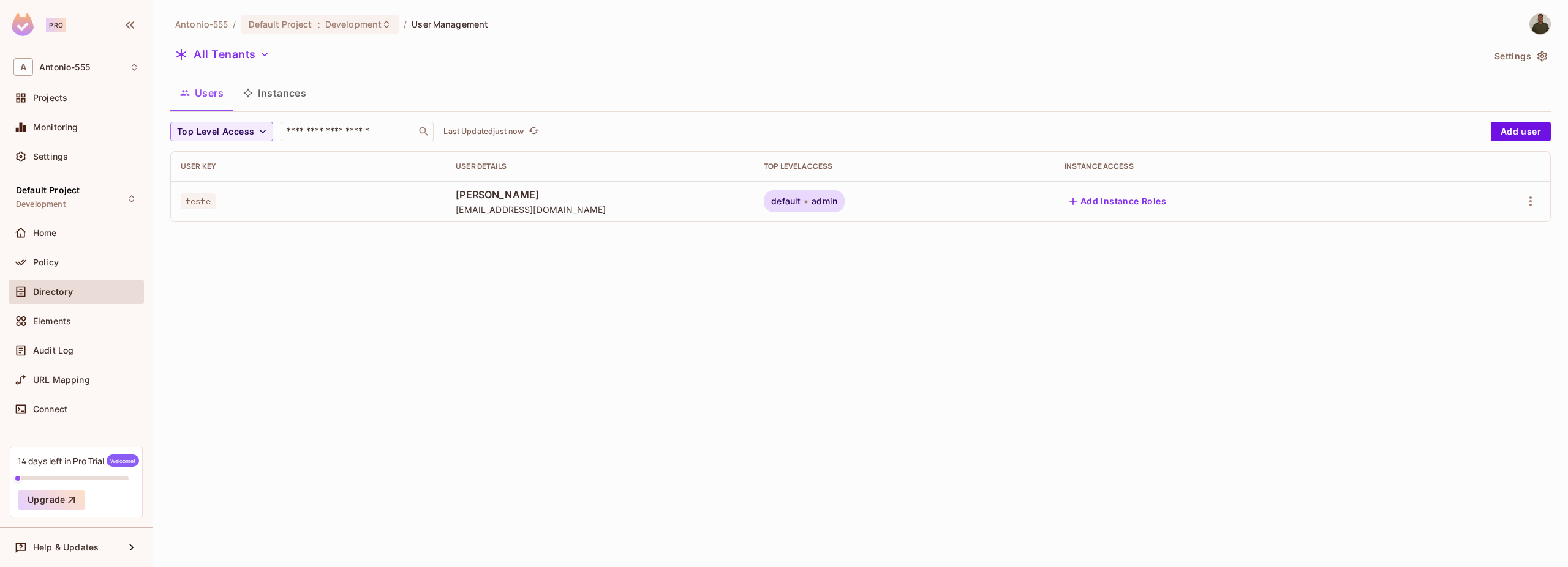
click at [1529, 189] on td at bounding box center [1491, 201] width 118 height 40
click at [1529, 196] on icon "button" at bounding box center [1530, 201] width 15 height 15
click at [1512, 226] on li "Edit" at bounding box center [1474, 229] width 114 height 27
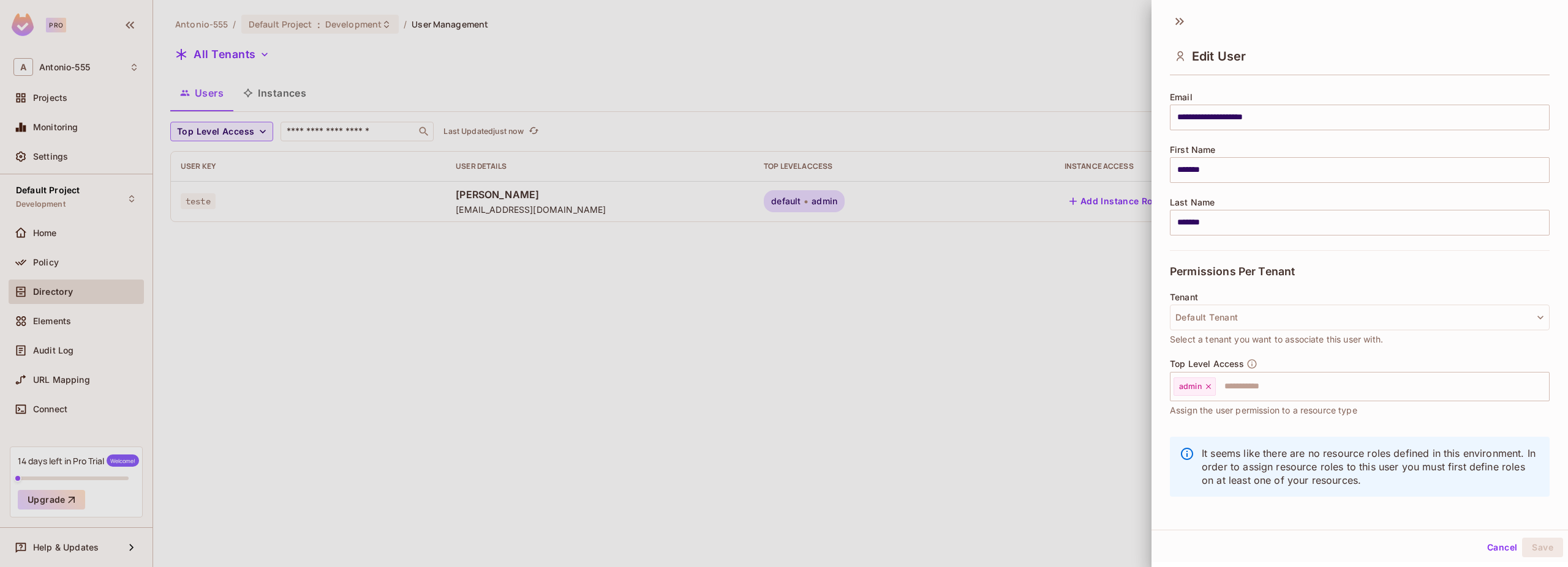
scroll to position [94, 0]
click at [1227, 306] on button "Default Tenant" at bounding box center [1360, 314] width 380 height 26
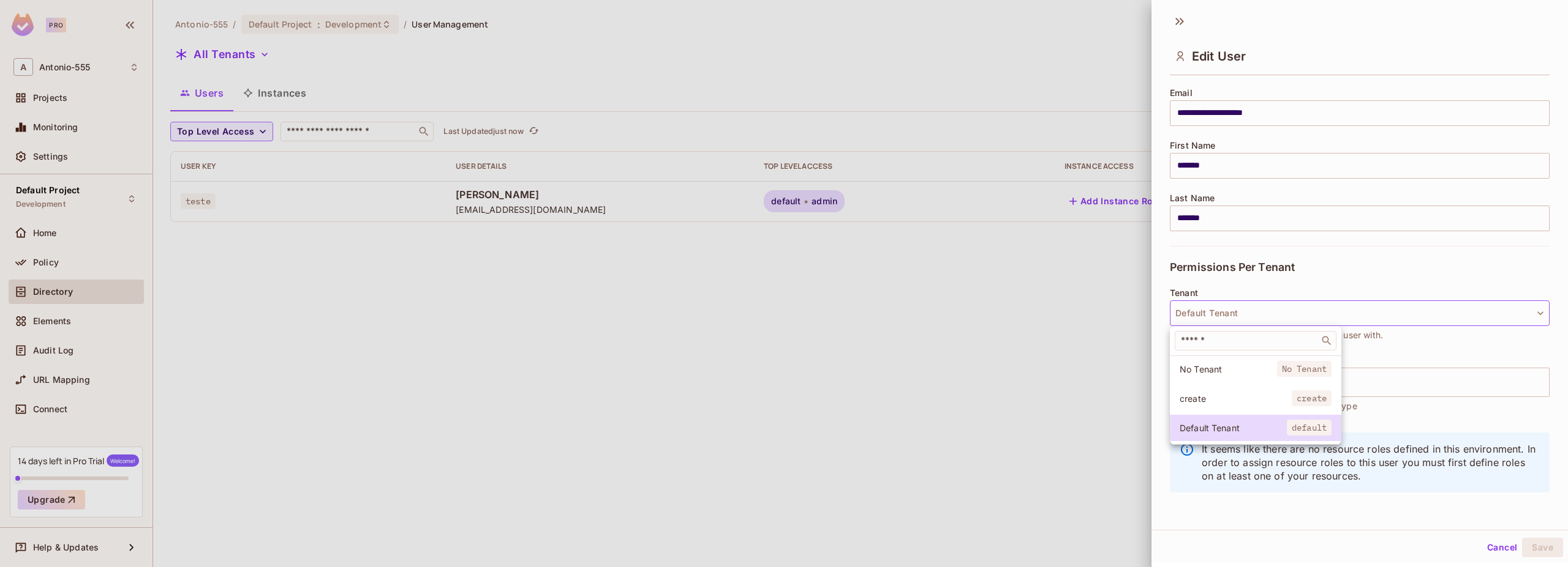
click at [1211, 389] on li "create create" at bounding box center [1255, 399] width 172 height 26
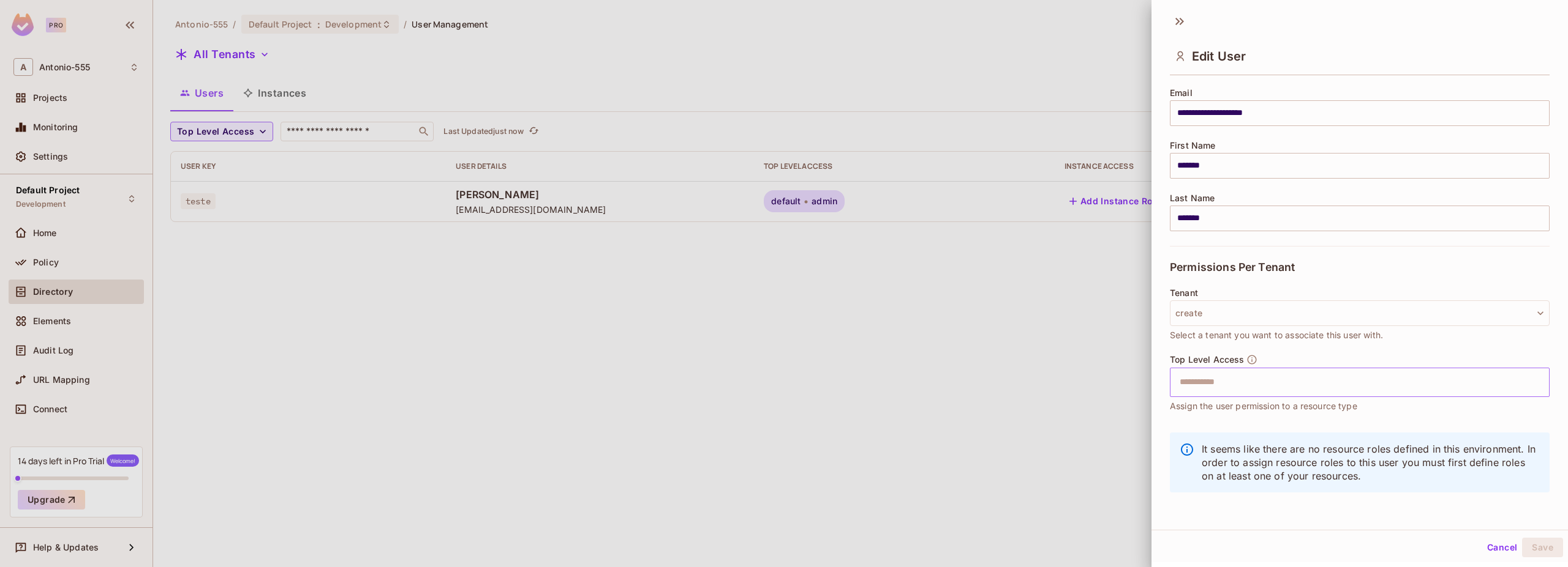
click at [1248, 378] on input "text" at bounding box center [1348, 382] width 353 height 24
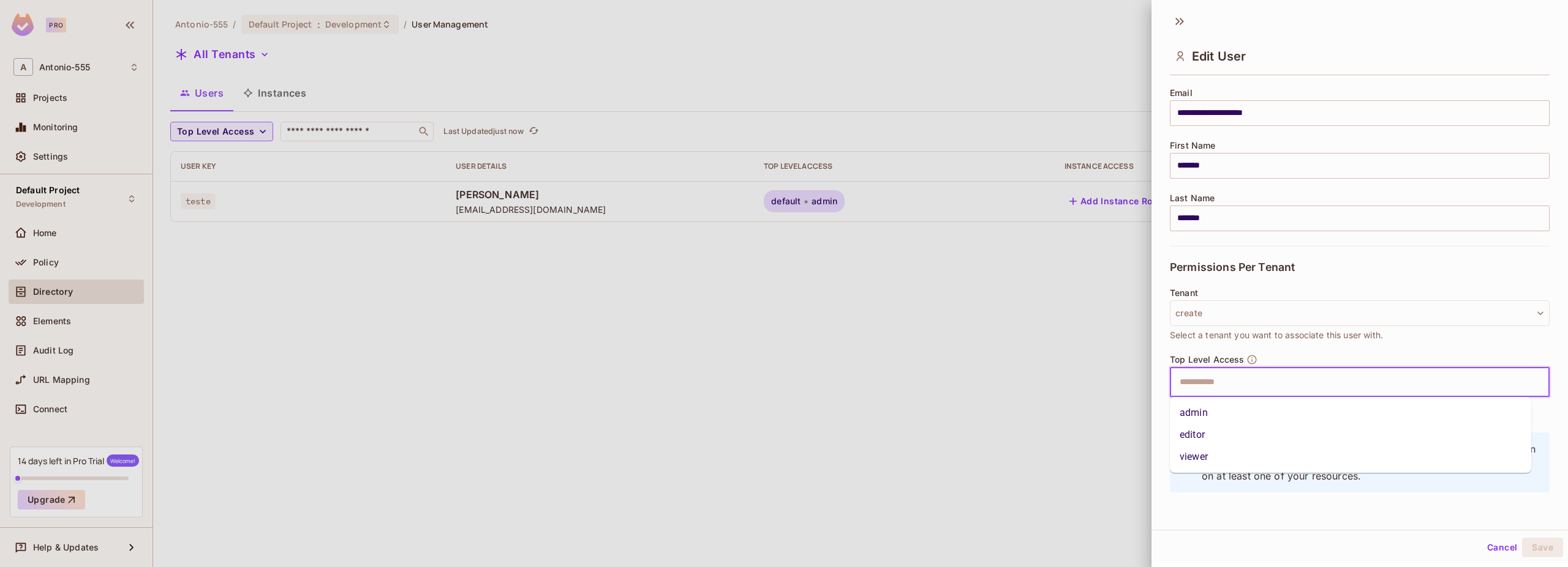
click at [1206, 418] on li "admin" at bounding box center [1350, 413] width 362 height 22
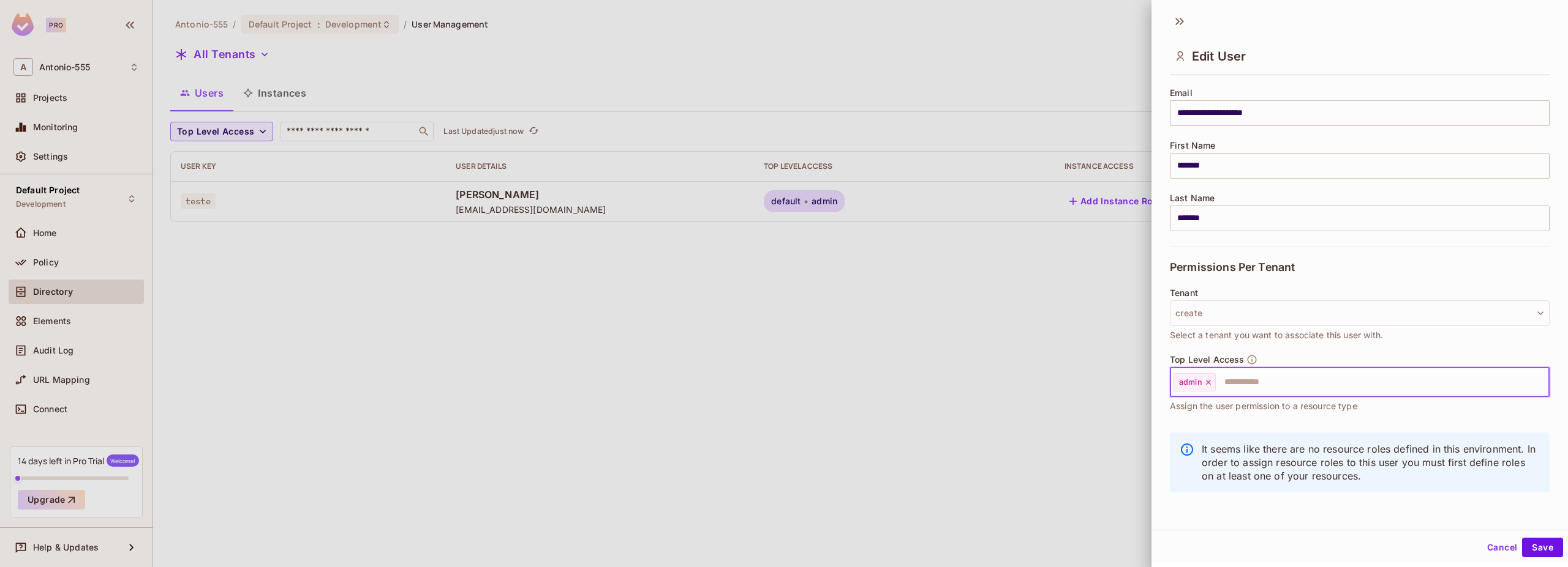
click at [1210, 384] on icon at bounding box center [1208, 382] width 9 height 9
click at [1210, 384] on input "text" at bounding box center [1348, 382] width 353 height 24
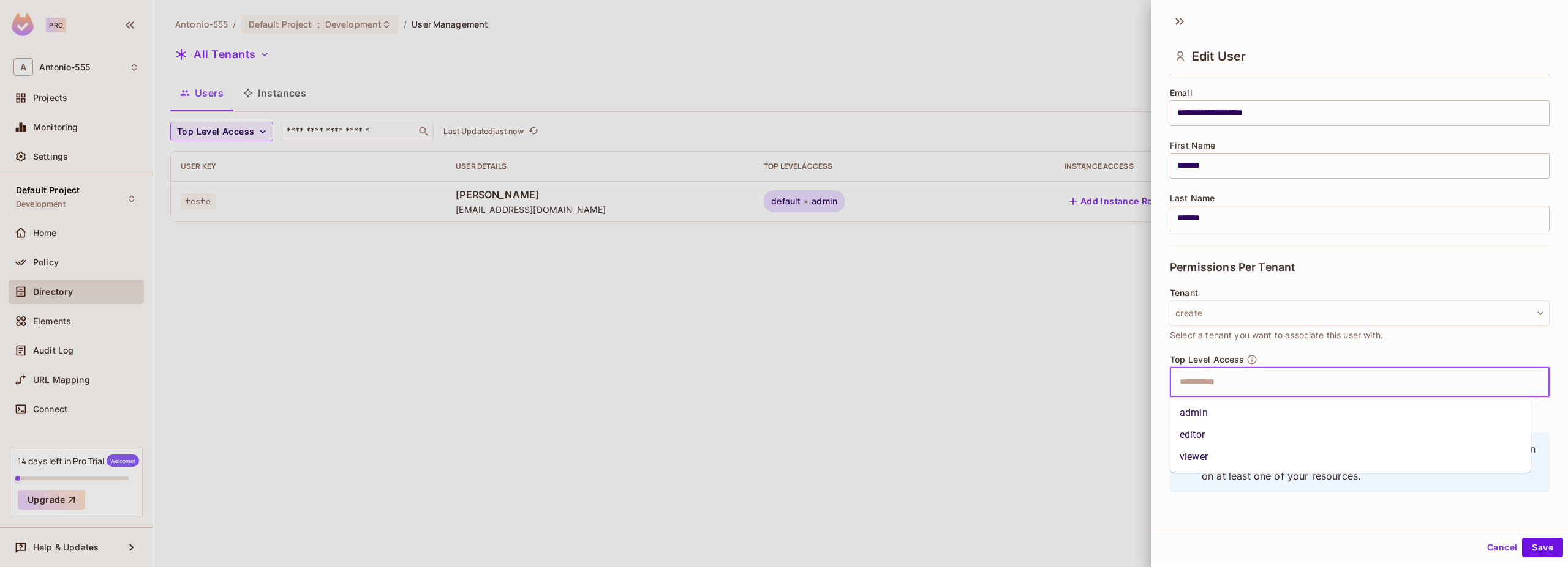
click at [1211, 442] on li "editor" at bounding box center [1350, 435] width 362 height 22
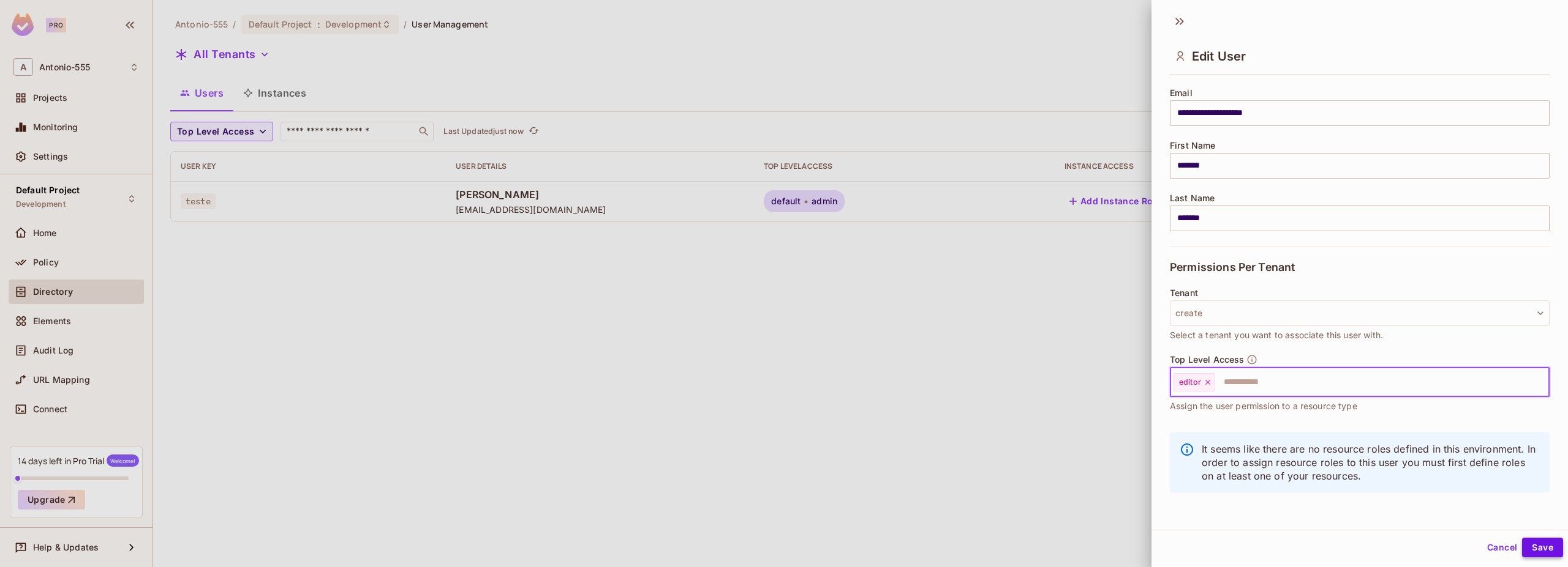
click at [1551, 546] on button "Save" at bounding box center [1542, 548] width 41 height 19
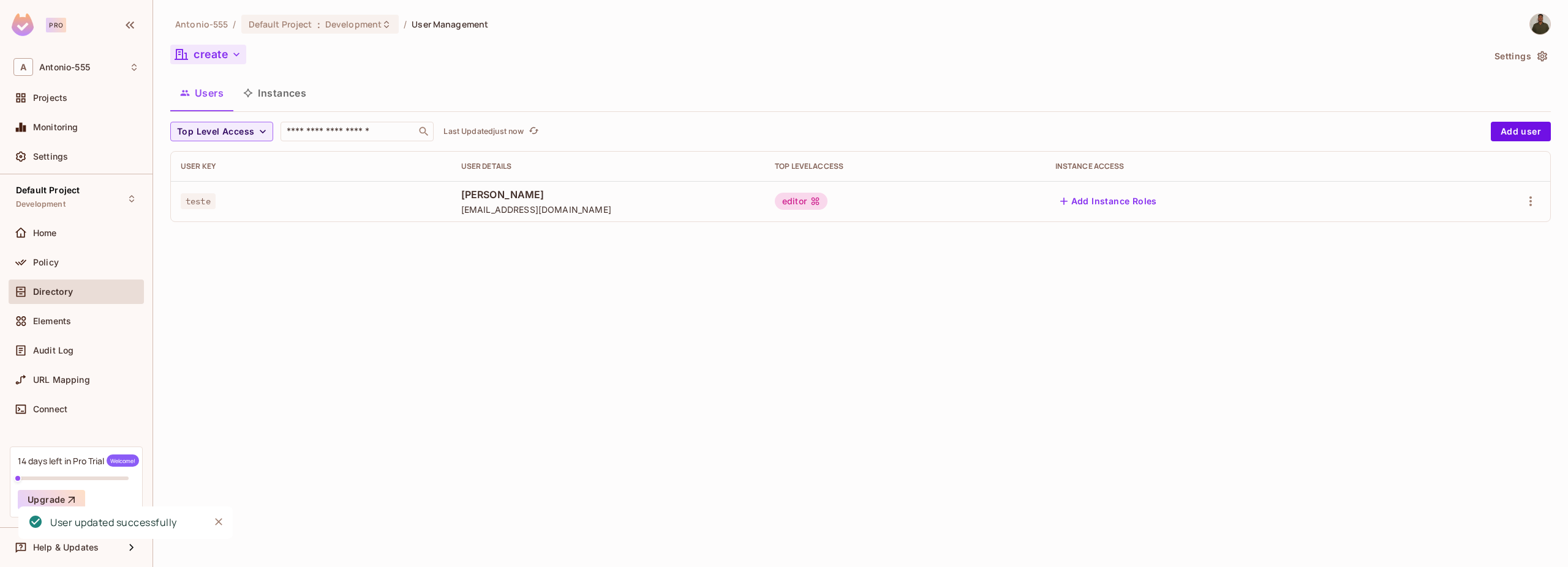
click at [216, 61] on button "create" at bounding box center [207, 54] width 76 height 19
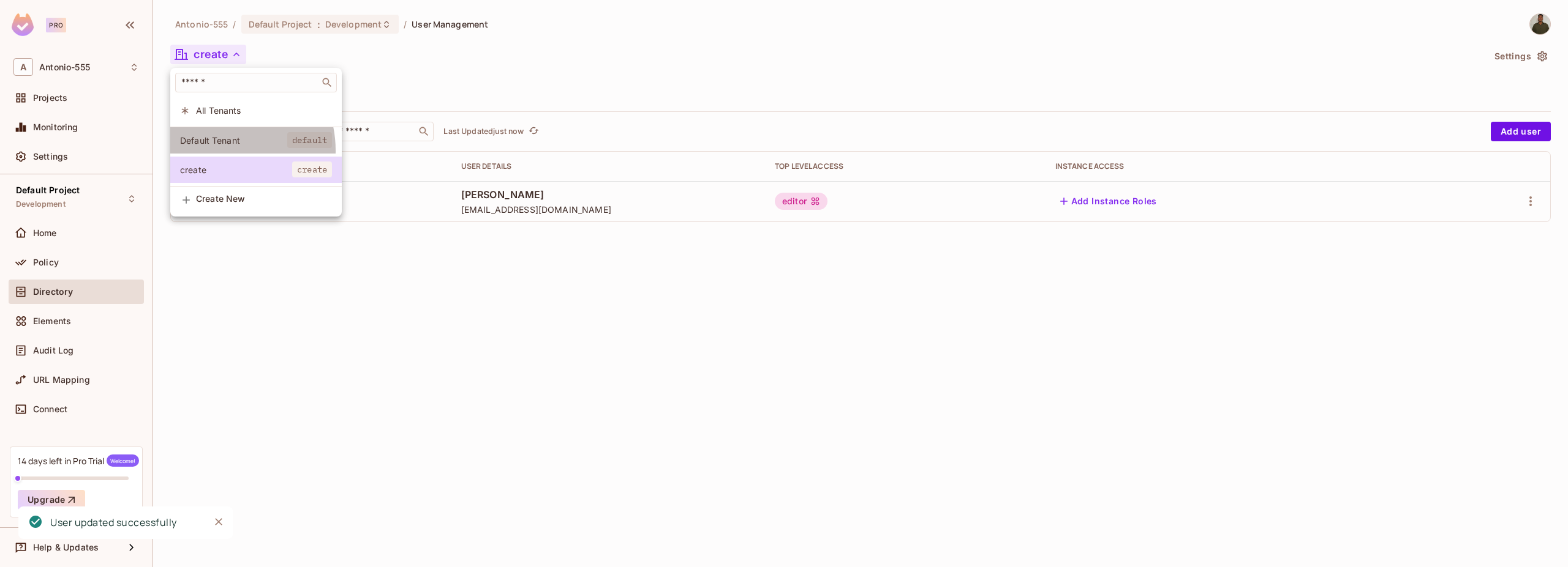
click at [216, 151] on li "Default Tenant default" at bounding box center [255, 140] width 172 height 26
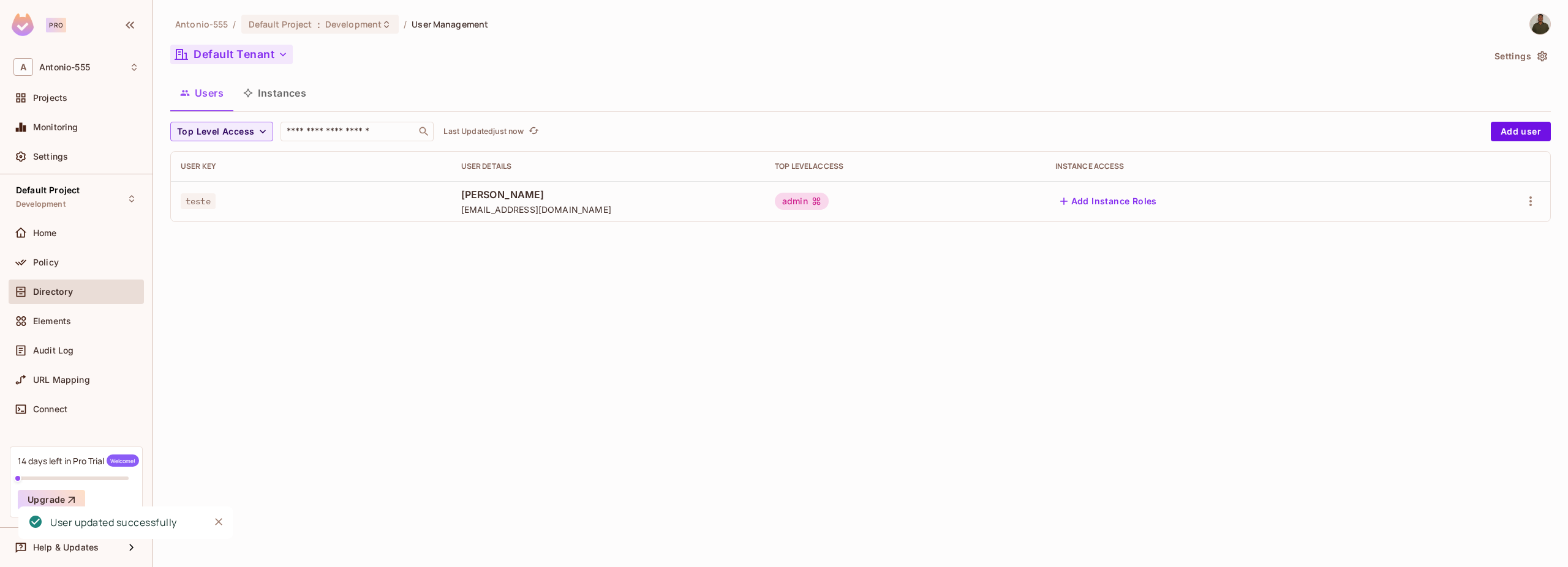
click at [227, 52] on button "Default Tenant" at bounding box center [231, 54] width 123 height 19
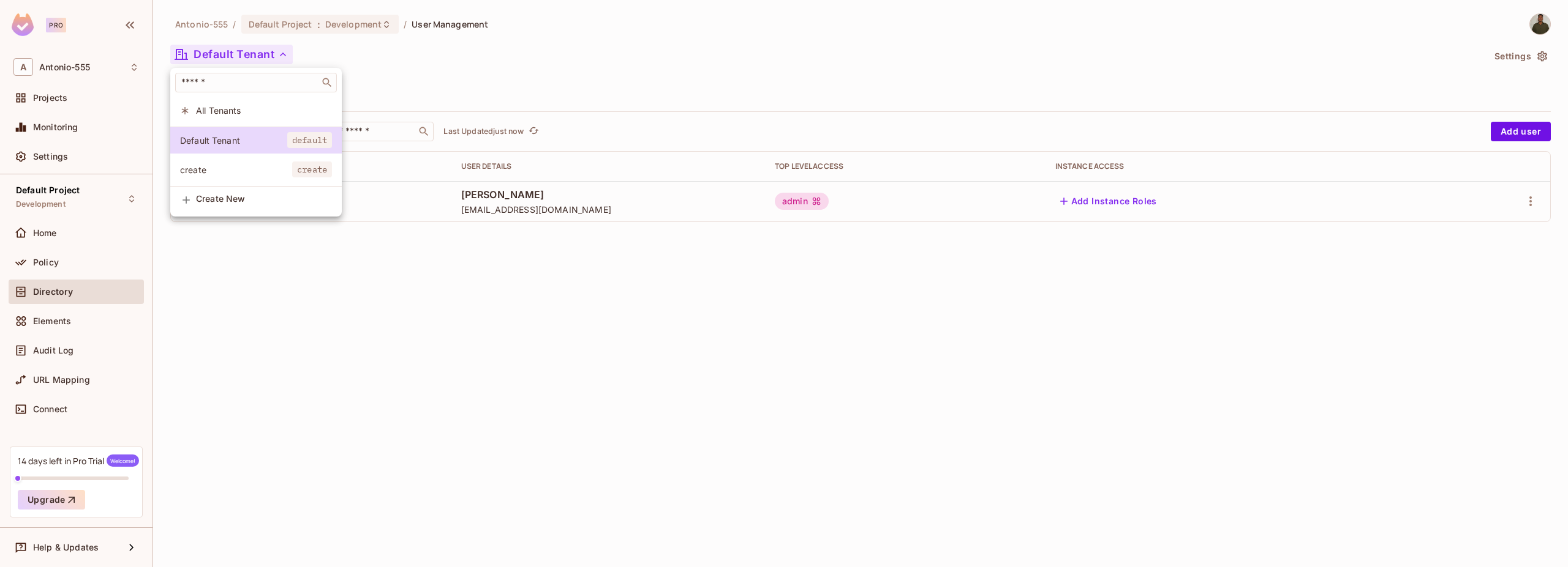
click at [222, 102] on li "All Tenants" at bounding box center [255, 111] width 172 height 26
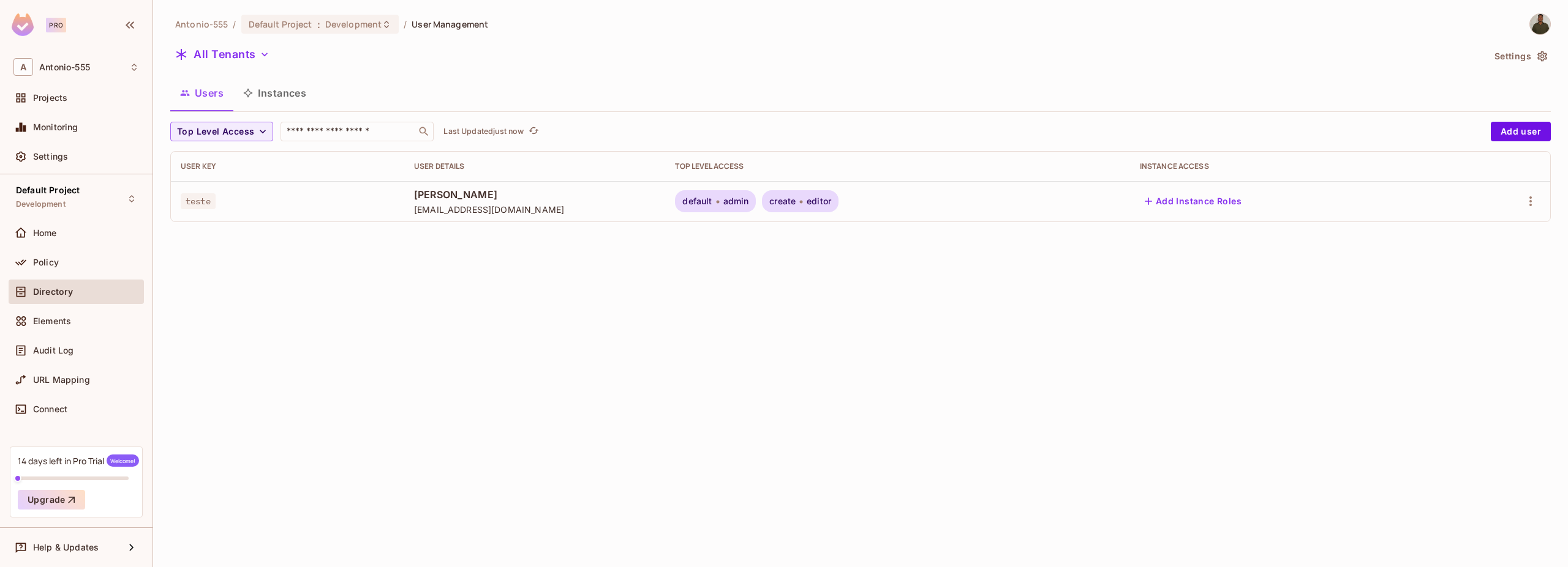
click at [614, 447] on div "Antonio-555 / Default Project : Development / User Management All Tenants Setti…" at bounding box center [860, 283] width 1415 height 567
drag, startPoint x: 696, startPoint y: 205, endPoint x: 859, endPoint y: 205, distance: 163.0
click at [859, 205] on td "default admin create editor" at bounding box center [897, 201] width 465 height 40
click at [866, 265] on div "Antonio-555 / Default Project : Development / User Management All Tenants Setti…" at bounding box center [860, 283] width 1415 height 567
click at [76, 140] on div "Monitoring" at bounding box center [76, 130] width 135 height 30
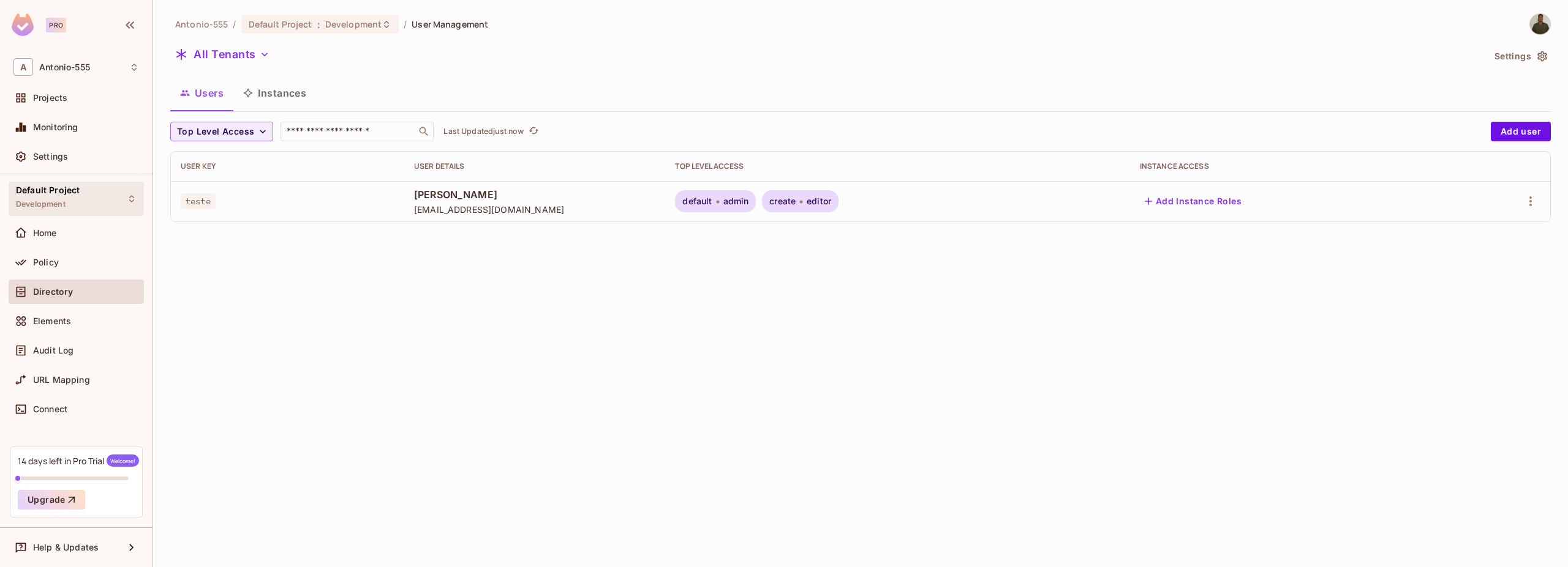
click at [135, 192] on div "Default Project Development" at bounding box center [76, 199] width 135 height 34
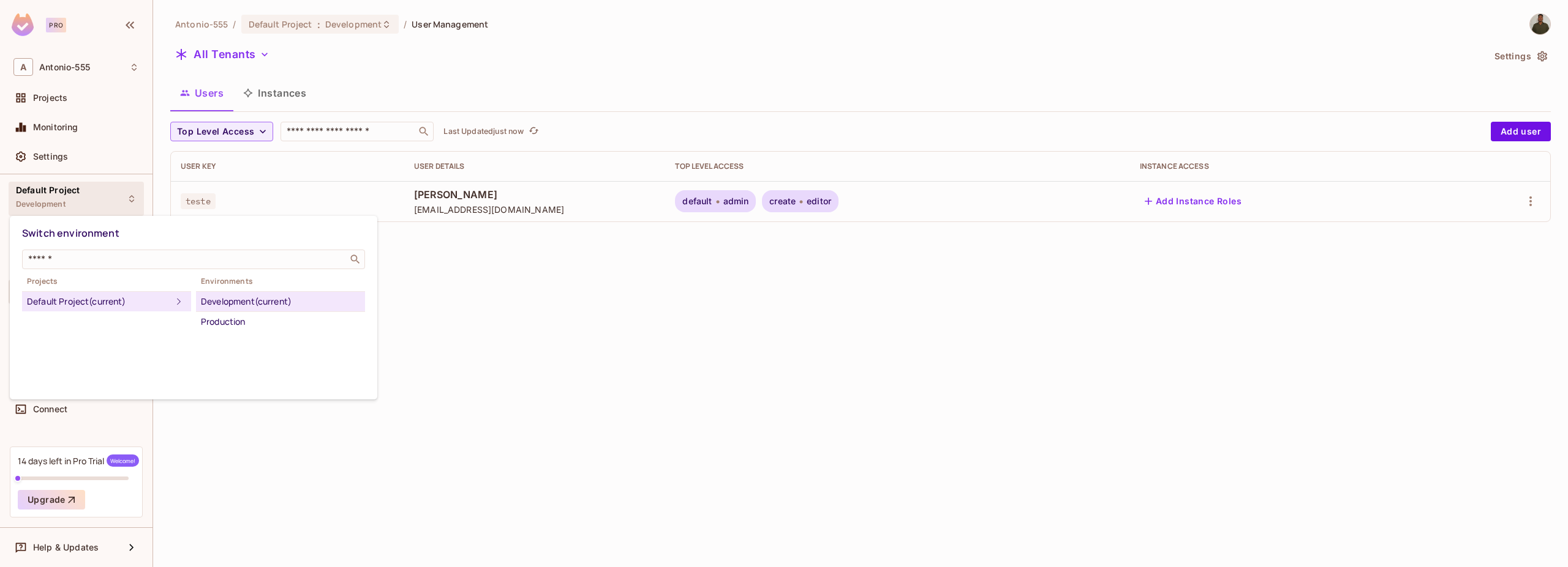
click at [135, 192] on div at bounding box center [784, 283] width 1568 height 567
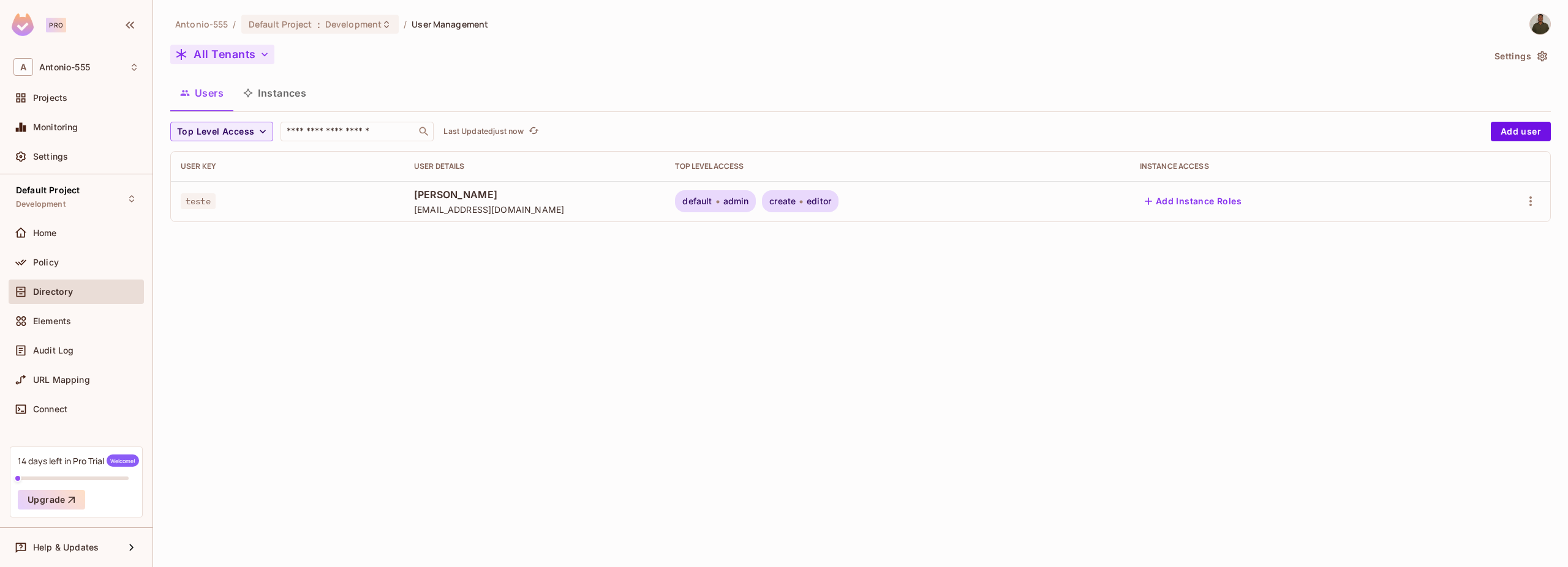
drag, startPoint x: 223, startPoint y: 66, endPoint x: 214, endPoint y: 63, distance: 9.5
click at [223, 66] on div "All Tenants" at bounding box center [826, 56] width 1313 height 24
click at [212, 62] on button "All Tenants" at bounding box center [221, 54] width 104 height 19
click at [273, 286] on div at bounding box center [784, 283] width 1568 height 567
click at [236, 63] on button "All Tenants" at bounding box center [221, 54] width 104 height 19
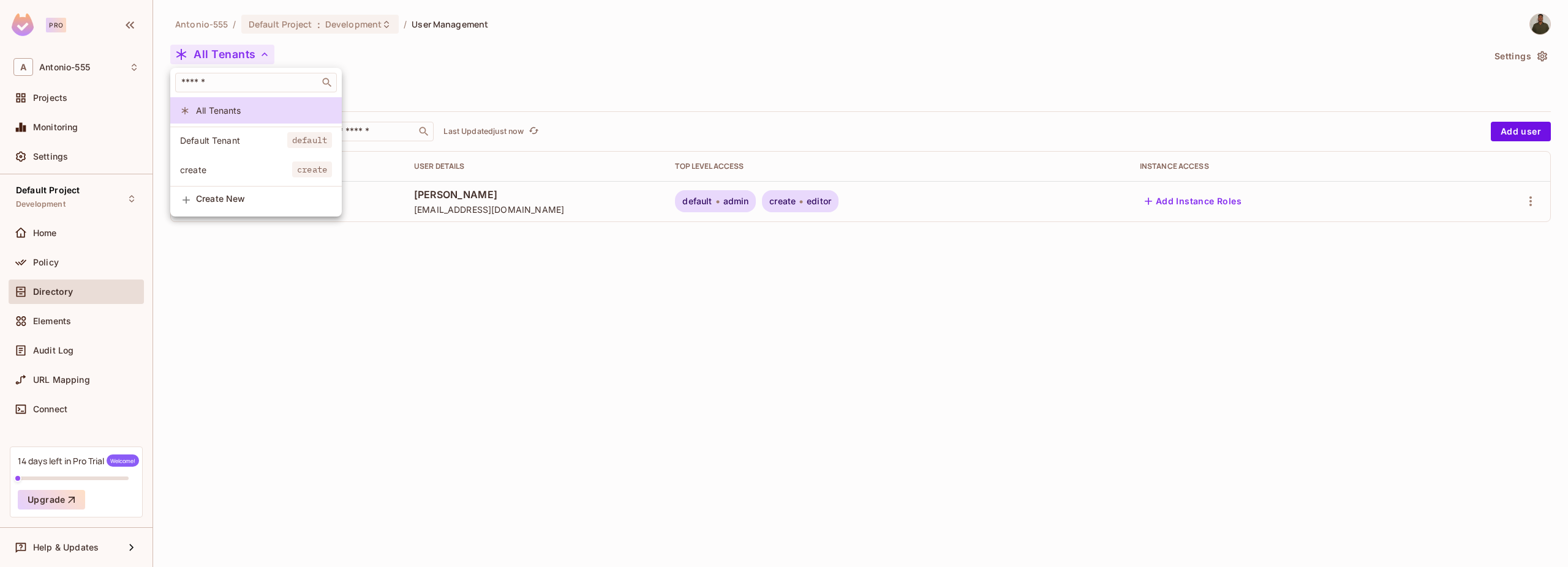
click at [233, 58] on div at bounding box center [784, 283] width 1568 height 567
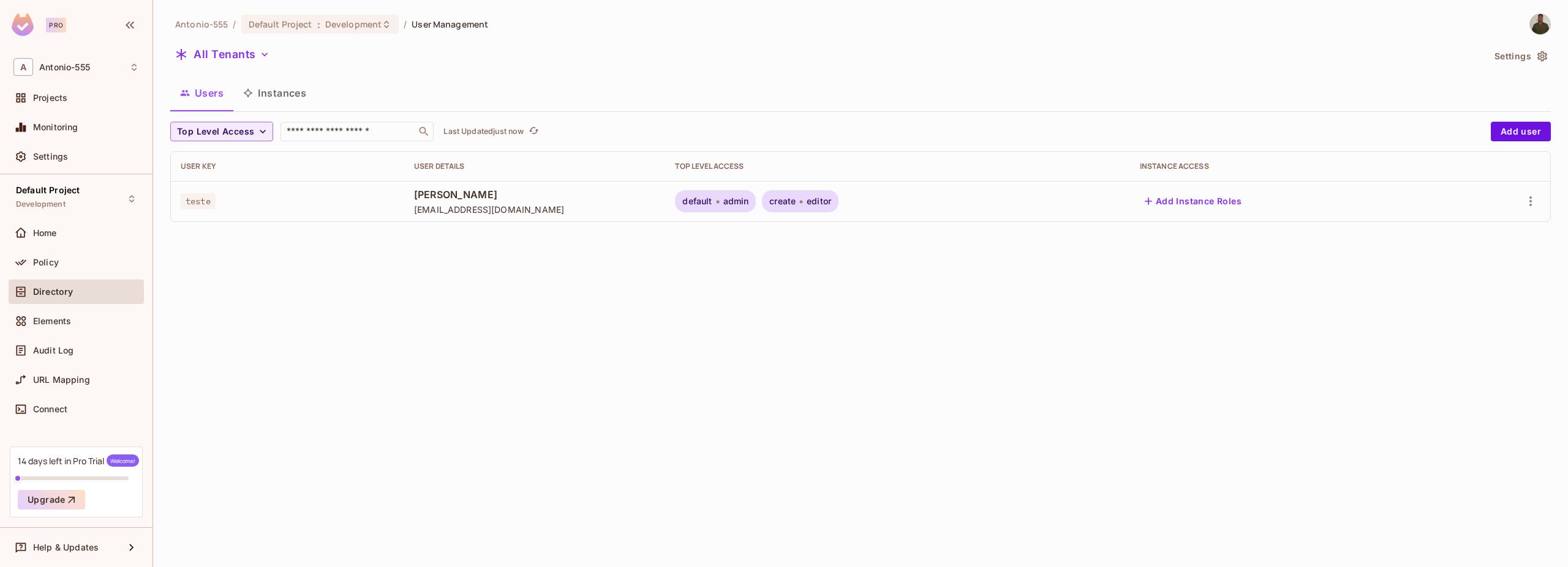
click at [233, 58] on button "All Tenants" at bounding box center [221, 54] width 104 height 19
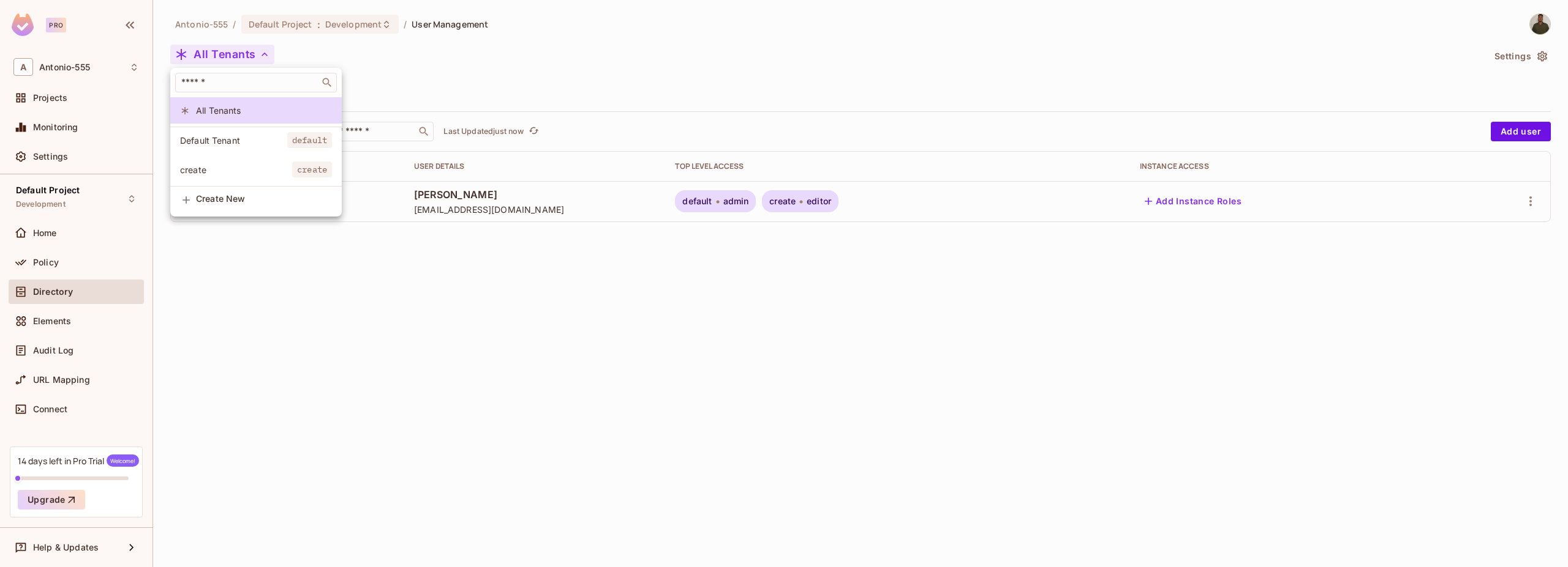
click at [233, 58] on div at bounding box center [784, 283] width 1568 height 567
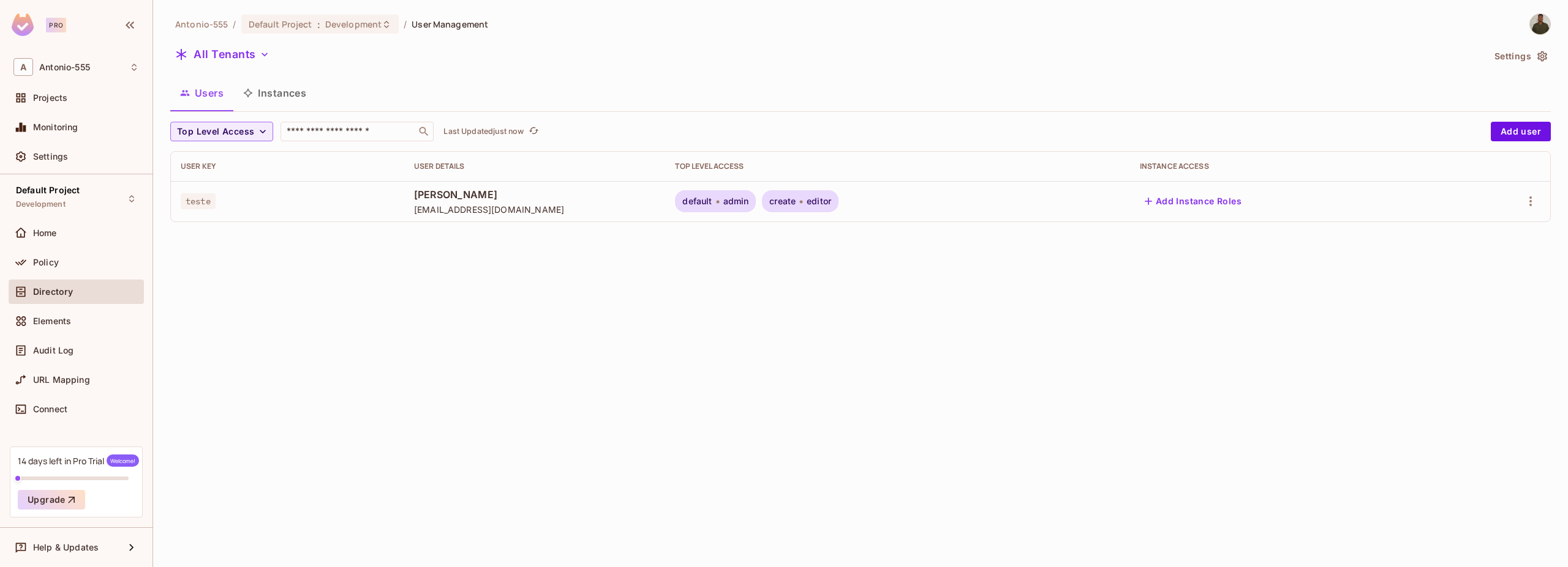
click at [233, 58] on div at bounding box center [784, 283] width 1568 height 567
click at [233, 58] on div "​ All Tenants Default Tenant default create create Create New" at bounding box center [784, 283] width 1568 height 567
click at [233, 58] on button "All Tenants" at bounding box center [221, 54] width 104 height 19
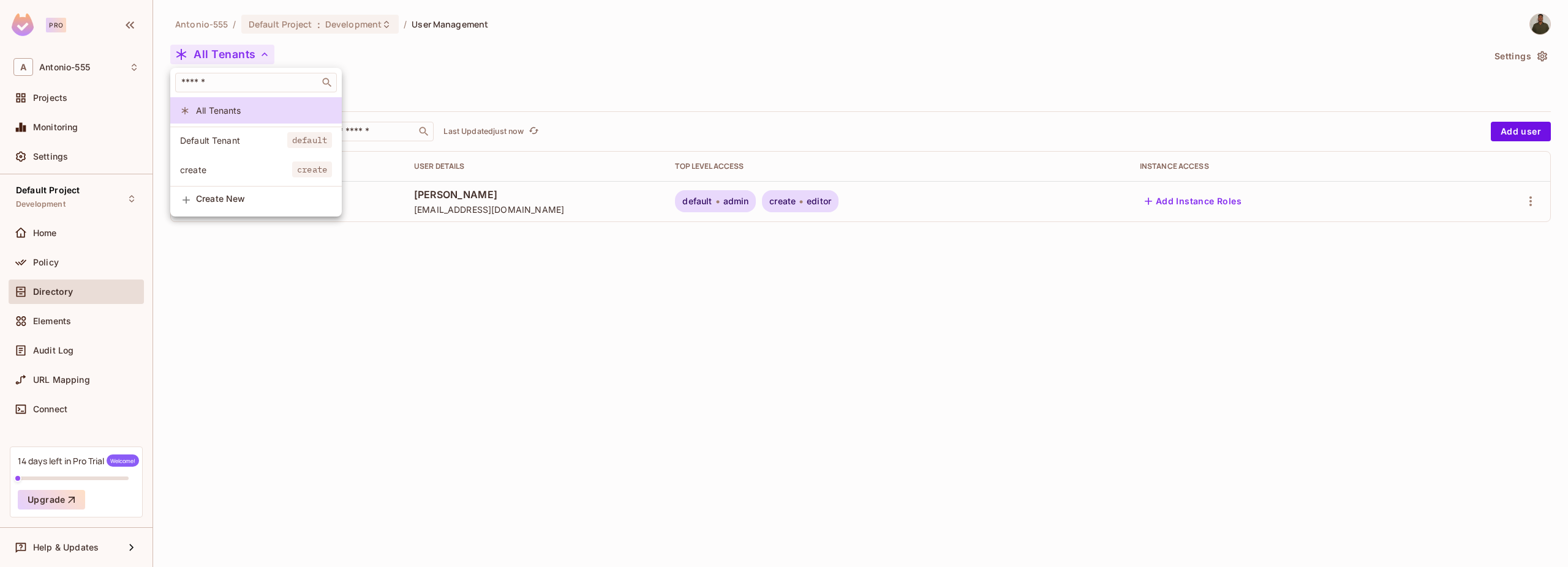
click at [233, 58] on div at bounding box center [784, 283] width 1568 height 567
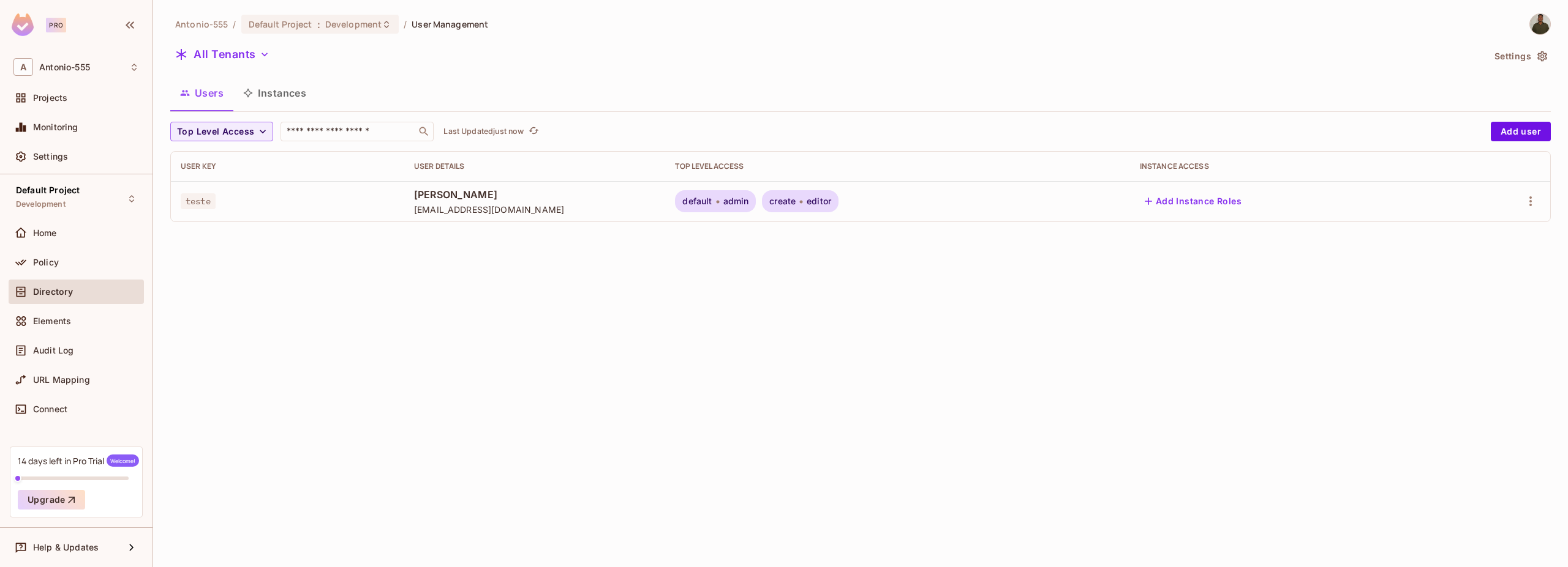
click at [233, 58] on div at bounding box center [784, 283] width 1568 height 567
click at [233, 58] on button "All Tenants" at bounding box center [221, 54] width 104 height 19
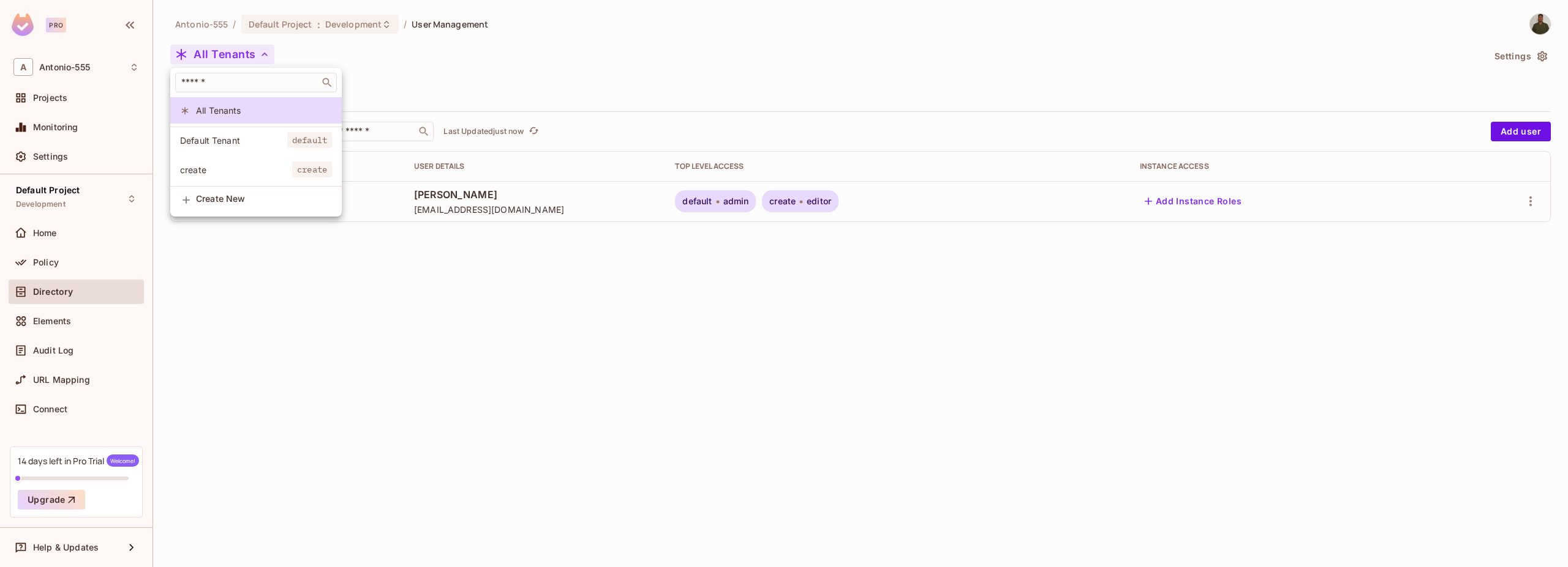
click at [233, 58] on div at bounding box center [784, 283] width 1568 height 567
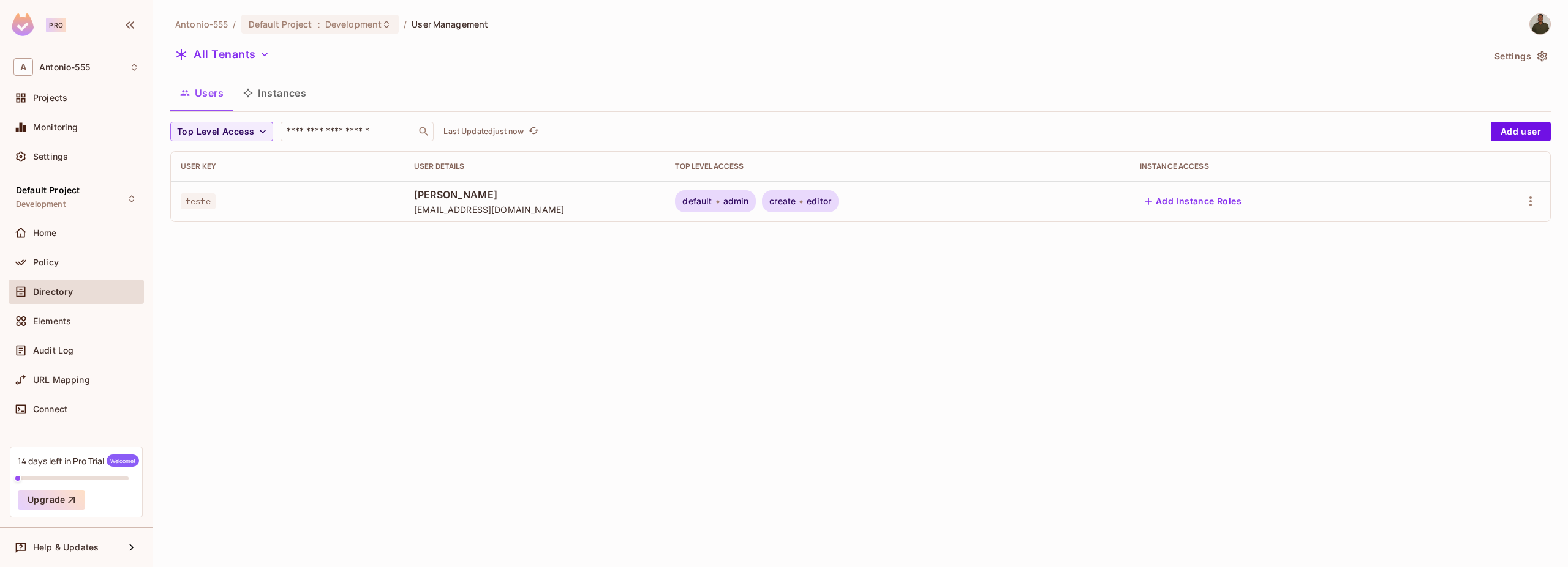
click at [233, 58] on button "All Tenants" at bounding box center [221, 54] width 104 height 19
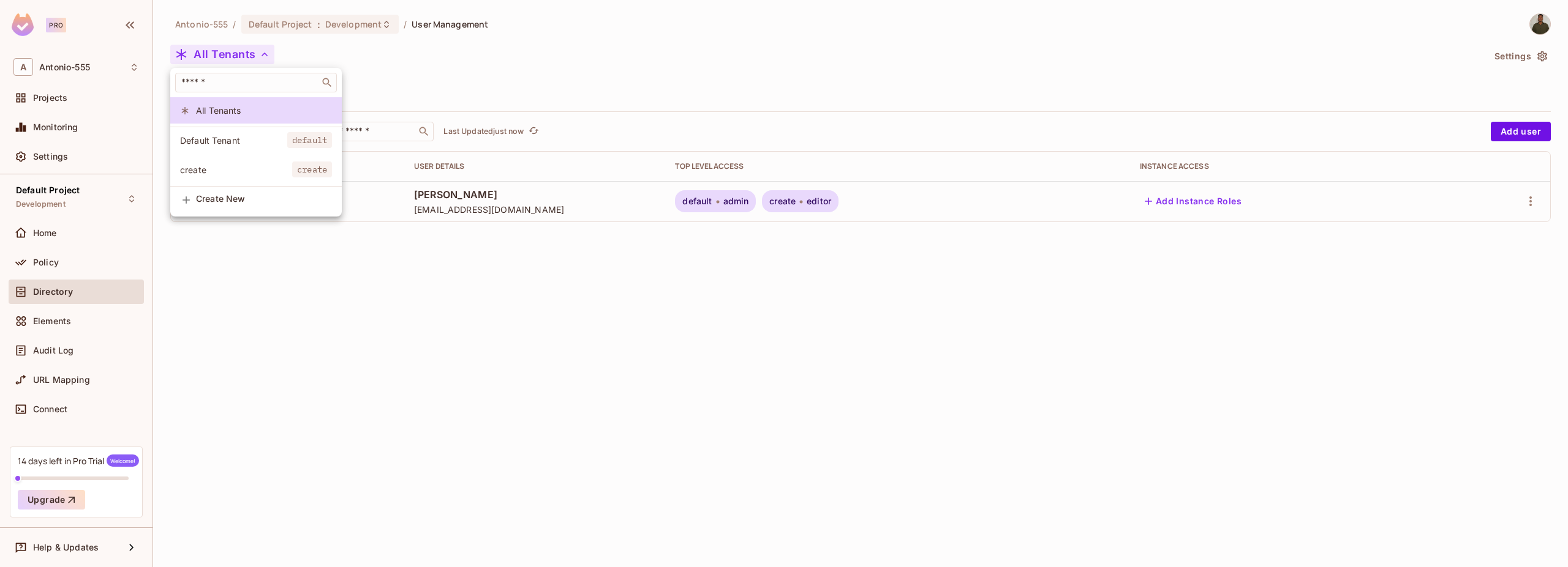
click at [233, 58] on div at bounding box center [784, 283] width 1568 height 567
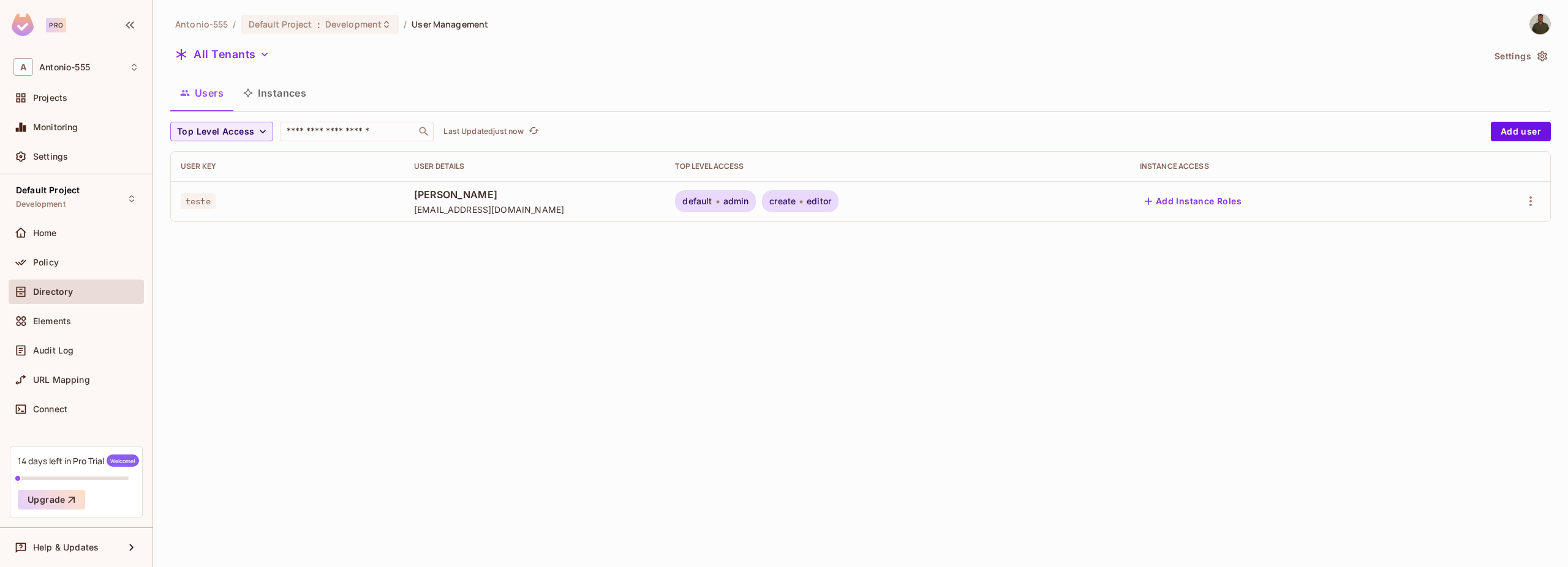
click at [1, 266] on div "Default Project Development Home Policy Directory Elements Audit Log URL Mappin…" at bounding box center [76, 310] width 153 height 273
click at [31, 265] on div at bounding box center [23, 262] width 19 height 15
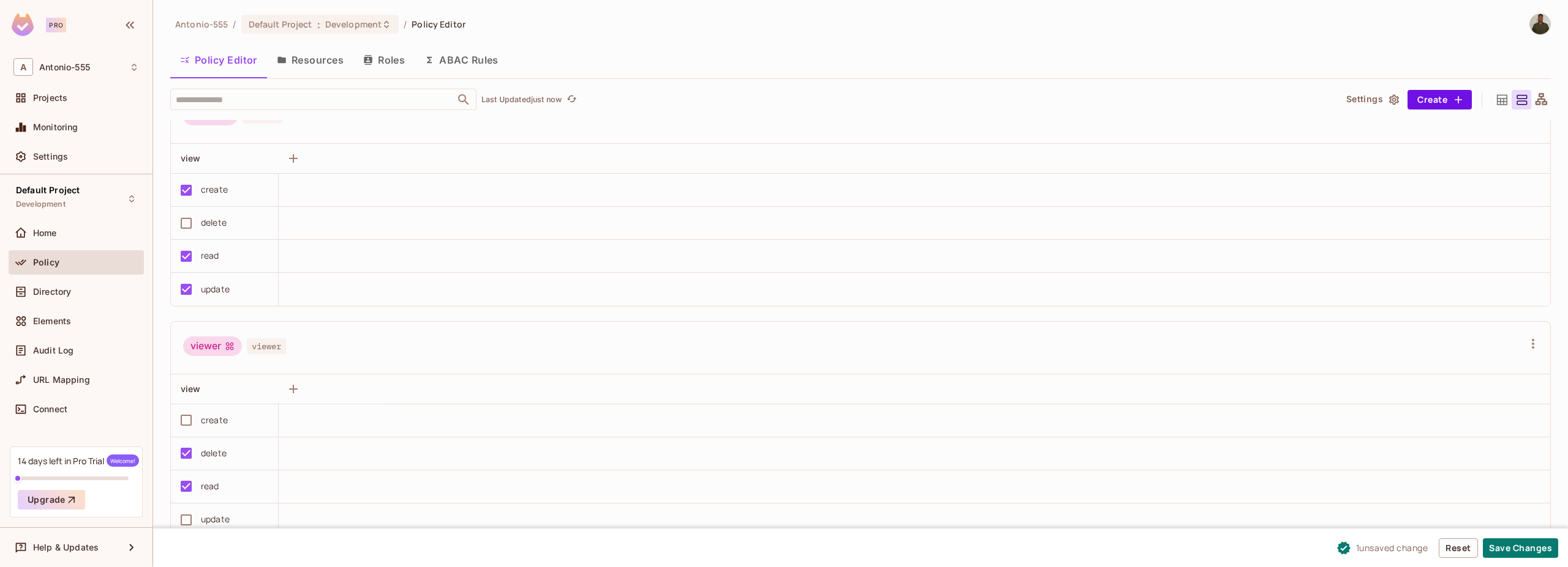
scroll to position [1, 0]
click at [1523, 549] on button "Save Changes" at bounding box center [1520, 548] width 75 height 19
click at [316, 52] on button "Resources" at bounding box center [309, 59] width 86 height 30
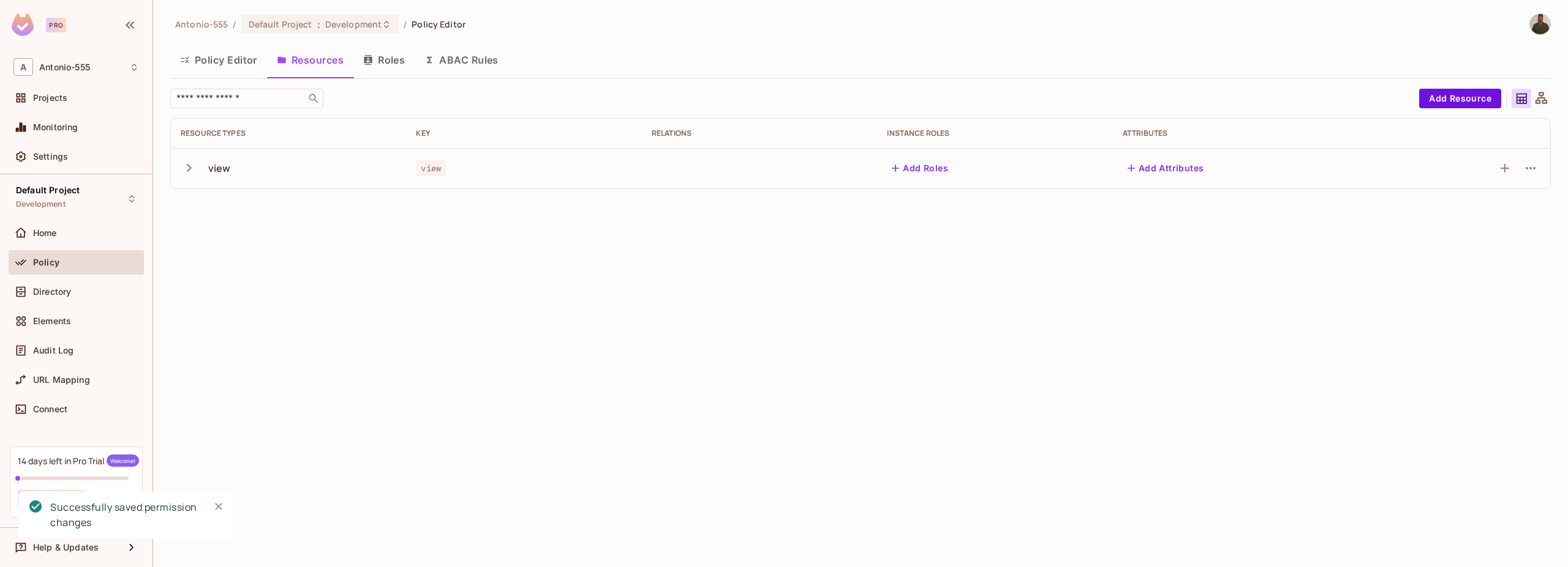
drag, startPoint x: 176, startPoint y: 177, endPoint x: 184, endPoint y: 173, distance: 8.9
click at [180, 176] on td "view" at bounding box center [288, 168] width 235 height 40
click at [187, 172] on icon "button" at bounding box center [188, 167] width 17 height 17
click at [220, 214] on div "read" at bounding box center [203, 208] width 46 height 11
click at [398, 53] on button "Roles" at bounding box center [384, 59] width 61 height 30
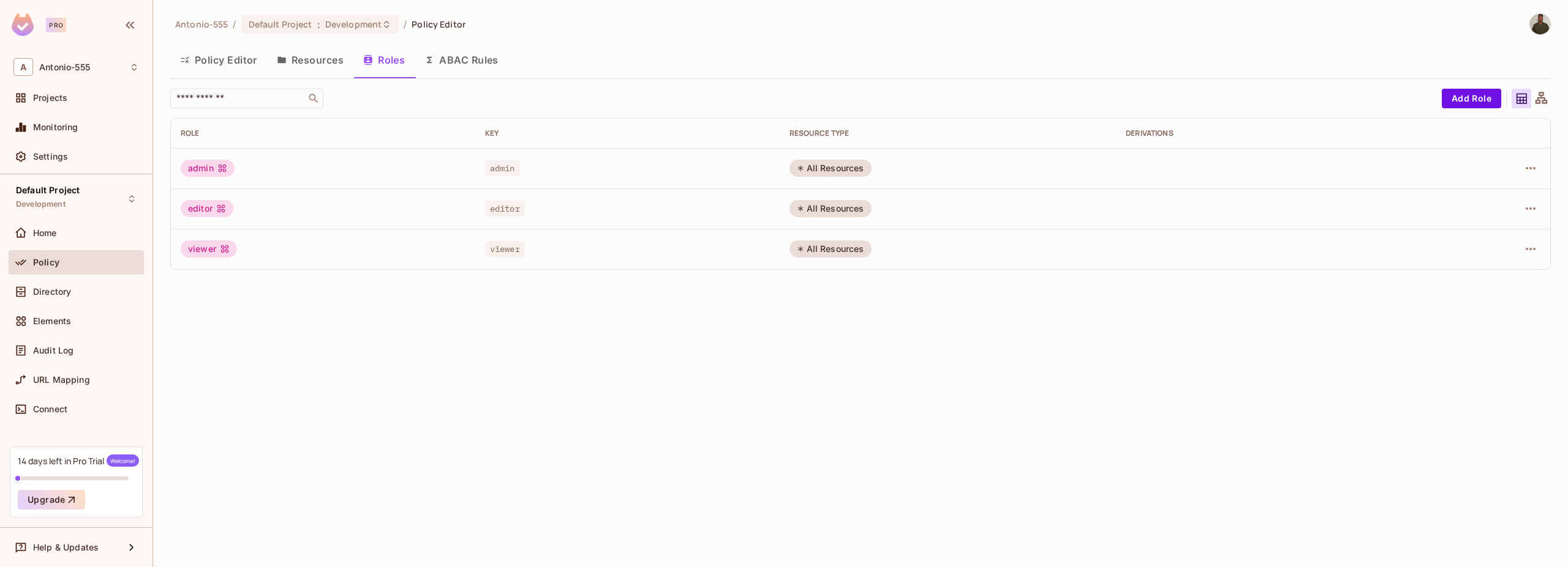
click at [742, 211] on div "editor" at bounding box center [628, 209] width 285 height 12
click at [801, 209] on icon at bounding box center [800, 209] width 5 height 5
click at [802, 209] on icon at bounding box center [800, 208] width 7 height 7
click at [1490, 165] on div at bounding box center [1485, 168] width 110 height 19
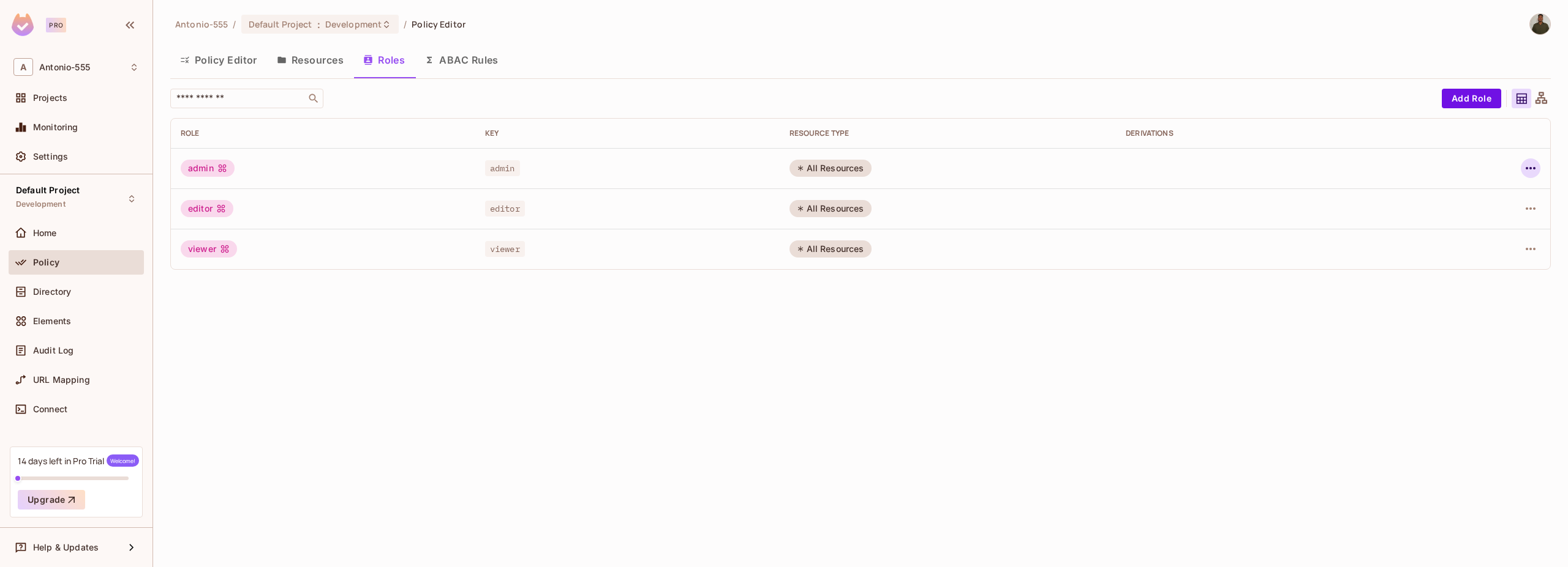
click at [1526, 170] on icon "button" at bounding box center [1530, 168] width 15 height 15
click at [248, 159] on div at bounding box center [784, 283] width 1568 height 567
click at [211, 161] on div "admin" at bounding box center [207, 168] width 54 height 17
click at [210, 161] on div "admin" at bounding box center [207, 168] width 54 height 17
click at [210, 173] on div "admin" at bounding box center [207, 168] width 54 height 17
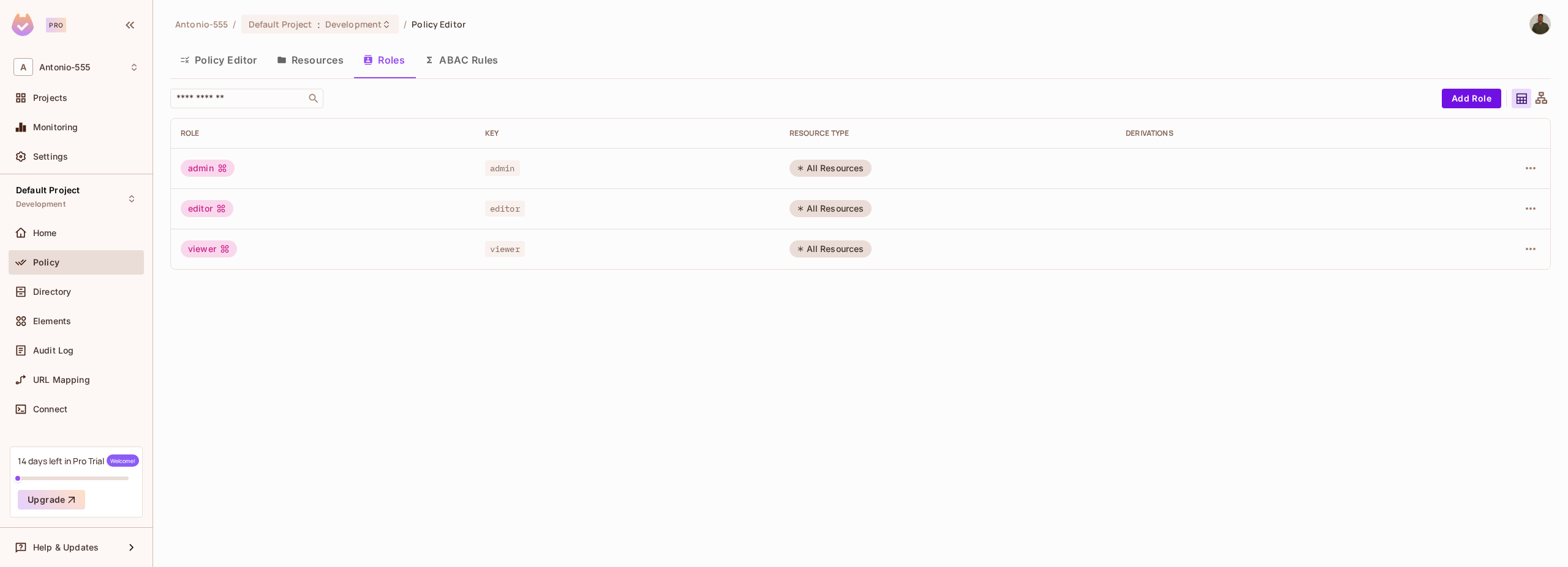
click at [210, 173] on div "admin" at bounding box center [207, 168] width 54 height 17
click at [199, 168] on div "admin" at bounding box center [207, 168] width 54 height 17
click at [197, 168] on div "admin" at bounding box center [207, 168] width 54 height 17
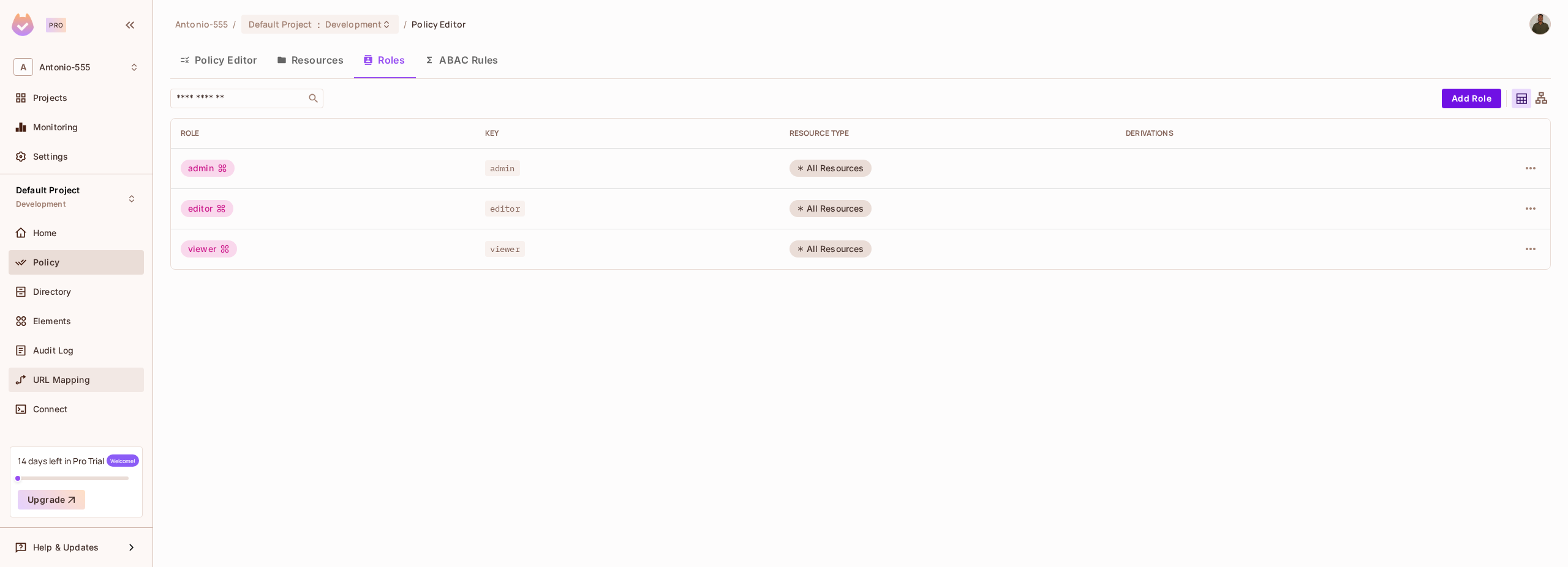
click at [44, 374] on div "URL Mapping" at bounding box center [76, 380] width 126 height 15
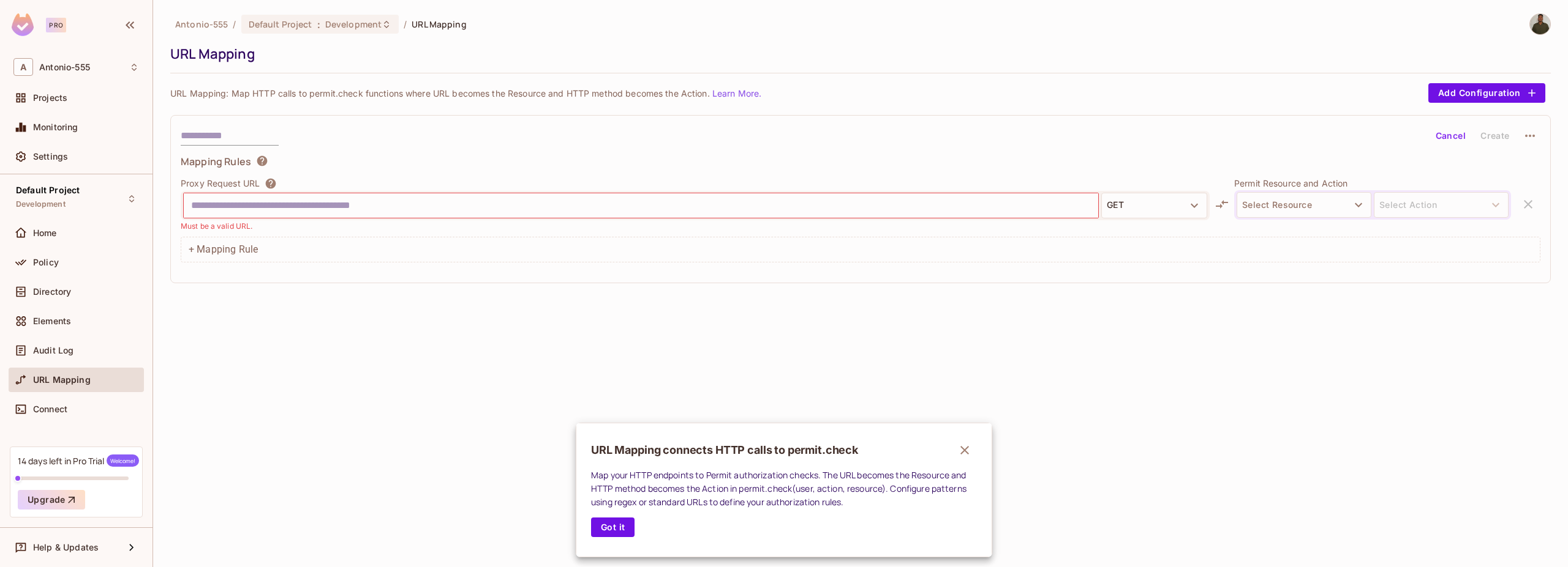
click at [268, 211] on div at bounding box center [784, 283] width 1568 height 567
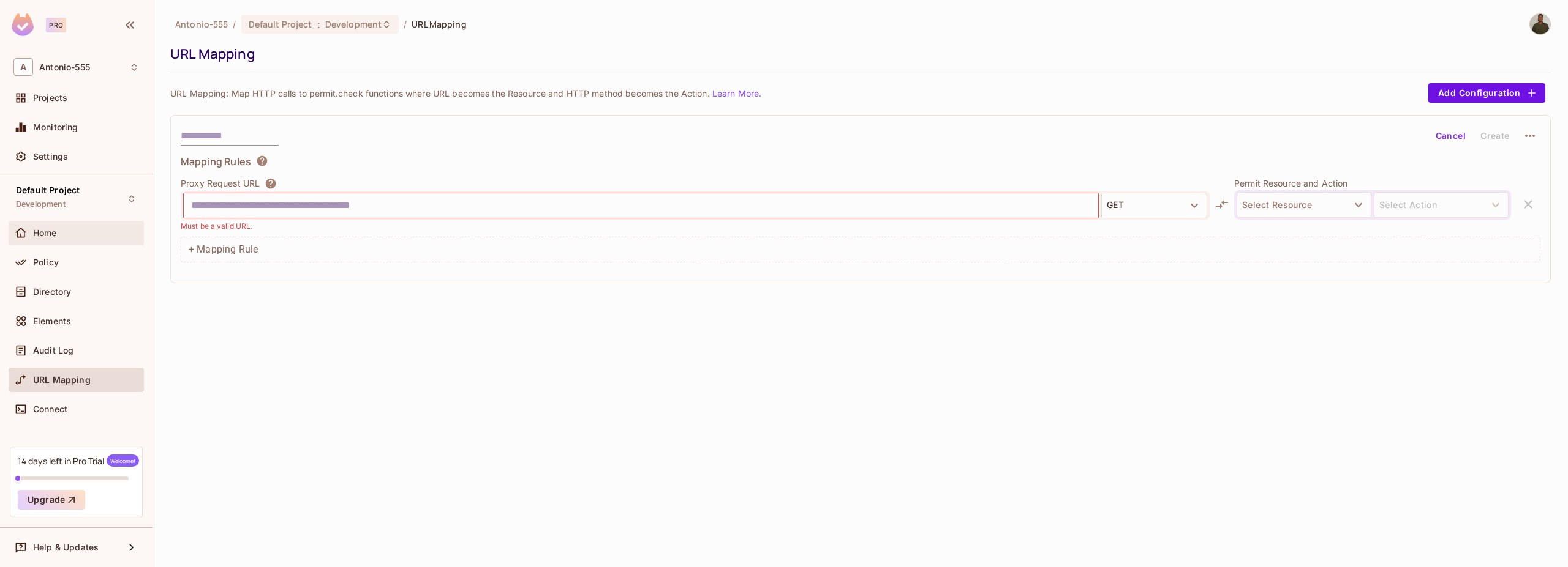
click at [57, 233] on span "Home" at bounding box center [44, 233] width 24 height 10
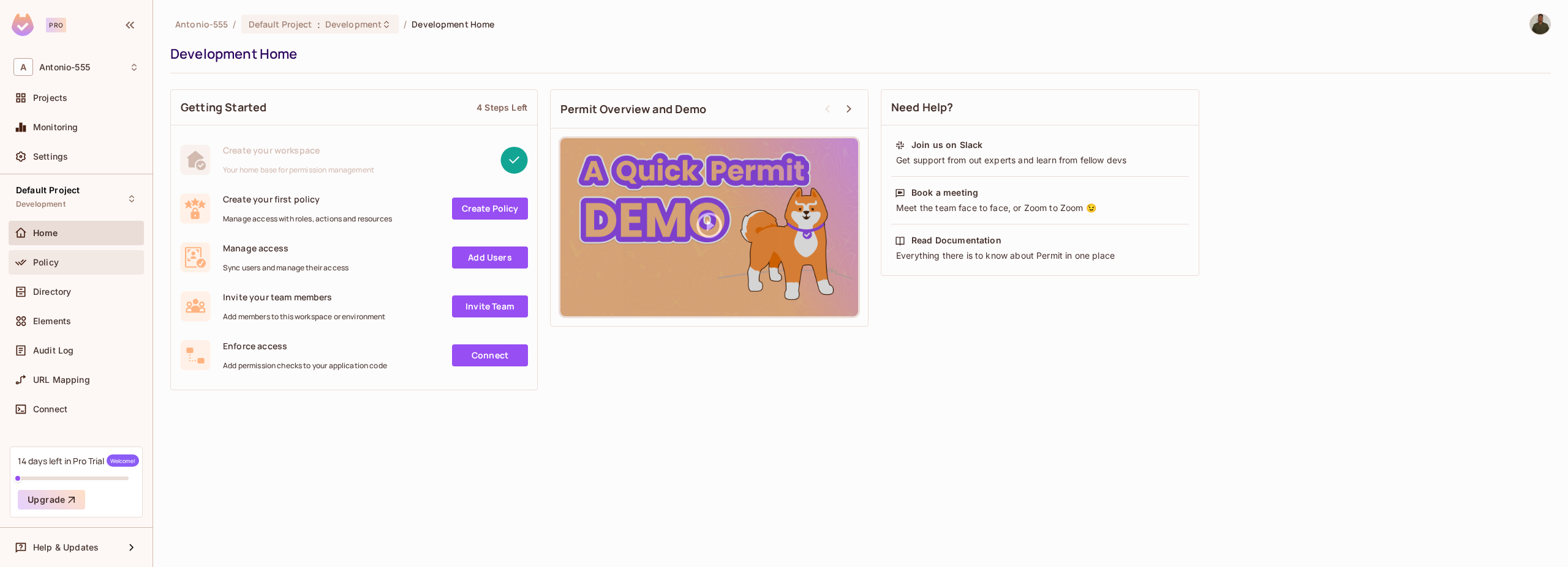
click at [47, 267] on span "Policy" at bounding box center [46, 262] width 26 height 10
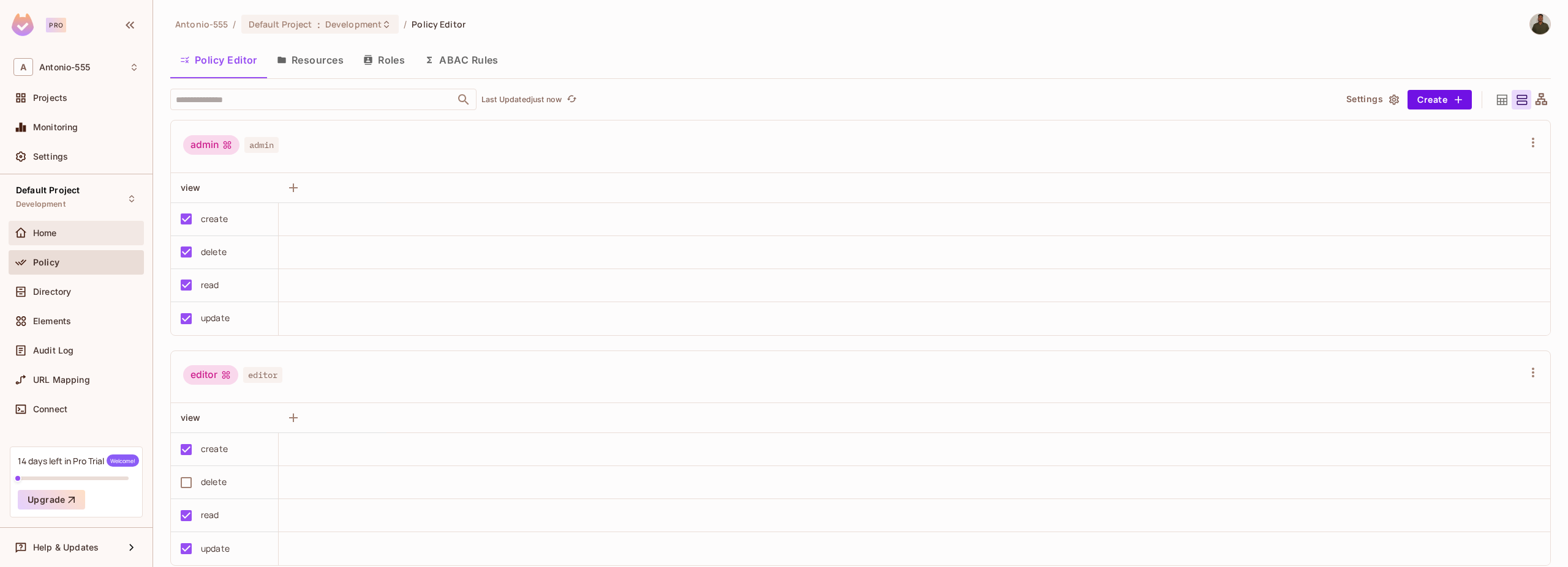
click at [51, 238] on div "Home" at bounding box center [76, 233] width 126 height 15
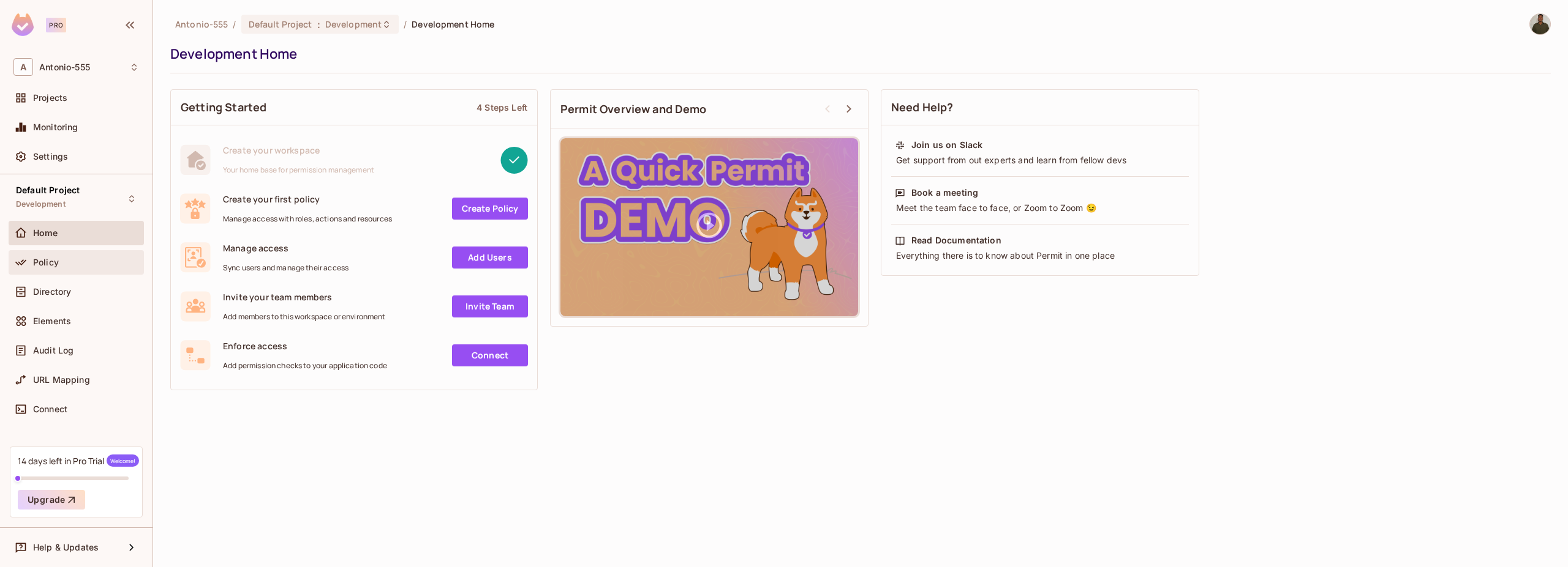
click at [78, 273] on div "Policy" at bounding box center [76, 262] width 135 height 24
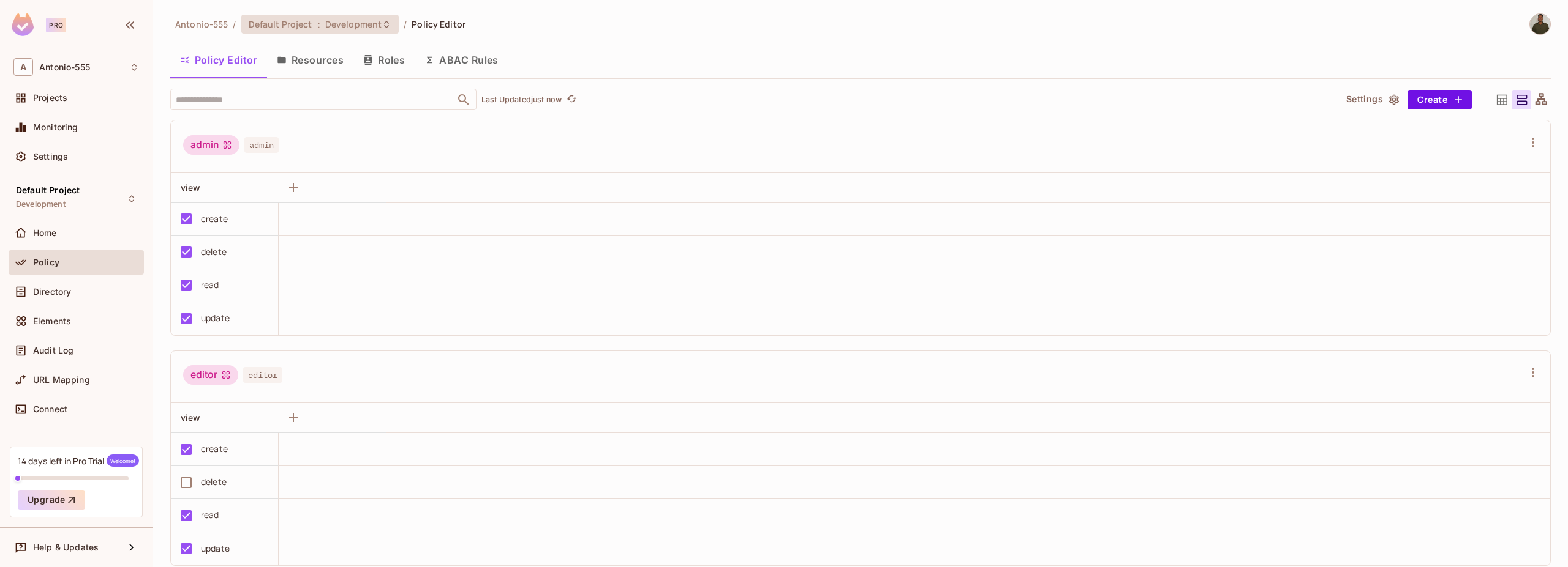
click at [372, 29] on span "Development" at bounding box center [353, 24] width 57 height 11
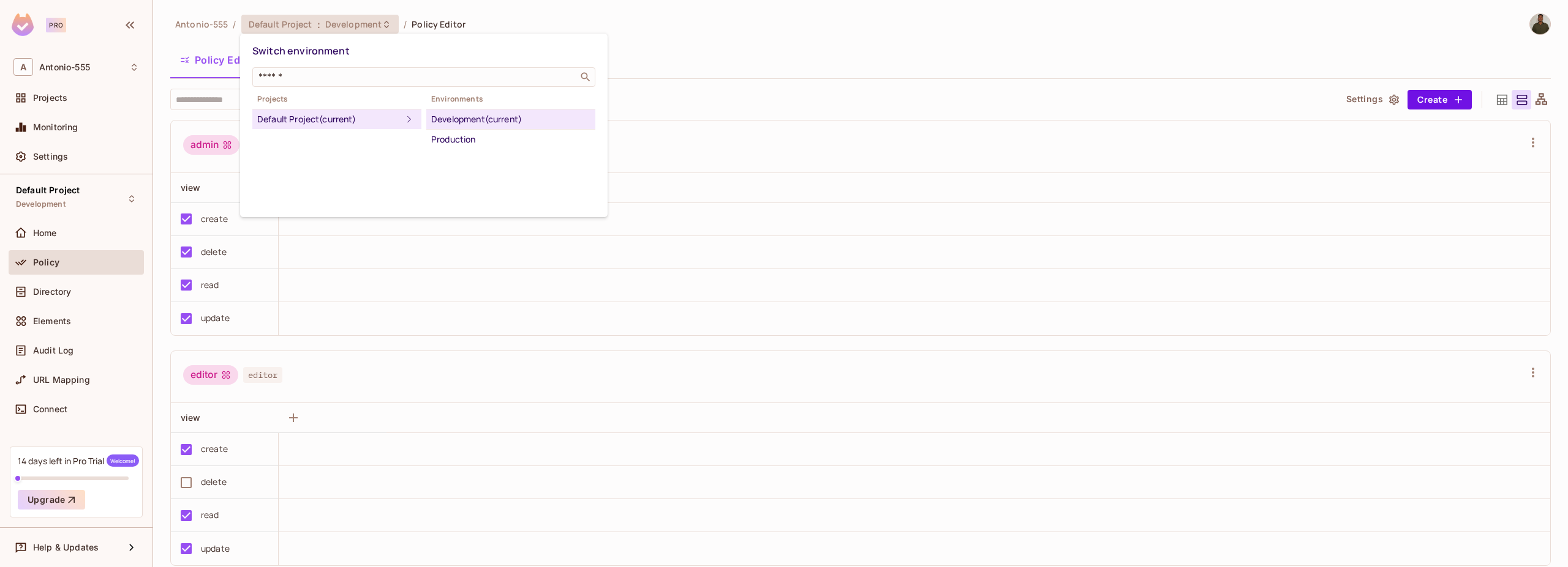
click at [372, 29] on div at bounding box center [784, 283] width 1568 height 567
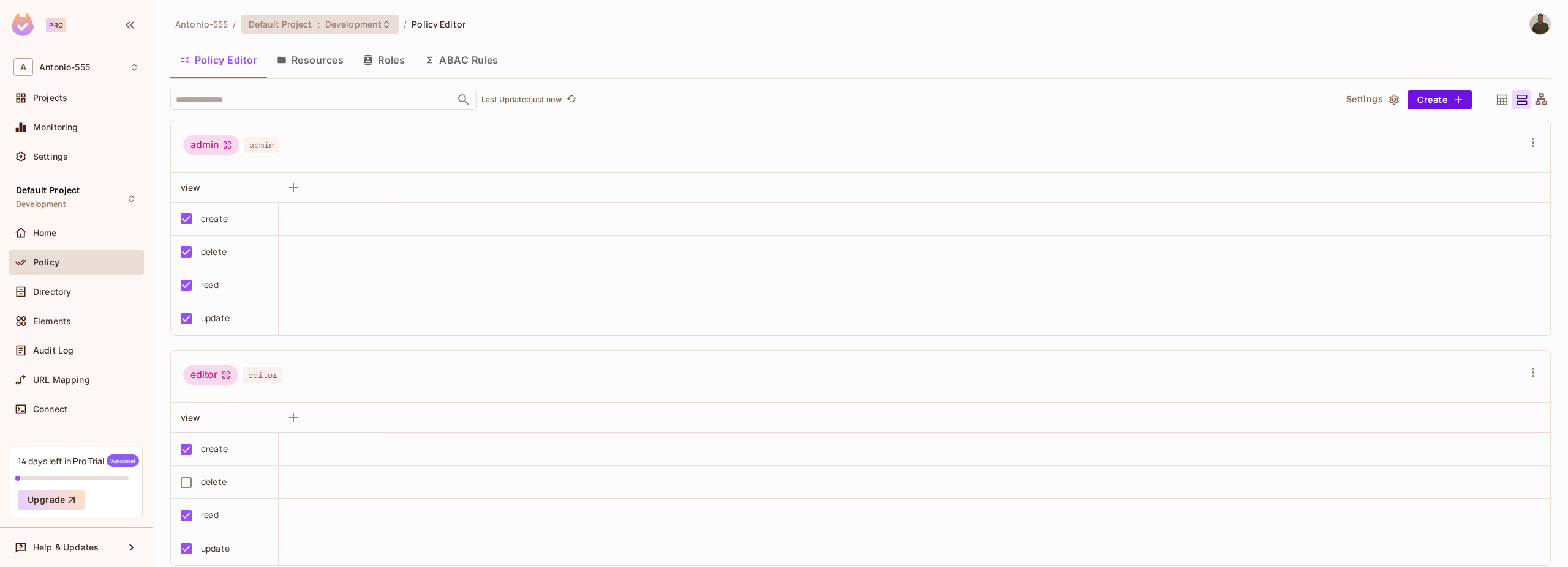
click at [321, 32] on div "Default Project : Development" at bounding box center [320, 24] width 158 height 19
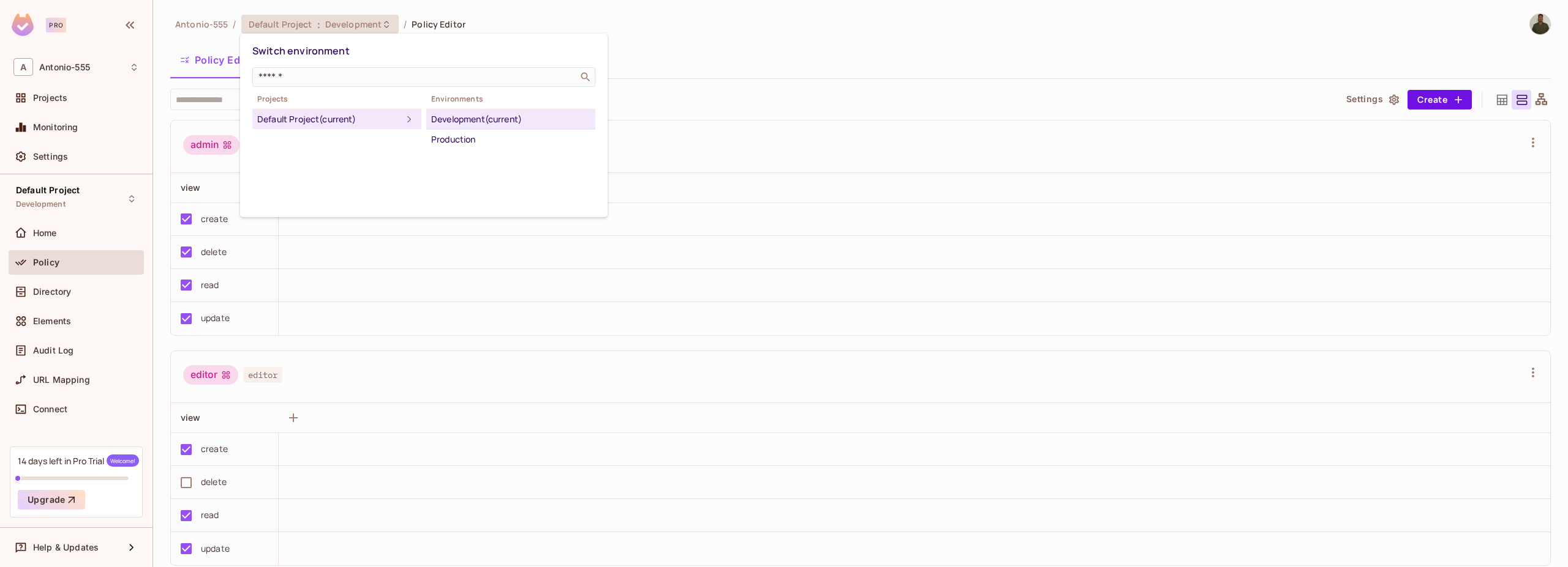
click at [676, 40] on div at bounding box center [784, 283] width 1568 height 567
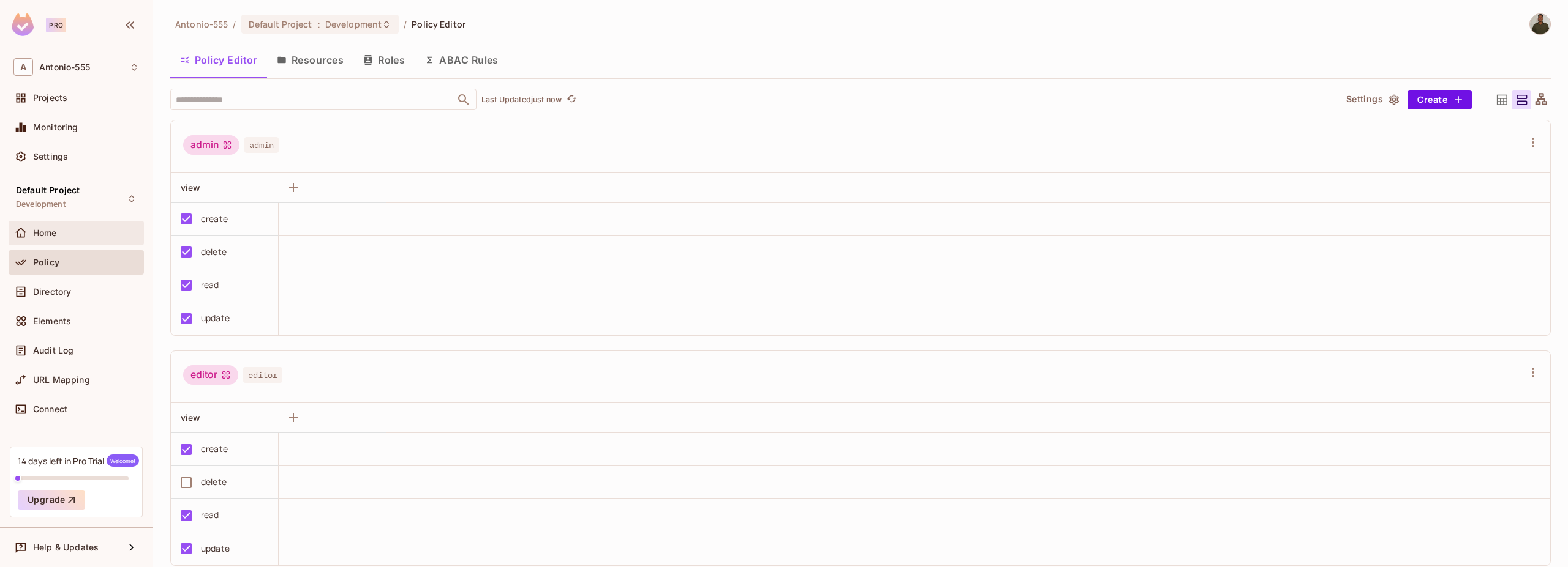
click at [114, 233] on div "Home" at bounding box center [86, 233] width 106 height 10
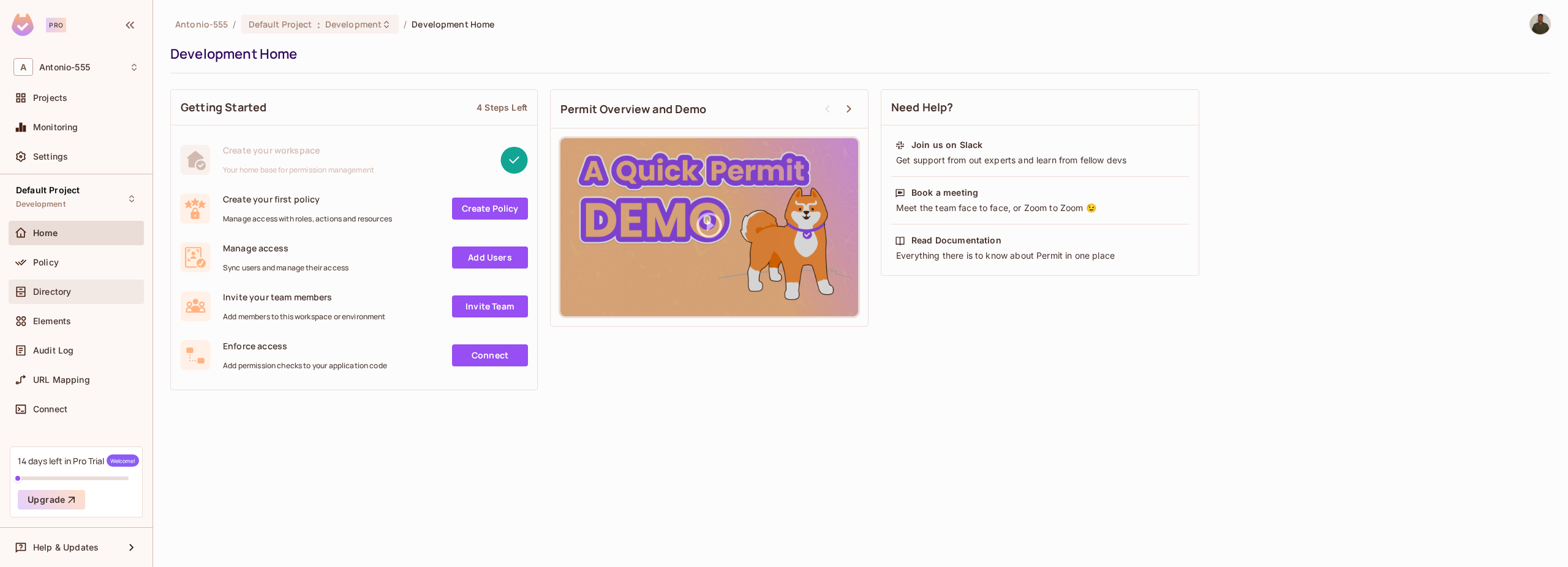
click at [98, 301] on div "Directory" at bounding box center [76, 292] width 135 height 24
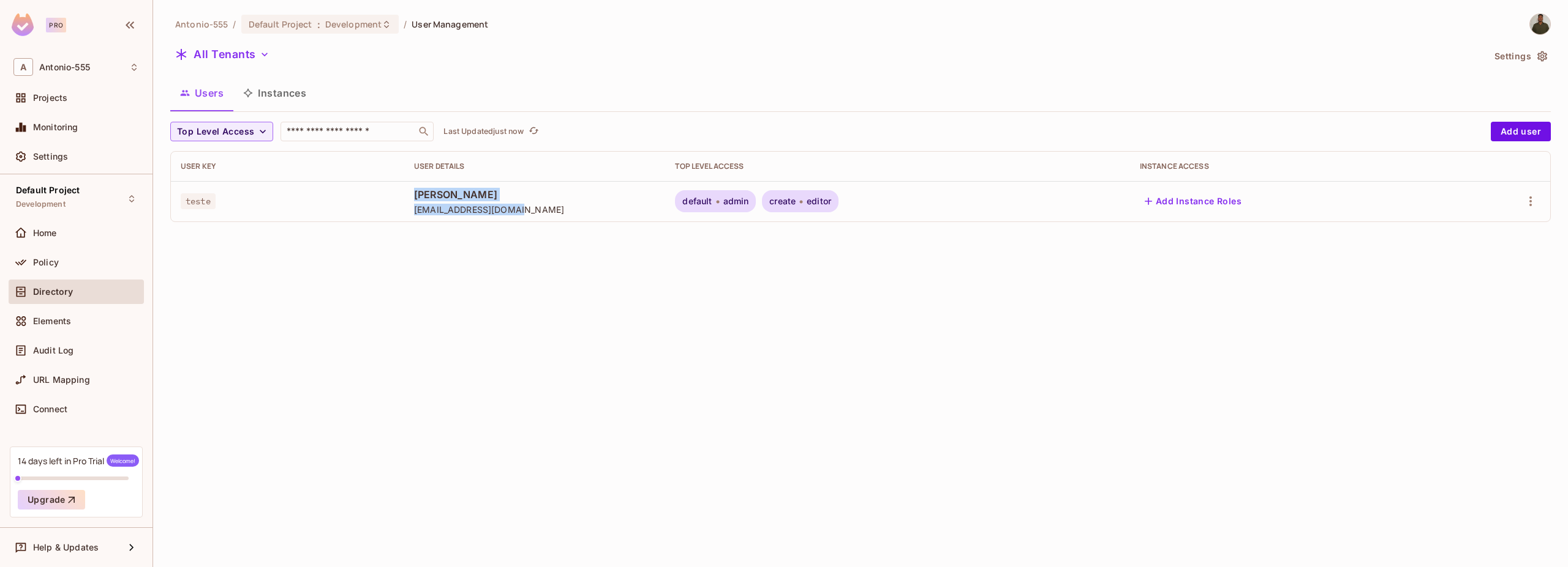
drag, startPoint x: 339, startPoint y: 207, endPoint x: 792, endPoint y: 219, distance: 453.2
click at [689, 211] on tr "teste Antônio Brandao ant.breno12@gmail.com default admin create editor Add Ins…" at bounding box center [860, 201] width 1379 height 40
drag, startPoint x: 841, startPoint y: 219, endPoint x: 882, endPoint y: 224, distance: 41.3
click at [841, 220] on td "default admin create editor" at bounding box center [897, 201] width 465 height 40
drag, startPoint x: 705, startPoint y: 201, endPoint x: 864, endPoint y: 203, distance: 159.0
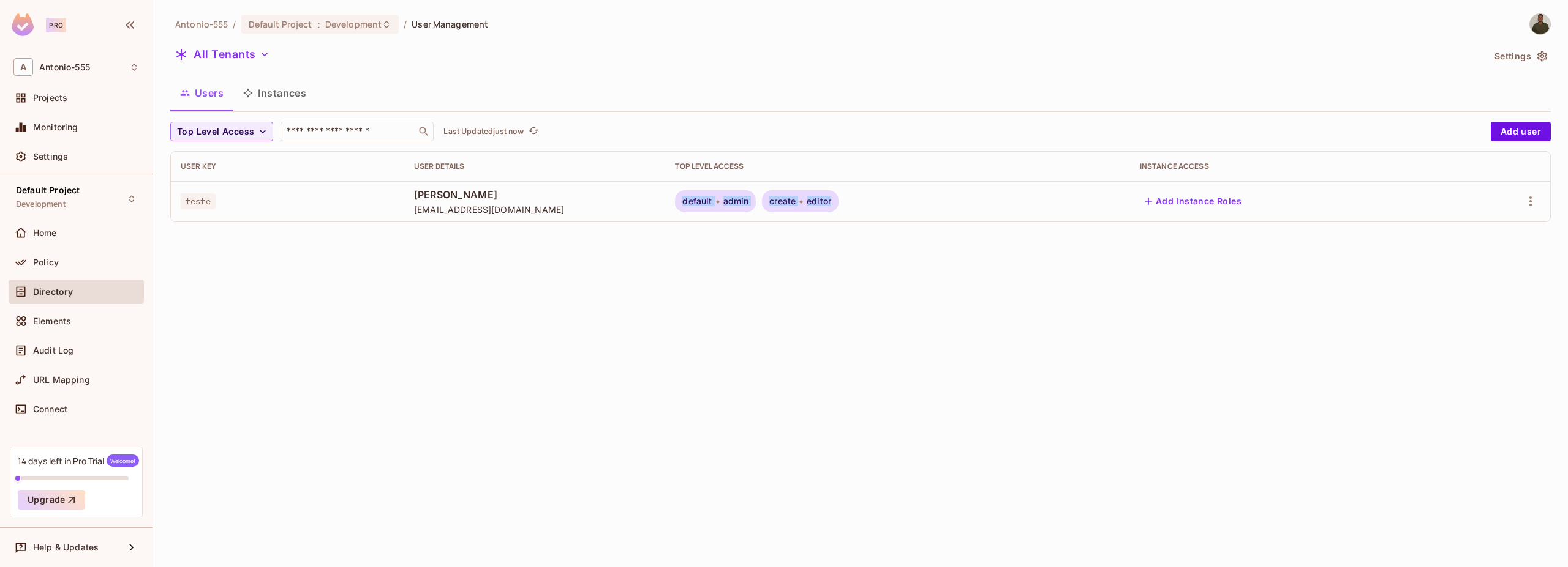
click at [864, 203] on div "default admin create editor" at bounding box center [897, 201] width 445 height 22
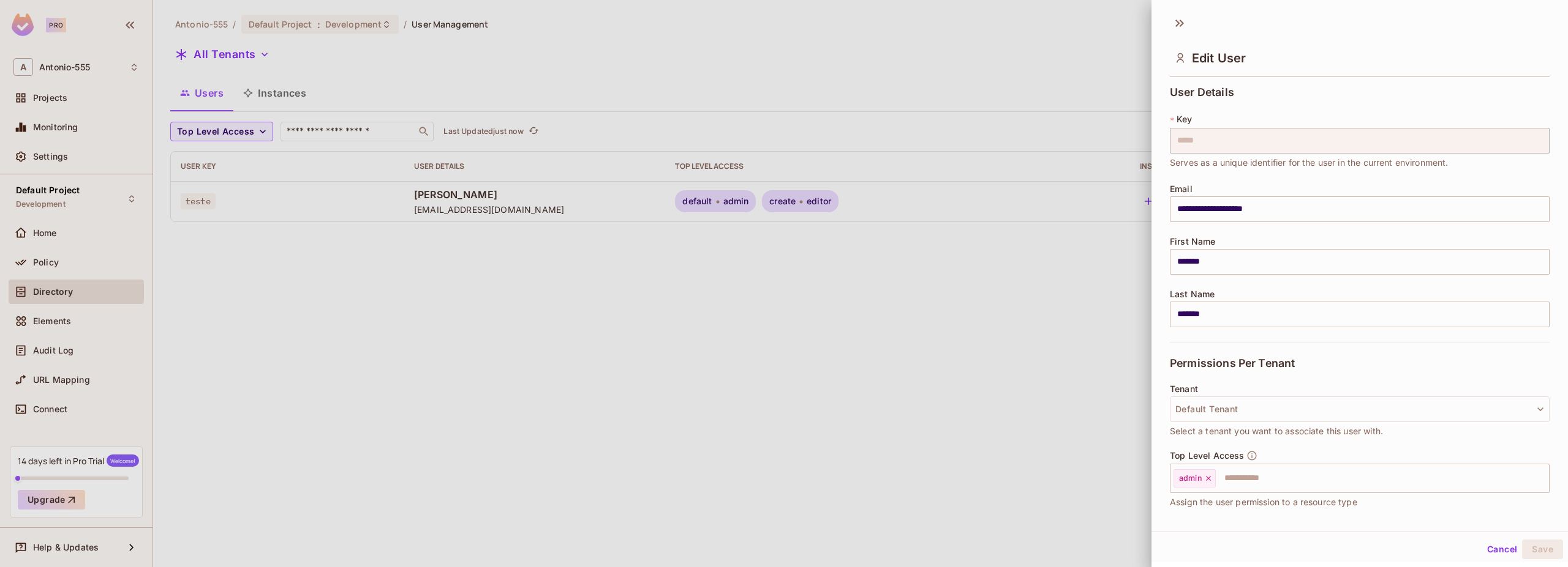
click at [864, 203] on div at bounding box center [784, 283] width 1568 height 567
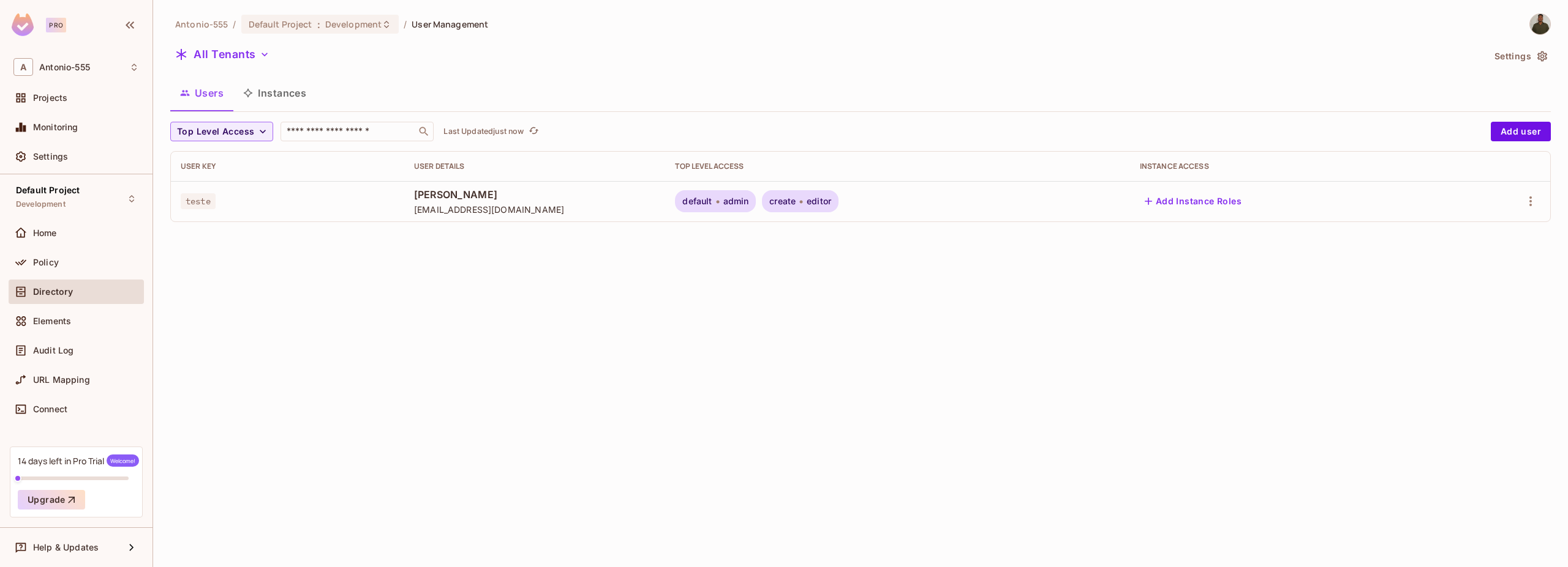
click at [838, 203] on div "create editor" at bounding box center [800, 201] width 77 height 22
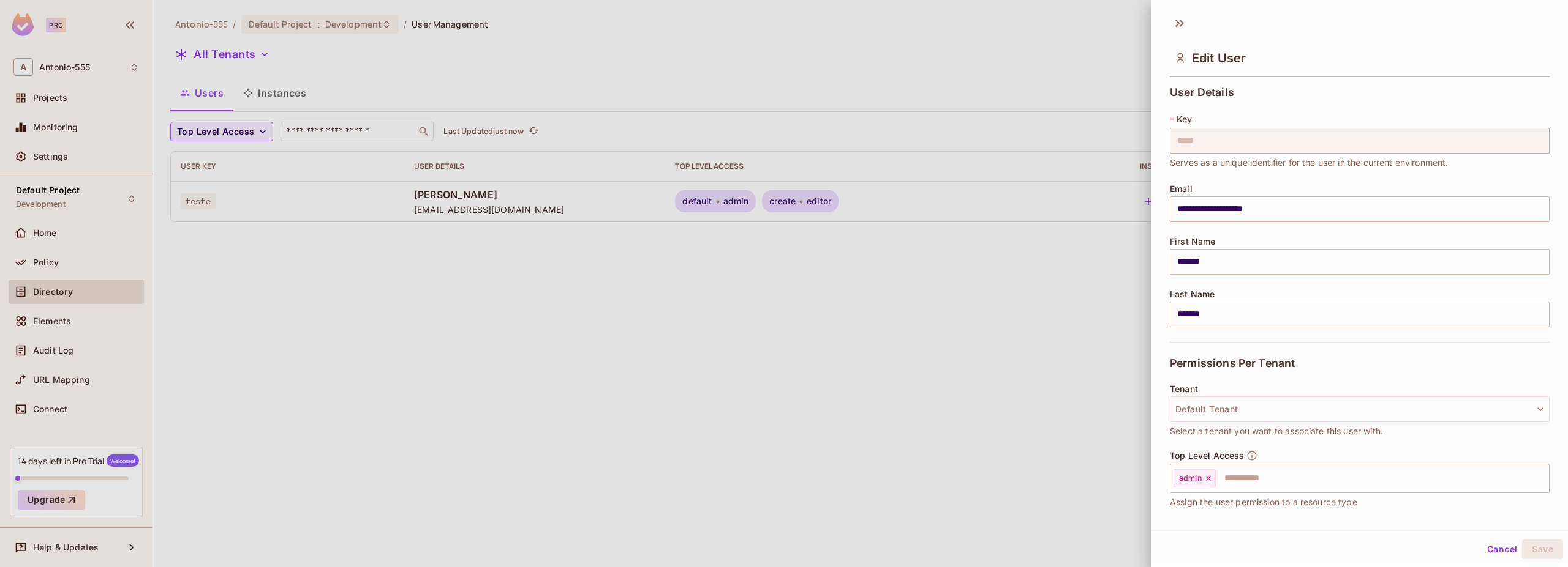
click at [862, 203] on div at bounding box center [784, 283] width 1568 height 567
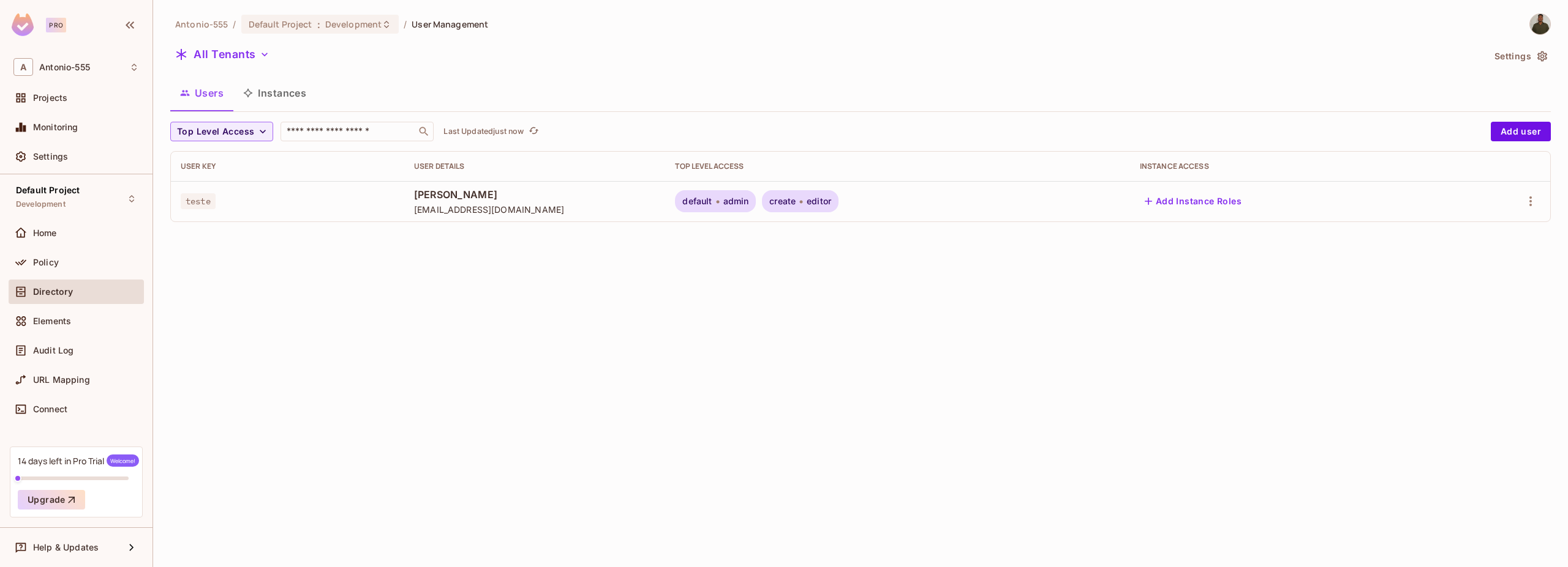
click at [838, 203] on div "create editor" at bounding box center [800, 201] width 77 height 22
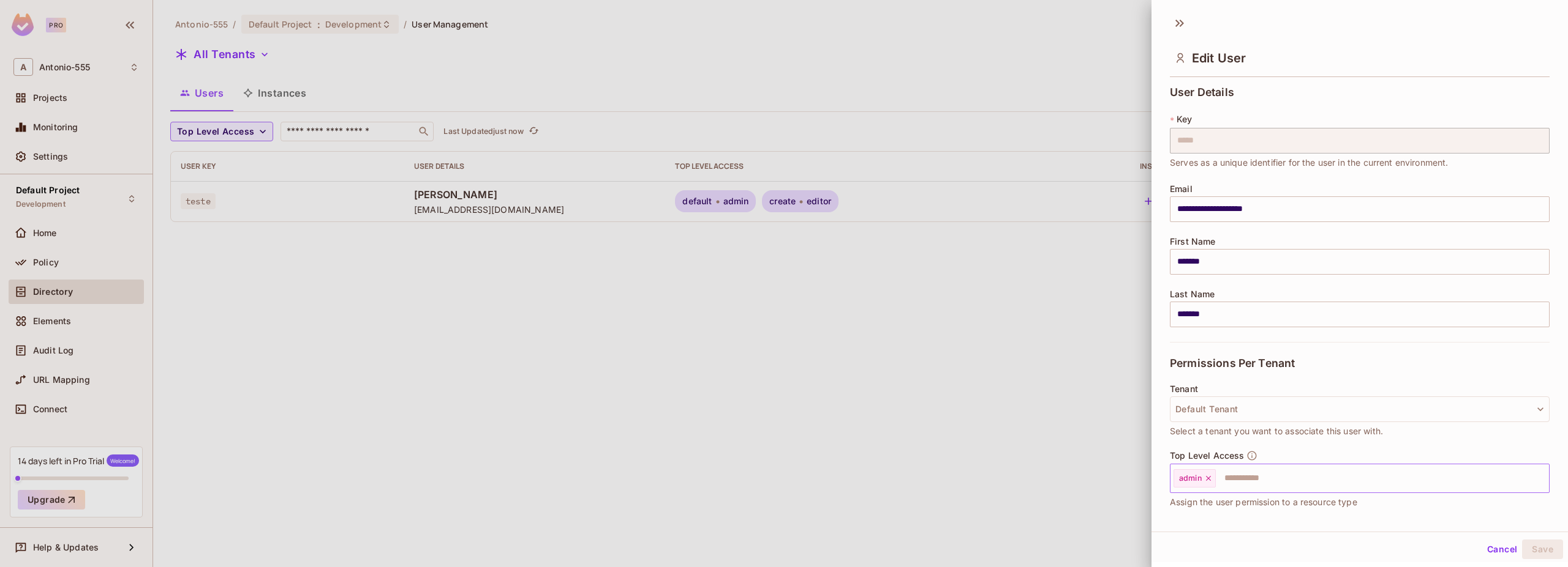
click at [1271, 465] on div "admin ​" at bounding box center [1360, 479] width 380 height 30
click at [976, 396] on div at bounding box center [784, 283] width 1568 height 567
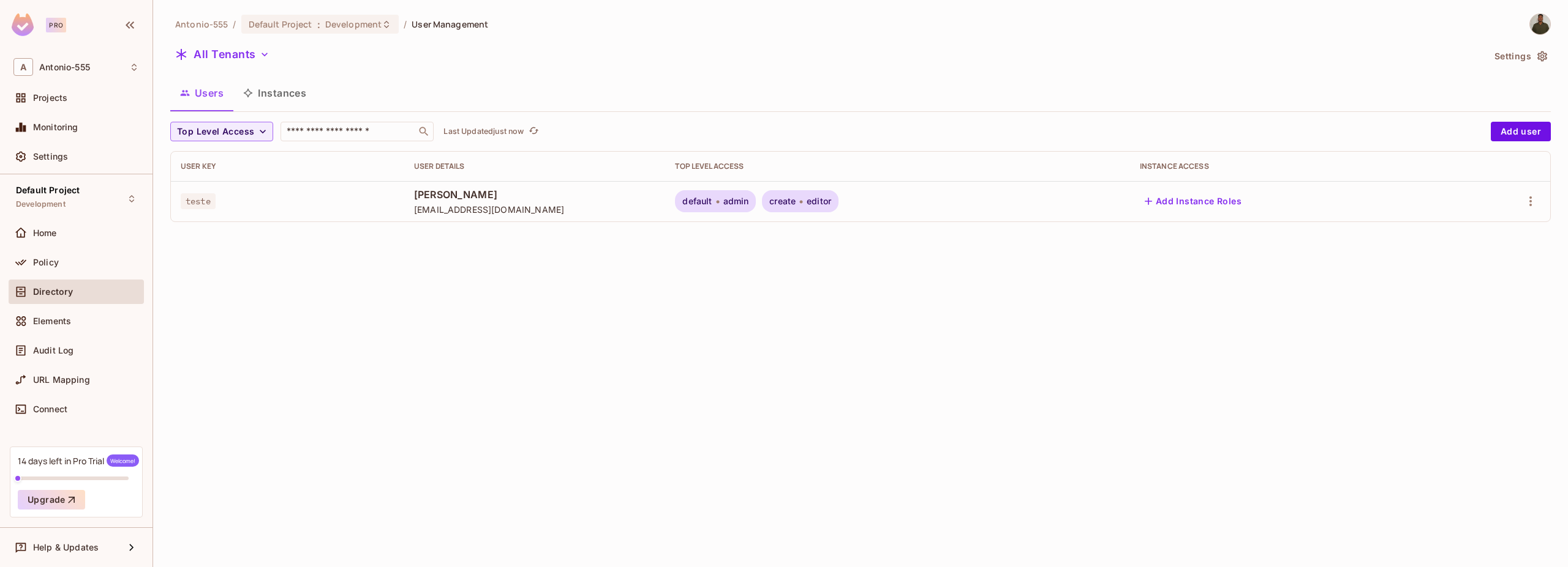
click at [749, 199] on span "admin" at bounding box center [736, 201] width 26 height 10
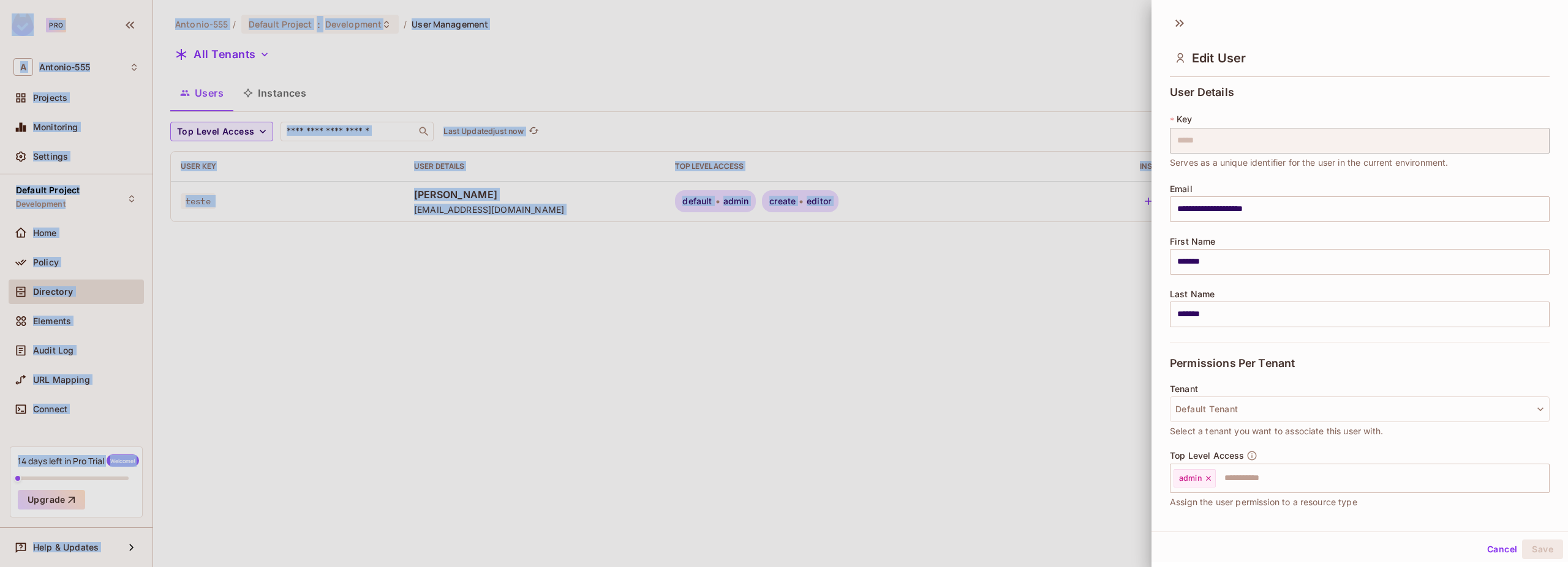
click at [753, 199] on div at bounding box center [784, 283] width 1568 height 567
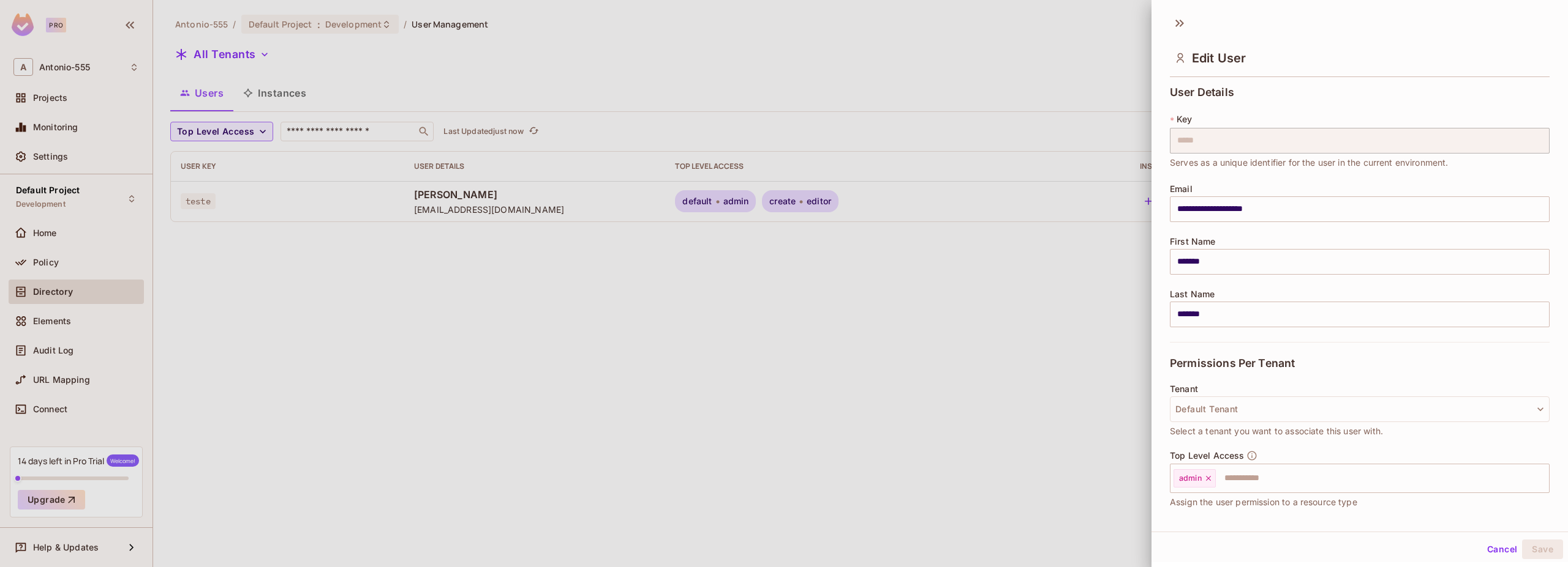
click at [803, 207] on div at bounding box center [784, 283] width 1568 height 567
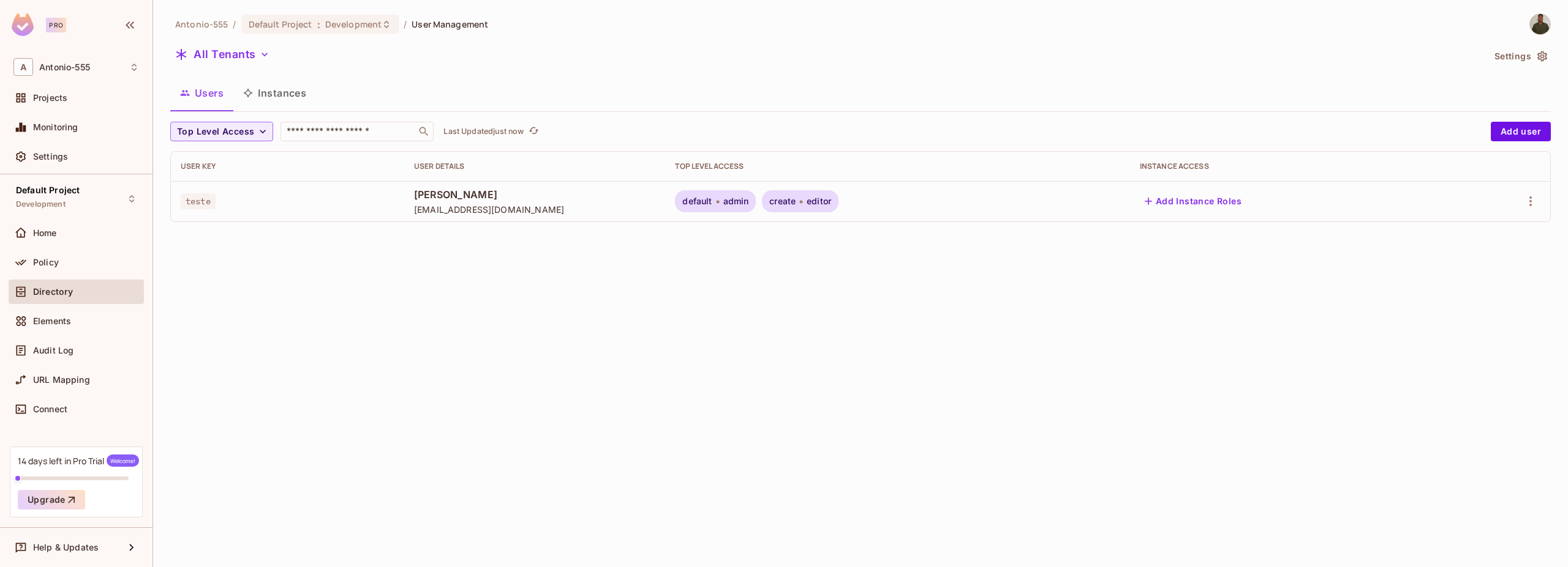
click at [803, 207] on div "create editor" at bounding box center [800, 201] width 77 height 22
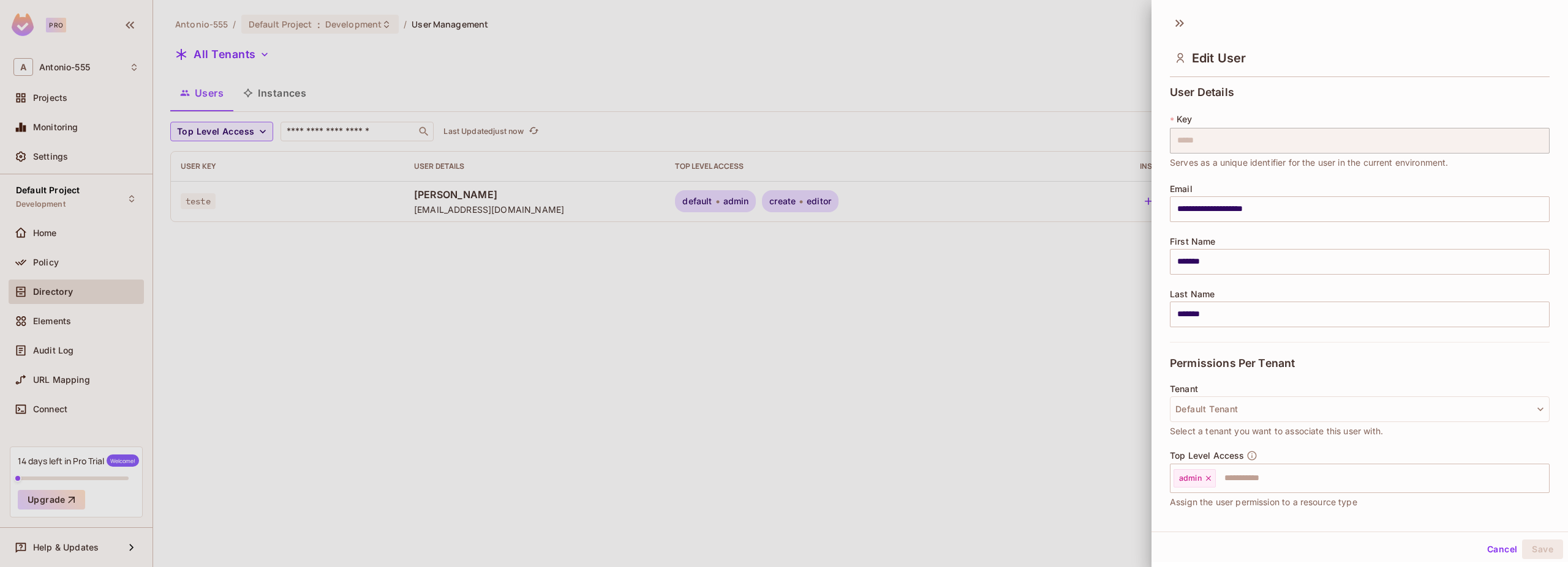
click at [803, 207] on div at bounding box center [784, 283] width 1568 height 567
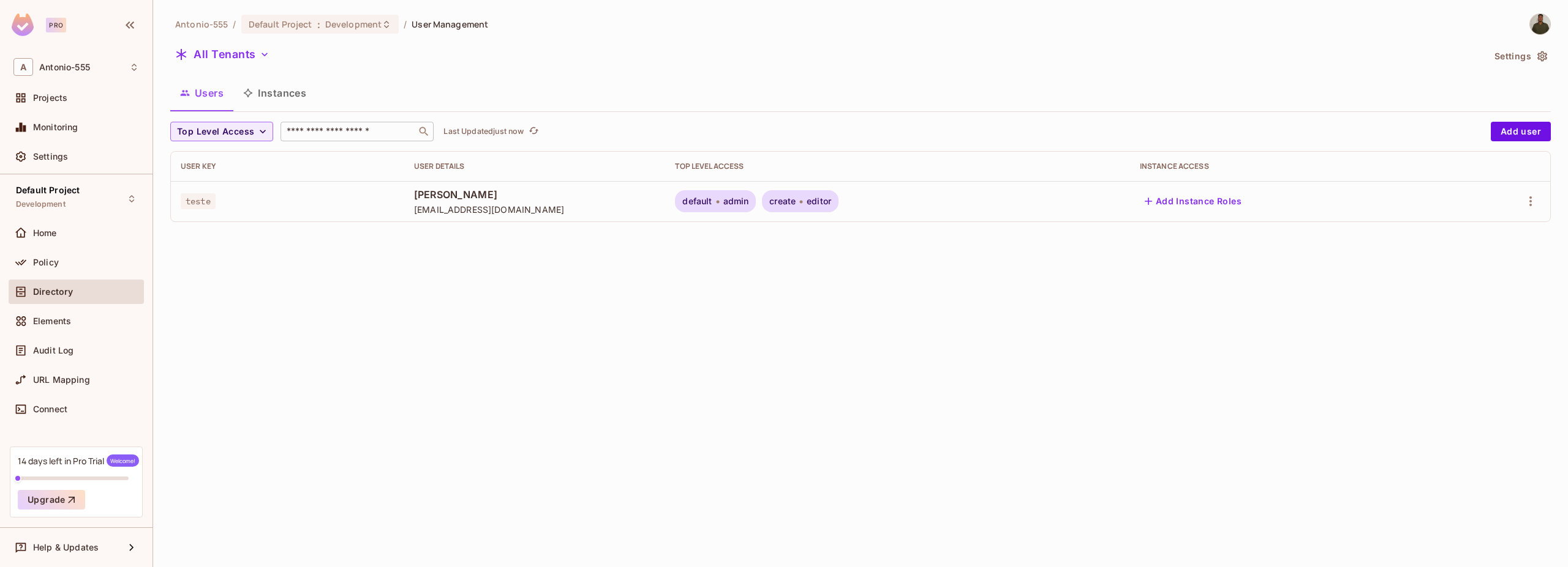
click at [405, 130] on input "text" at bounding box center [349, 132] width 129 height 12
click at [274, 487] on div "Antonio-555 / Default Project : Development / User Management All Tenants Setti…" at bounding box center [860, 283] width 1415 height 567
click at [273, 80] on button "Instances" at bounding box center [275, 92] width 83 height 30
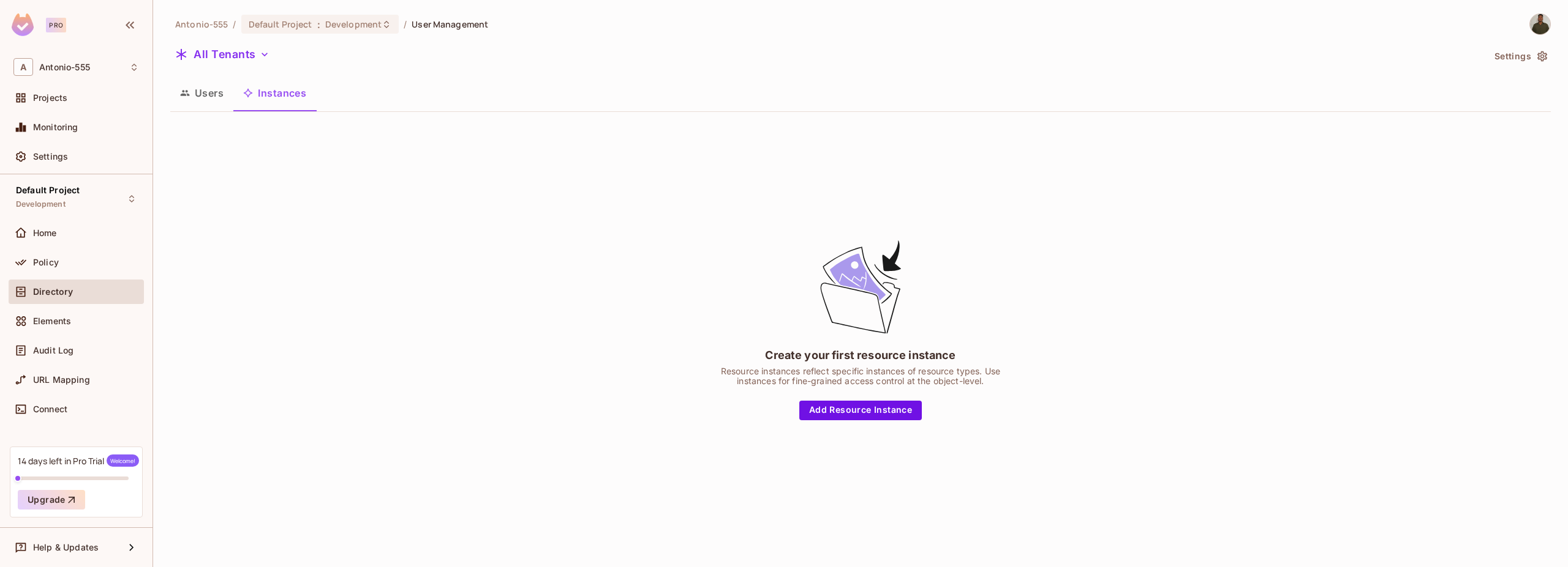
click at [188, 94] on icon "button" at bounding box center [185, 93] width 10 height 5
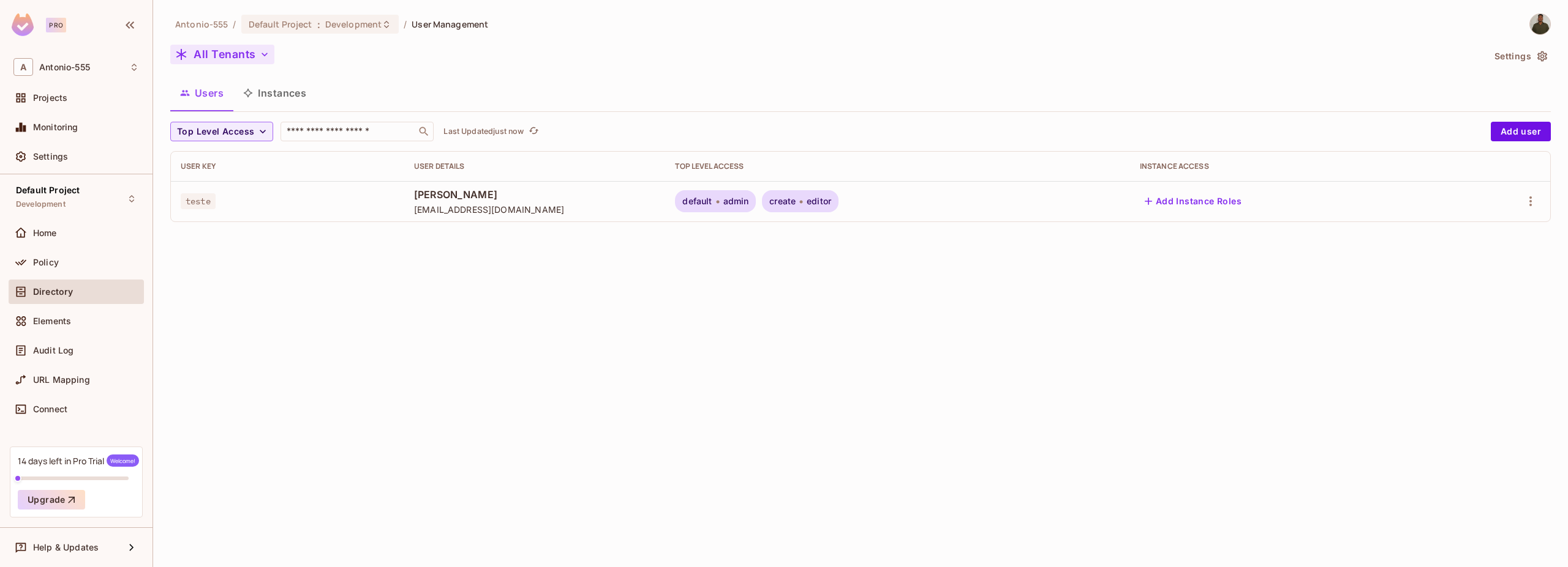
click at [210, 48] on button "All Tenants" at bounding box center [221, 54] width 104 height 19
click at [215, 159] on li "create create" at bounding box center [255, 170] width 172 height 26
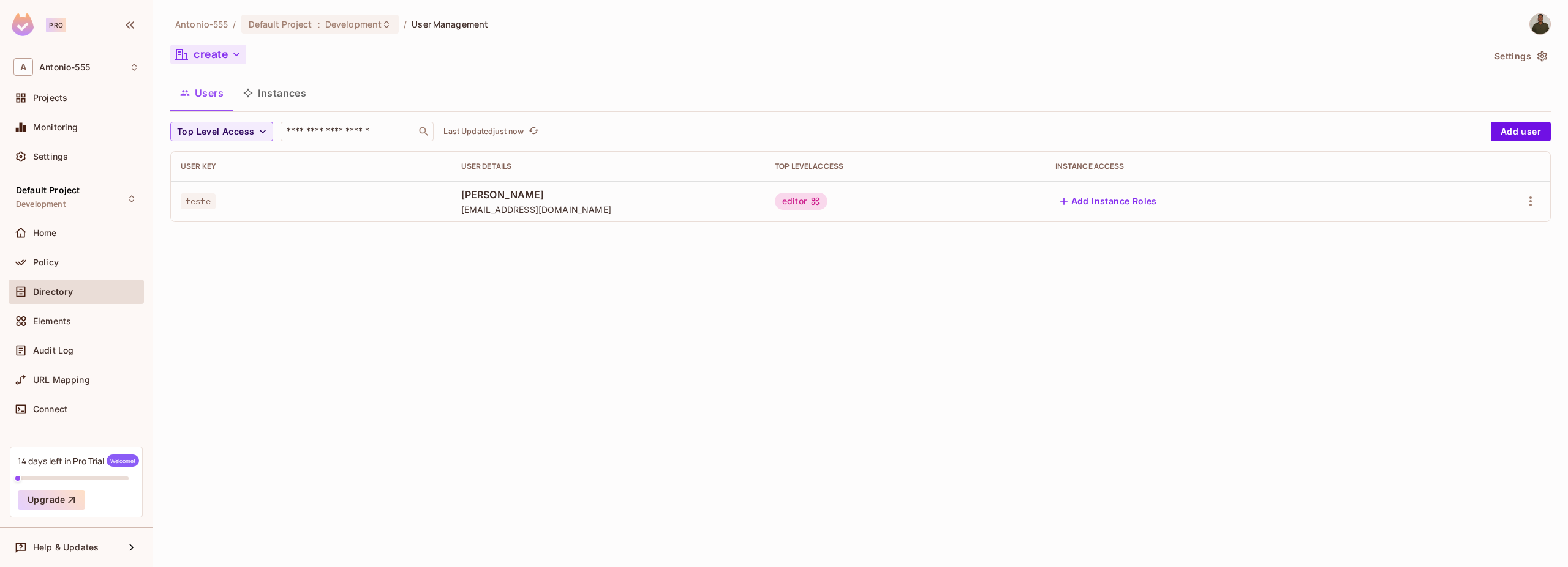
click at [199, 52] on button "create" at bounding box center [207, 54] width 76 height 19
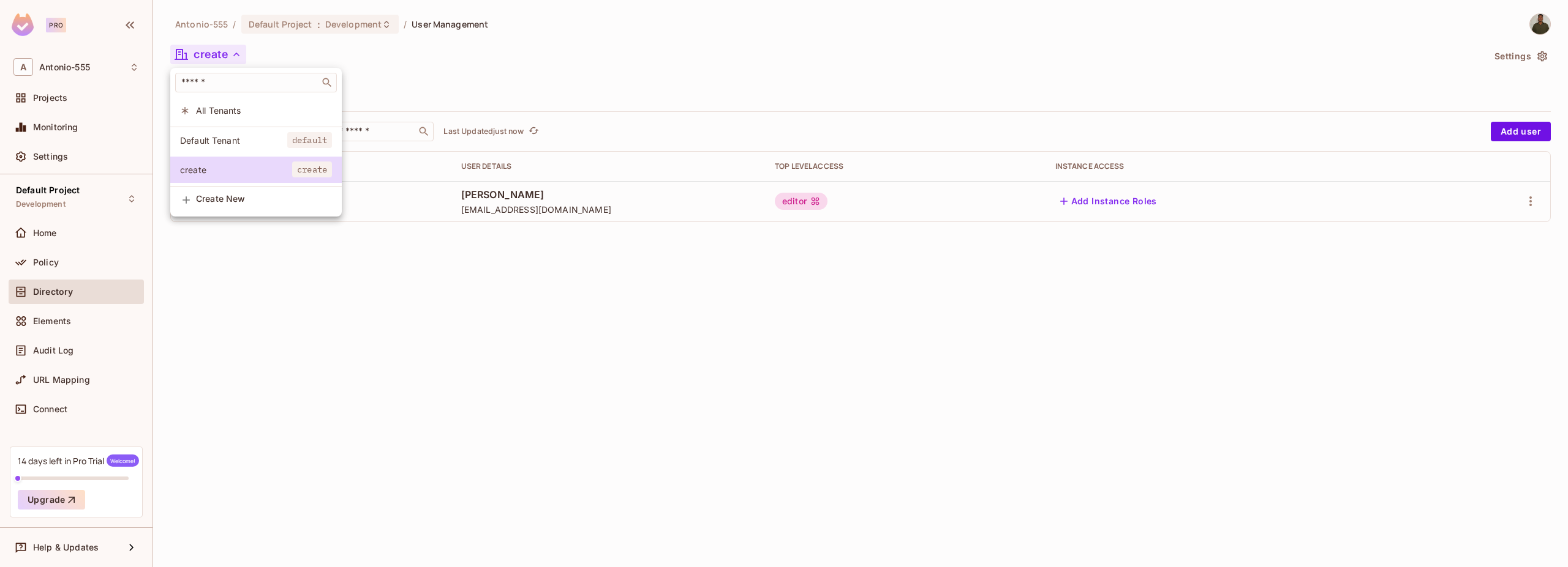
click at [187, 131] on li "Default Tenant default" at bounding box center [255, 140] width 172 height 26
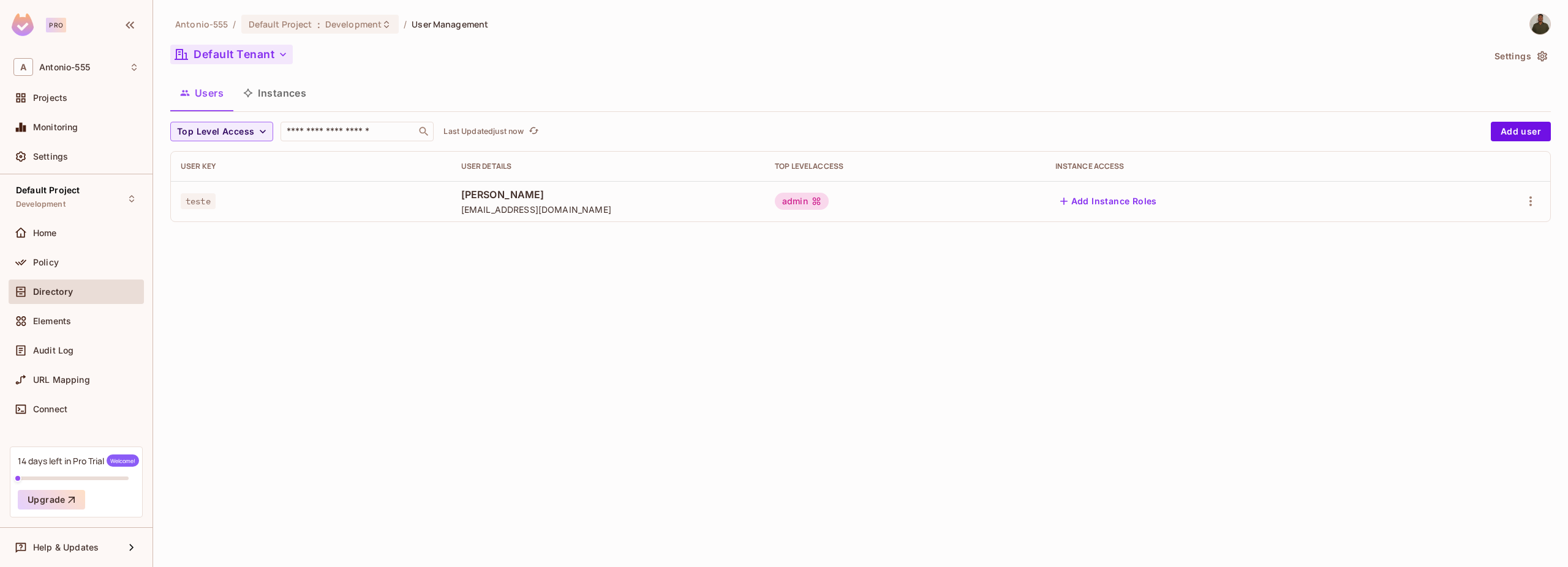
click at [229, 58] on button "Default Tenant" at bounding box center [231, 54] width 123 height 19
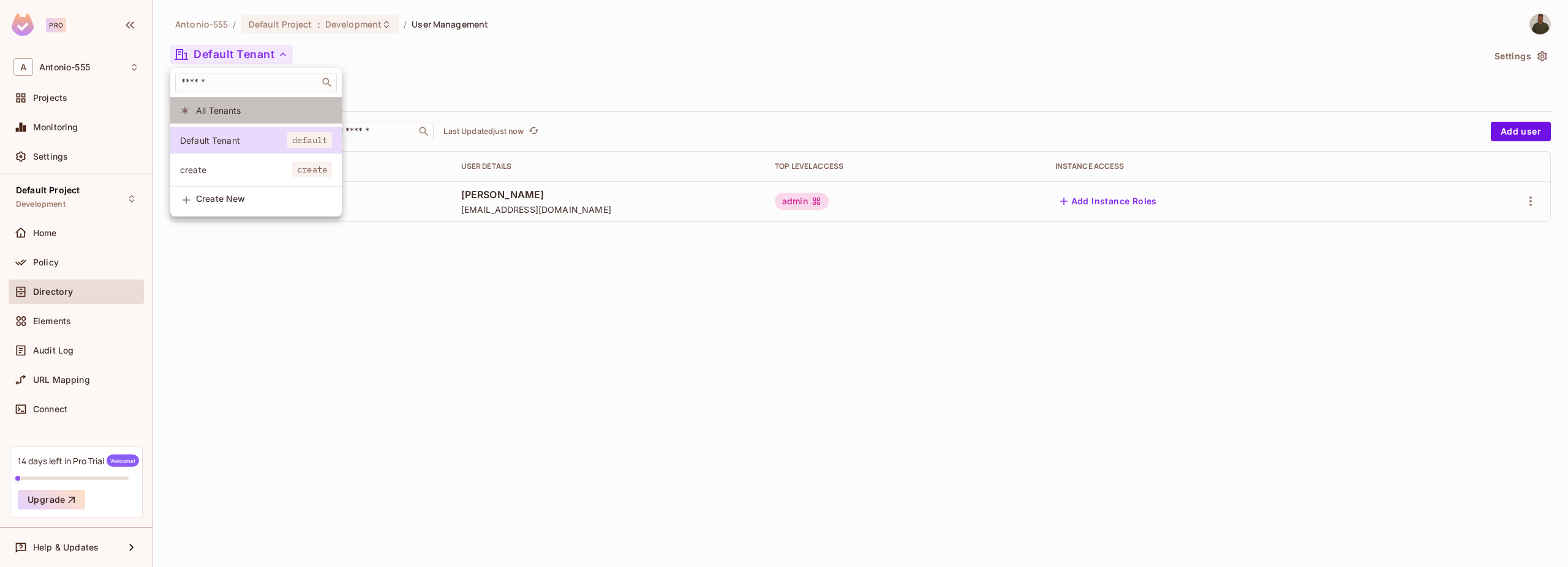
click at [206, 107] on span "All Tenants" at bounding box center [264, 110] width 136 height 11
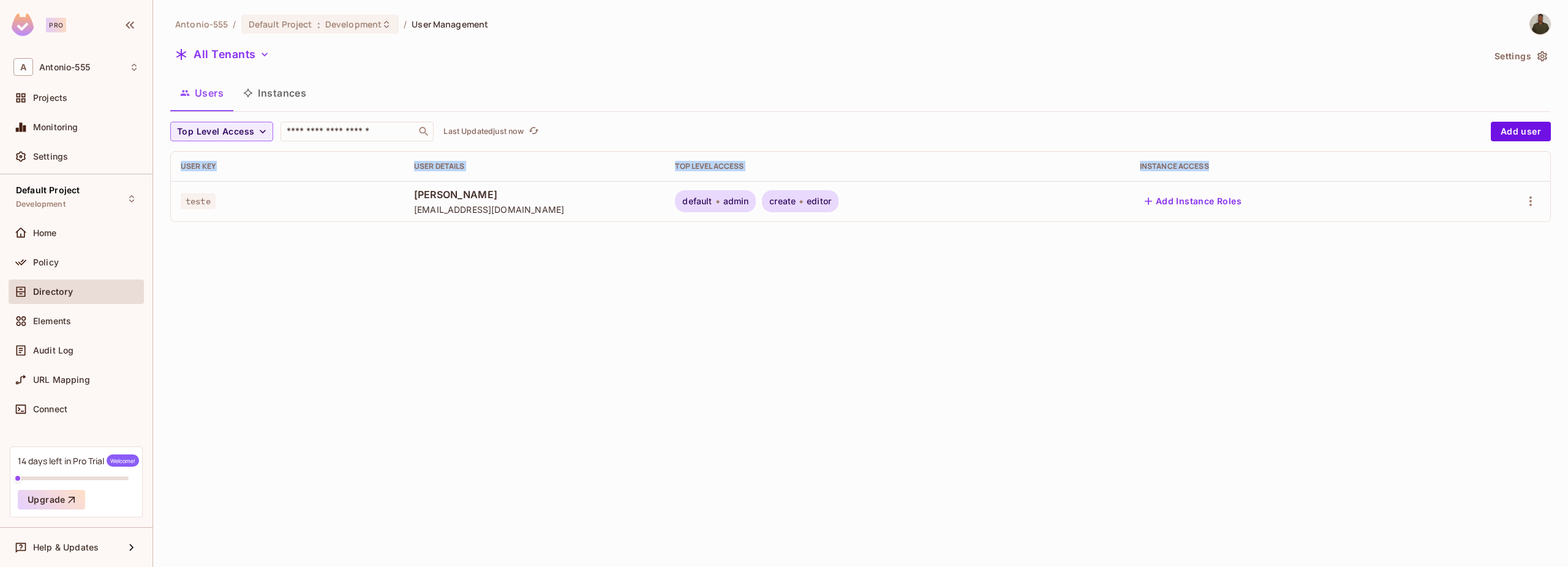
drag, startPoint x: 176, startPoint y: 200, endPoint x: 166, endPoint y: 227, distance: 28.8
click at [166, 227] on div "Antonio-555 / Default Project : Development / User Management All Tenants Setti…" at bounding box center [860, 283] width 1415 height 567
click at [200, 213] on td "teste" at bounding box center [288, 201] width 234 height 40
click at [232, 56] on button "All Tenants" at bounding box center [221, 54] width 104 height 19
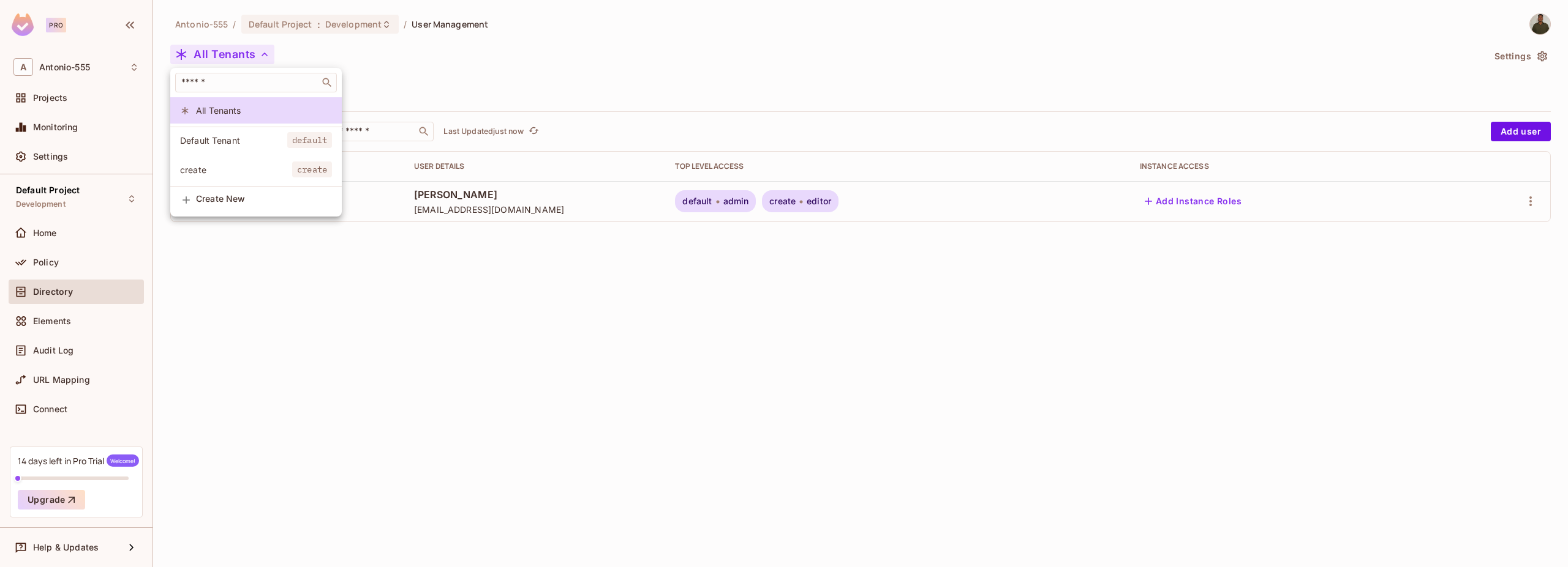
click at [232, 56] on div at bounding box center [784, 283] width 1568 height 567
click at [229, 56] on button "All Tenants" at bounding box center [221, 54] width 104 height 19
click at [229, 56] on div at bounding box center [784, 283] width 1568 height 567
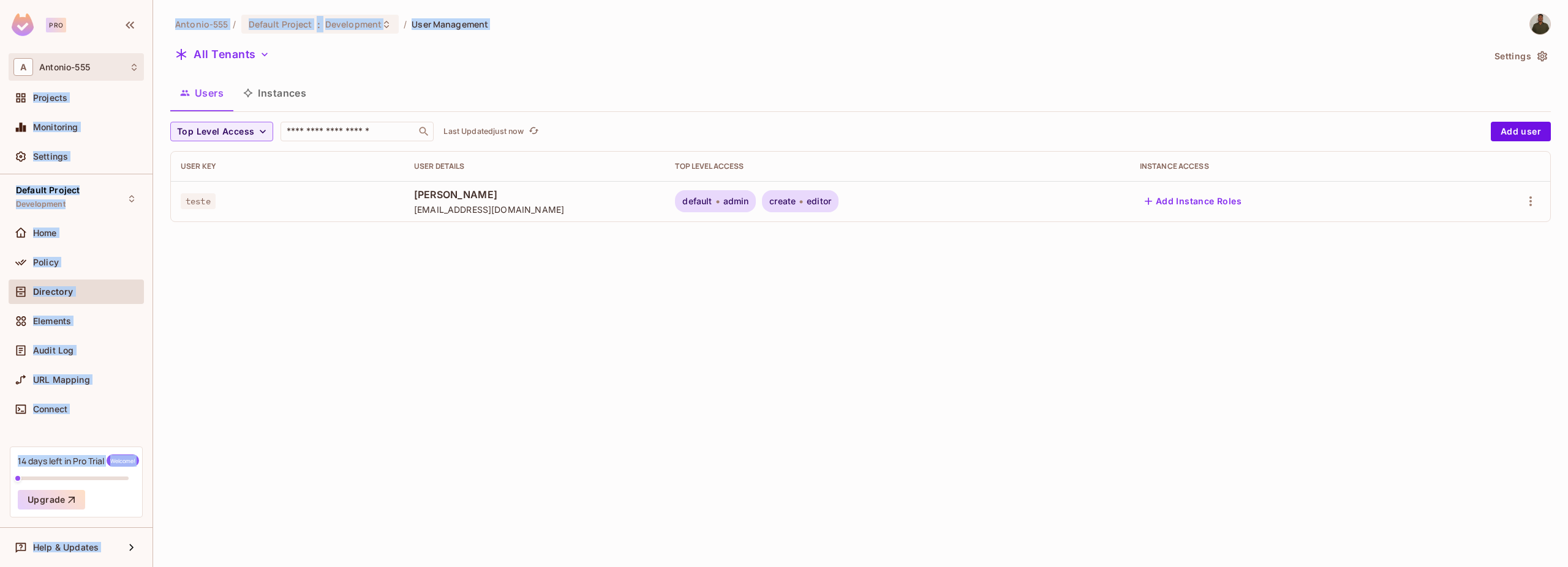
drag, startPoint x: 336, startPoint y: 53, endPoint x: 134, endPoint y: 56, distance: 202.0
click at [134, 56] on div "Pro A Antonio-555 Projects Monitoring Settings Default Project Development Home…" at bounding box center [784, 283] width 1568 height 567
click at [327, 59] on div "All Tenants" at bounding box center [826, 56] width 1313 height 24
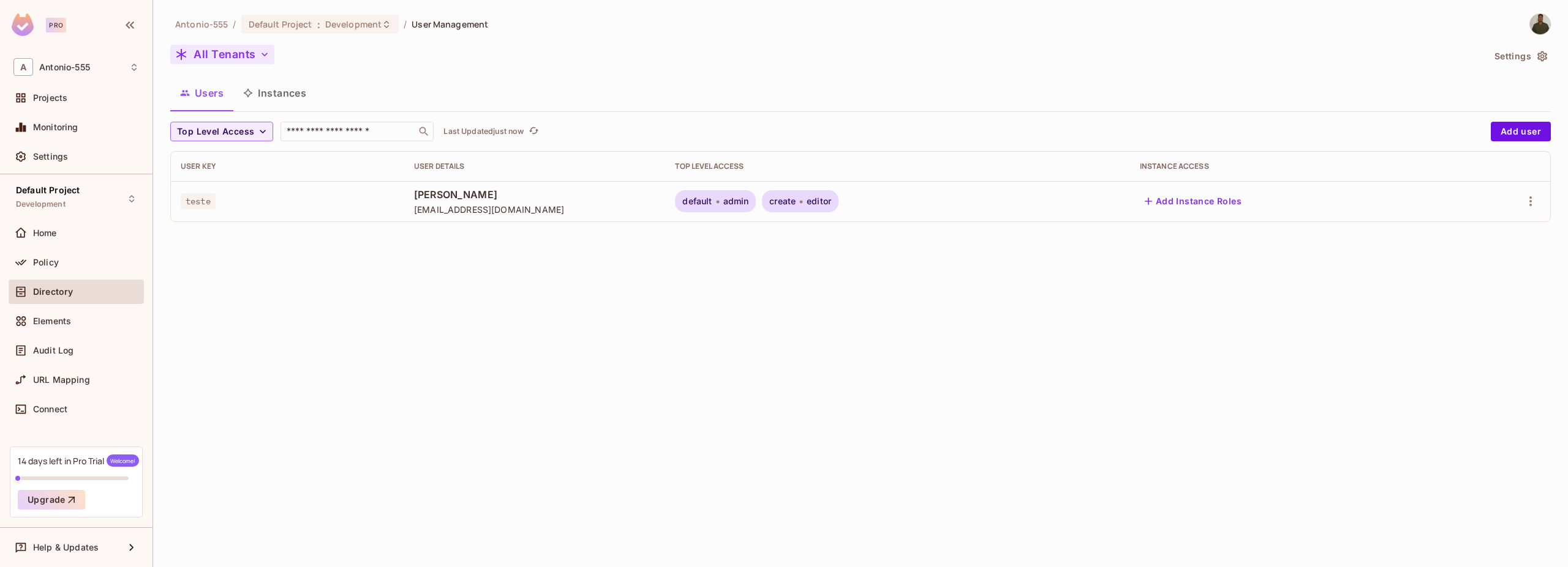
drag, startPoint x: 285, startPoint y: 60, endPoint x: 178, endPoint y: 56, distance: 107.1
click at [178, 56] on div "All Tenants" at bounding box center [826, 56] width 1313 height 24
click at [181, 49] on icon "button" at bounding box center [181, 54] width 15 height 15
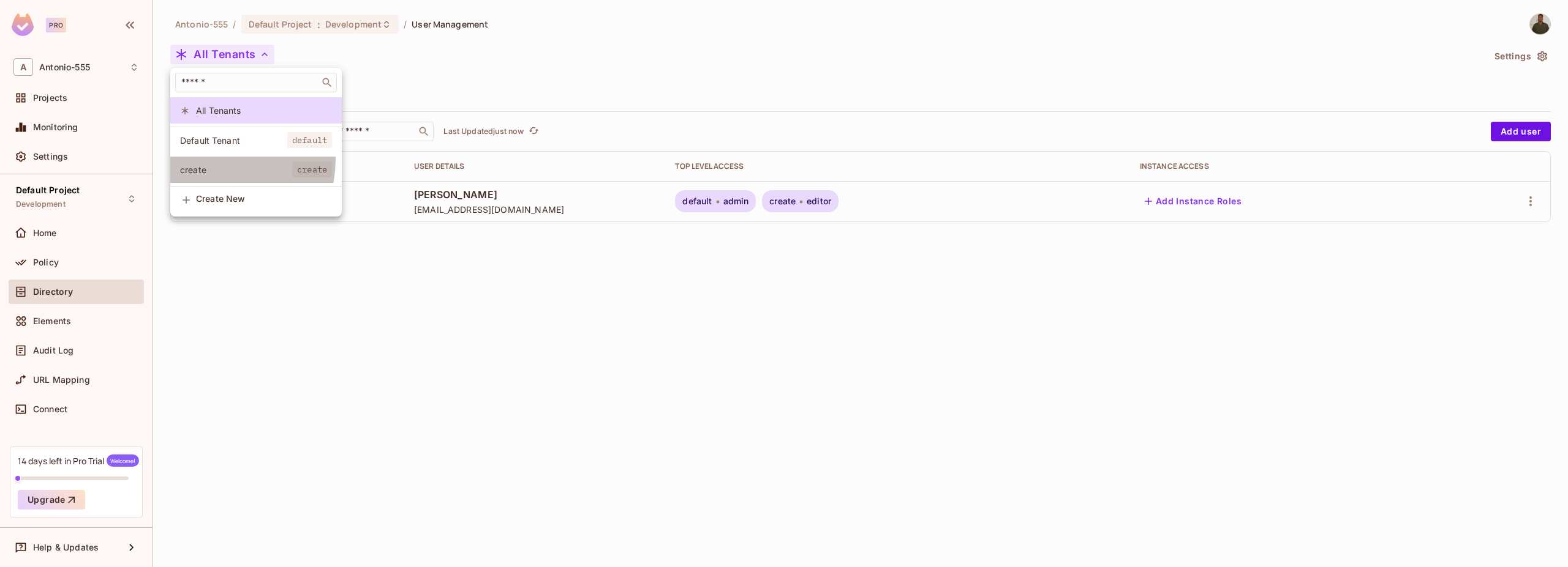
click at [197, 159] on li "create create" at bounding box center [255, 170] width 172 height 26
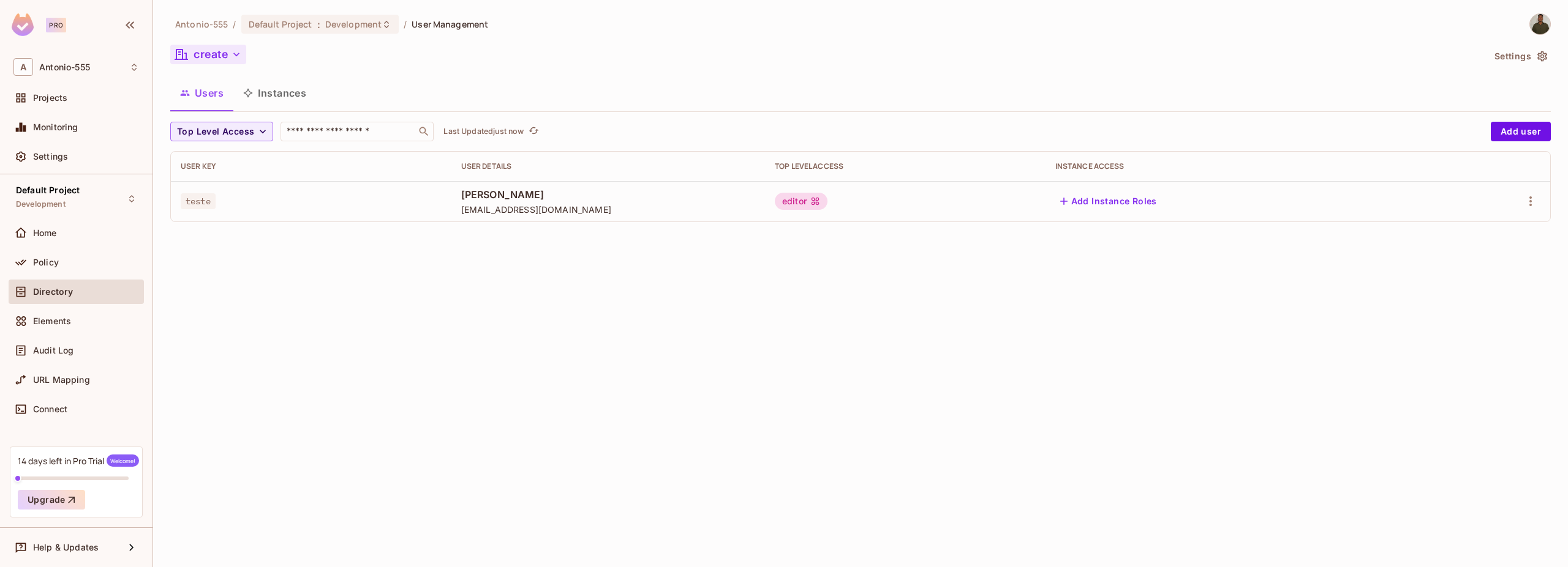
click at [225, 61] on button "create" at bounding box center [207, 54] width 76 height 19
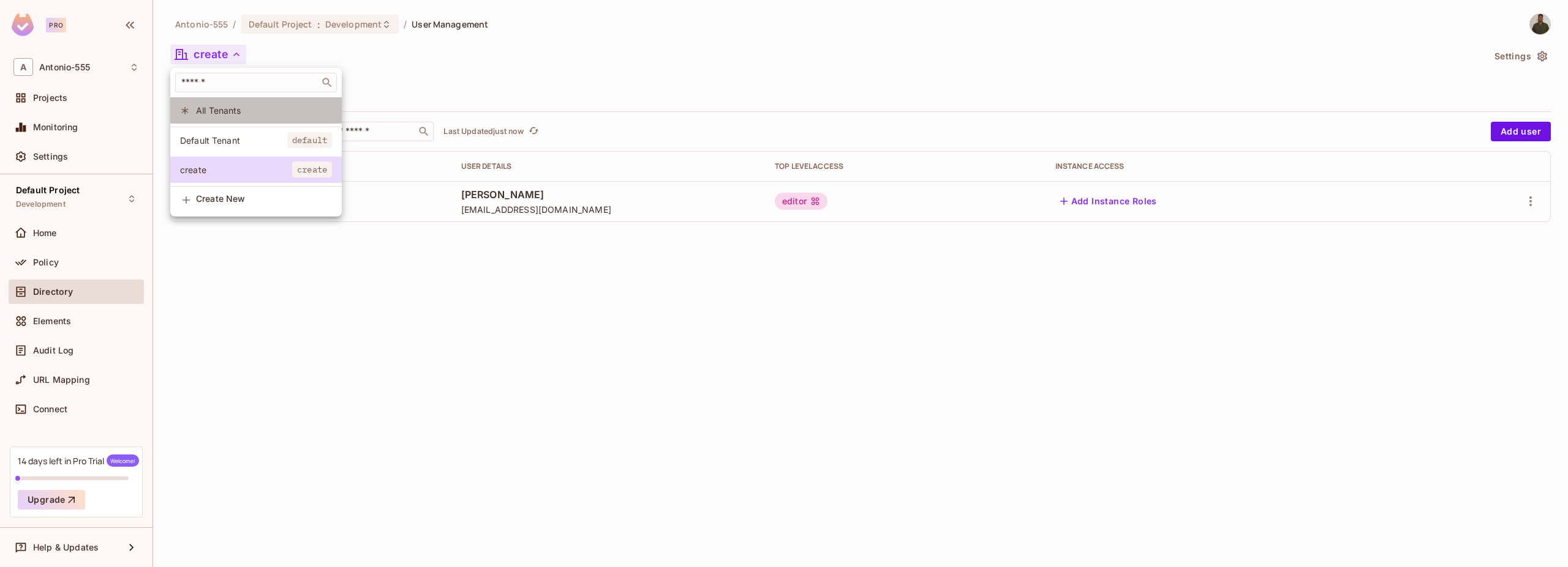
click at [227, 105] on span "All Tenants" at bounding box center [264, 110] width 136 height 11
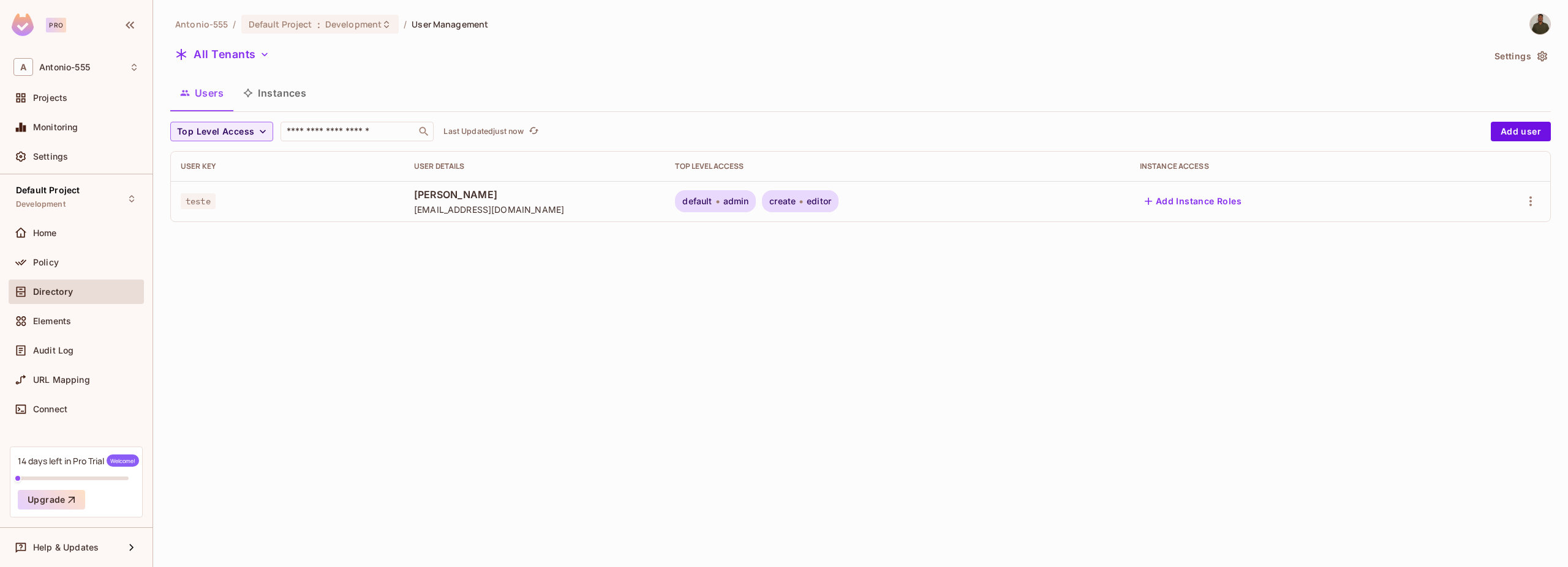
click at [1537, 193] on div at bounding box center [1500, 201] width 80 height 19
click at [1531, 198] on icon "button" at bounding box center [1530, 201] width 15 height 15
click at [1452, 237] on span "Edit" at bounding box center [1459, 229] width 24 height 19
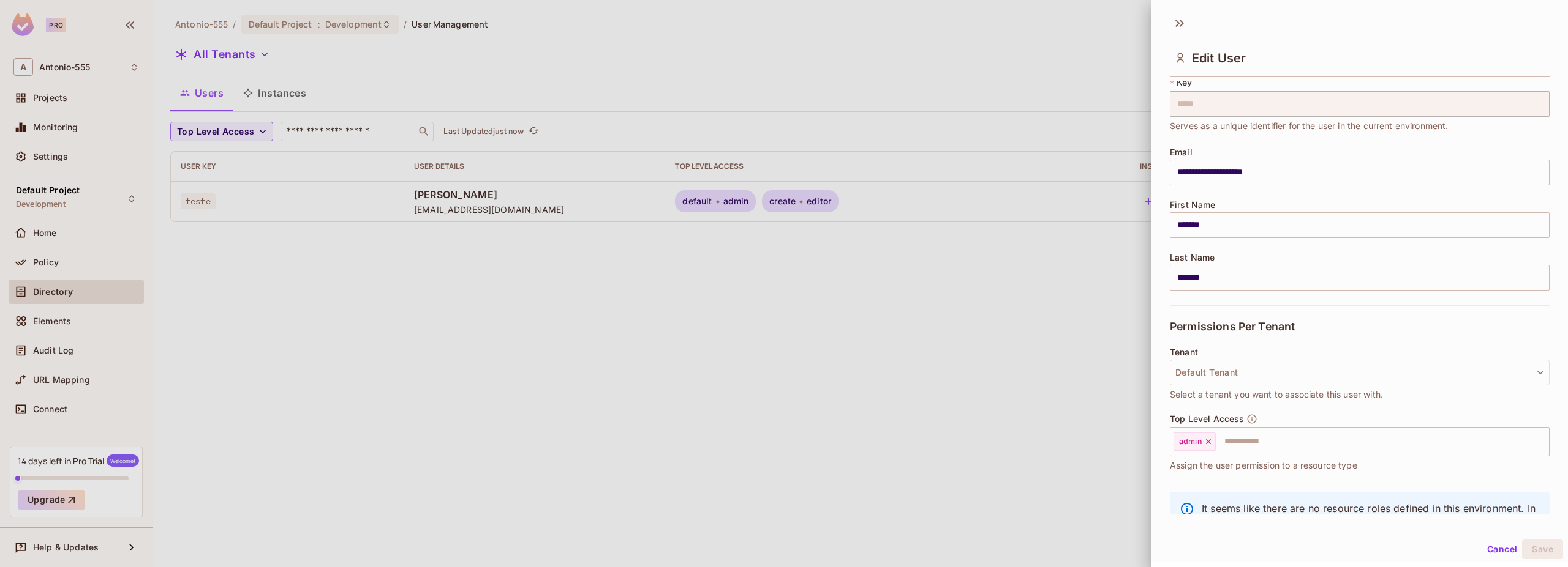
scroll to position [94, 0]
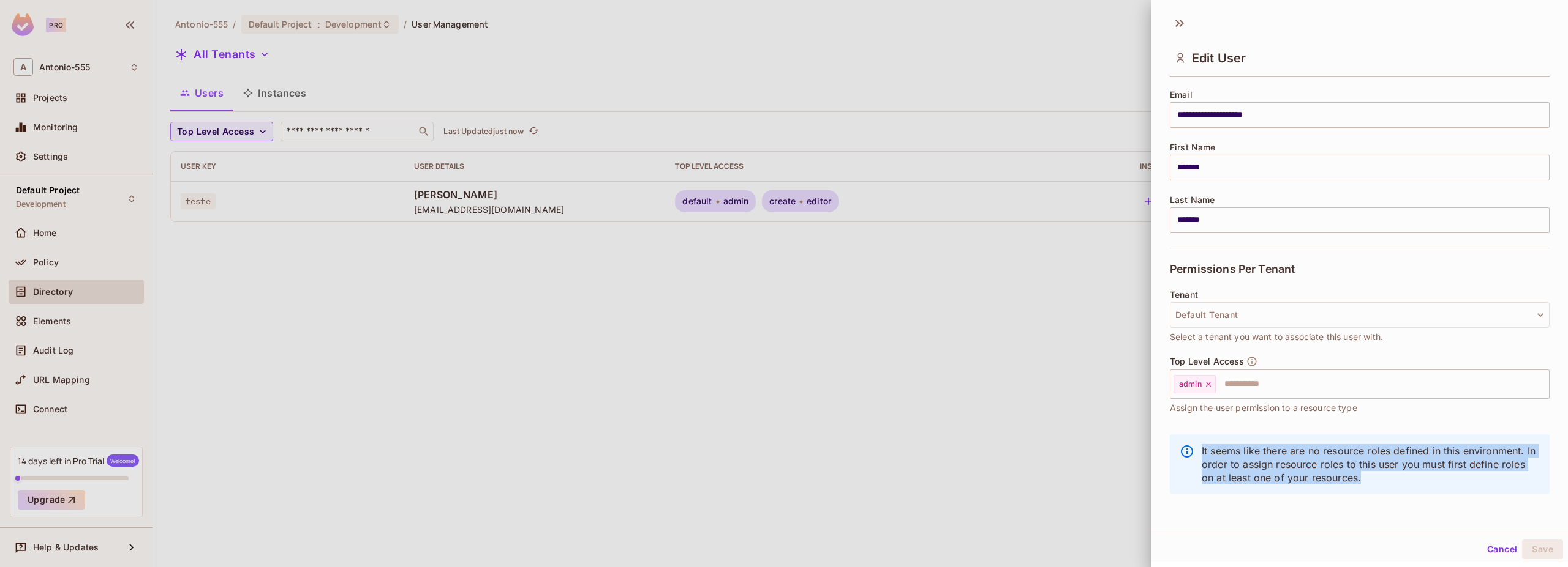
drag, startPoint x: 1261, startPoint y: 449, endPoint x: 1437, endPoint y: 491, distance: 180.9
click at [1437, 491] on div "It seems like there are no resource roles defined in this environment. In order…" at bounding box center [1360, 464] width 380 height 60
click at [1467, 466] on p "It seems like there are no resource roles defined in this environment. In order…" at bounding box center [1371, 464] width 338 height 40
drag, startPoint x: 1459, startPoint y: 471, endPoint x: 1196, endPoint y: 446, distance: 264.2
click at [1196, 446] on div "It seems like there are no resource roles defined in this environment. In order…" at bounding box center [1360, 464] width 380 height 60
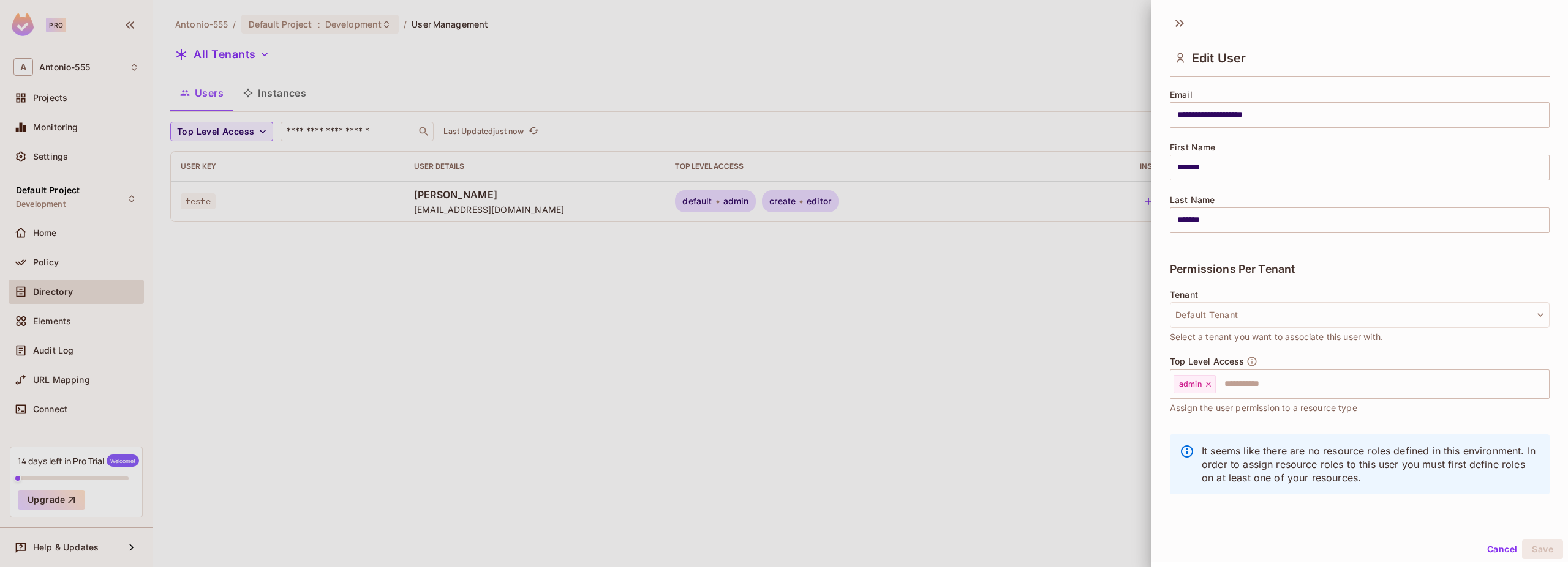
click at [1196, 446] on div "It seems like there are no resource roles defined in this environment. In order…" at bounding box center [1360, 464] width 380 height 60
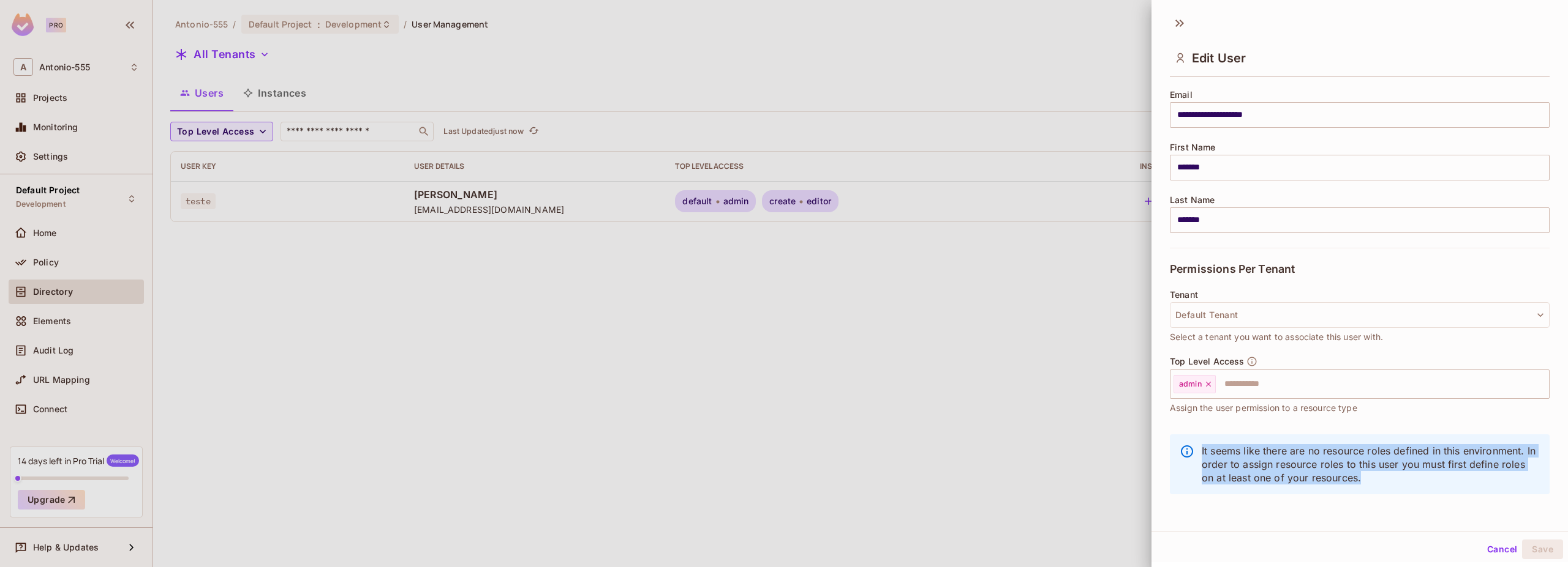
drag, startPoint x: 1276, startPoint y: 470, endPoint x: 1490, endPoint y: 507, distance: 217.2
click at [1492, 507] on div "It seems like there are no resource roles defined in this environment. In order…" at bounding box center [1360, 470] width 380 height 87
click at [1470, 493] on div "It seems like there are no resource roles defined in this environment. In order…" at bounding box center [1360, 464] width 380 height 60
click at [1455, 481] on p "It seems like there are no resource roles defined in this environment. In order…" at bounding box center [1371, 464] width 338 height 40
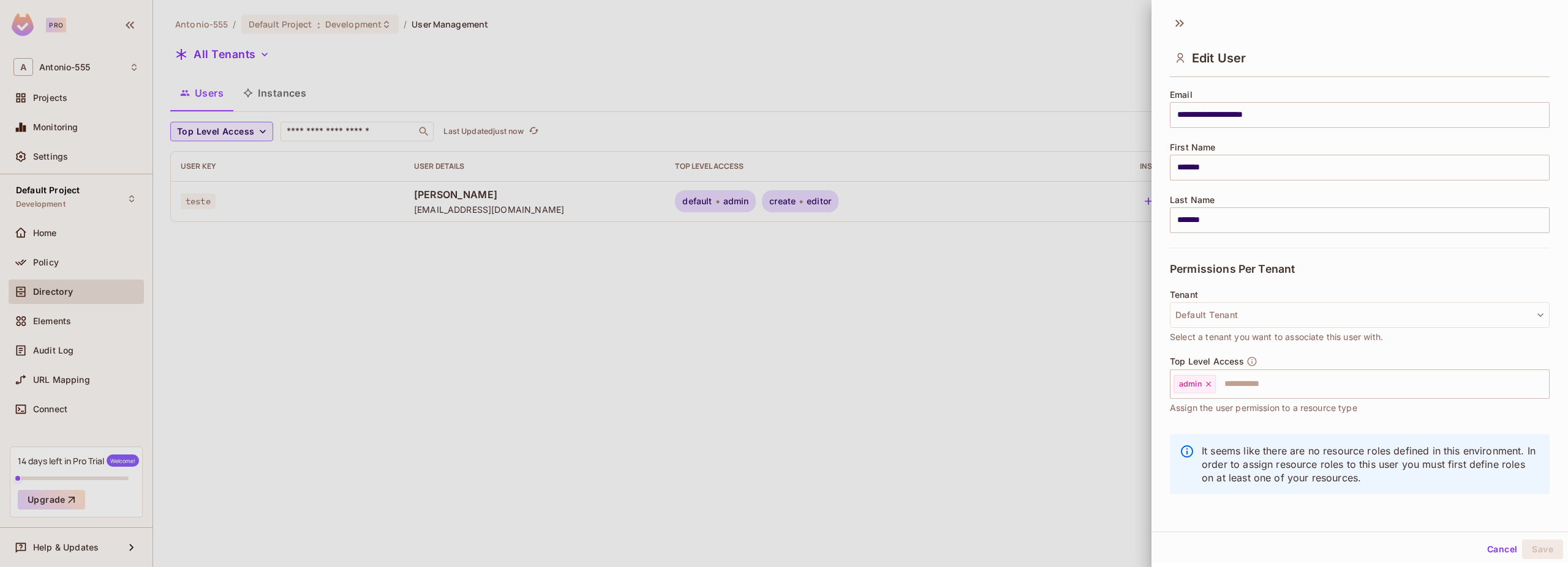
click at [839, 461] on div at bounding box center [784, 283] width 1568 height 567
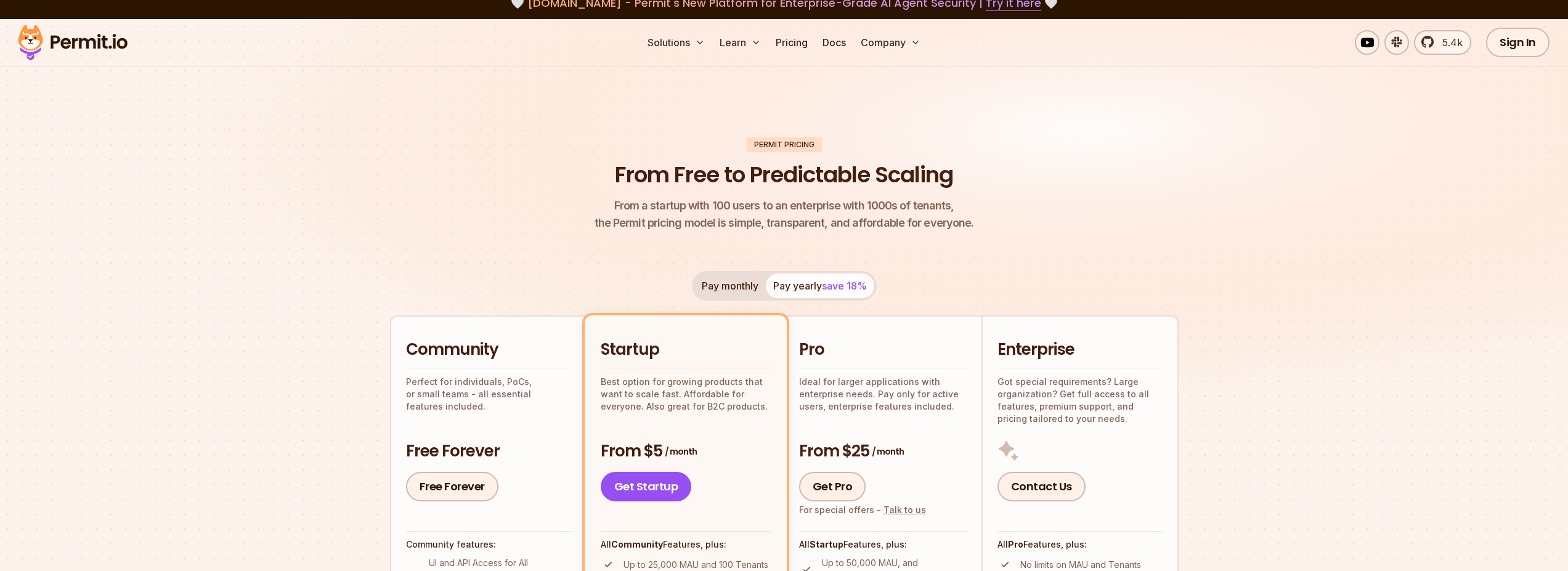
scroll to position [296, 0]
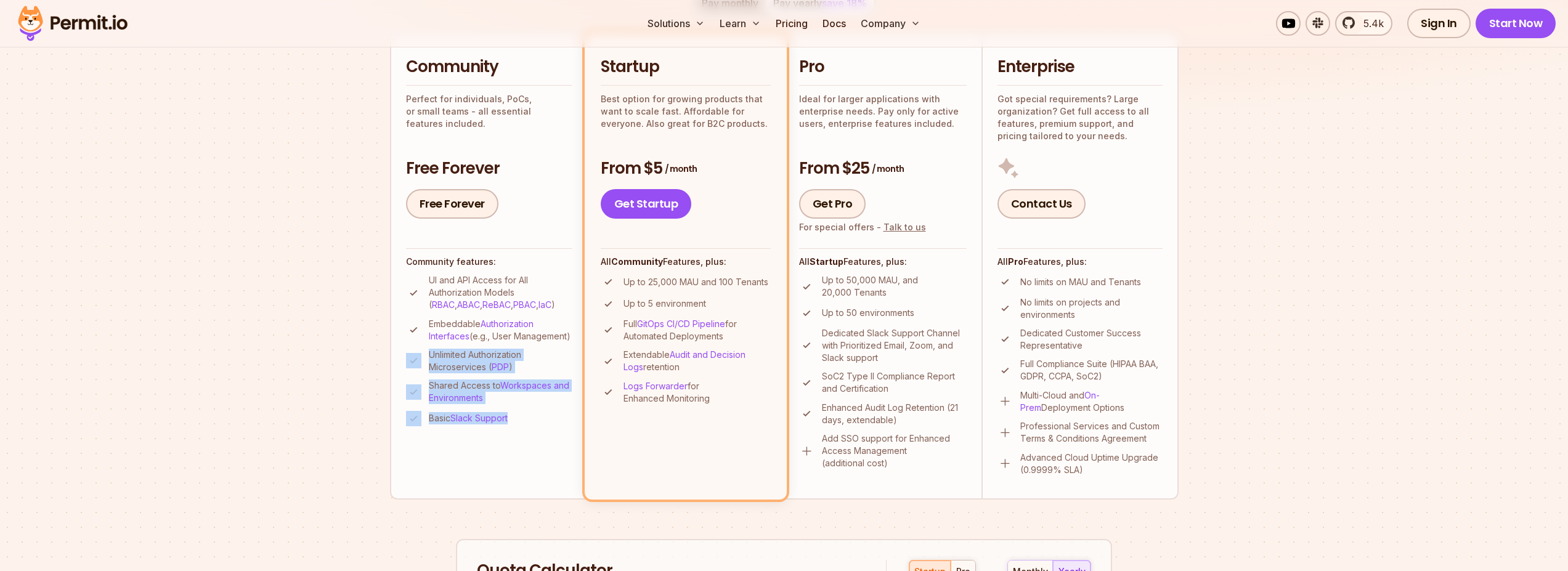
drag, startPoint x: 538, startPoint y: 450, endPoint x: 416, endPoint y: 349, distance: 158.4
click at [417, 353] on li "Community Perfect for individuals, PoCs, or small teams - all essential feature…" at bounding box center [488, 266] width 197 height 467
